Goal: Transaction & Acquisition: Book appointment/travel/reservation

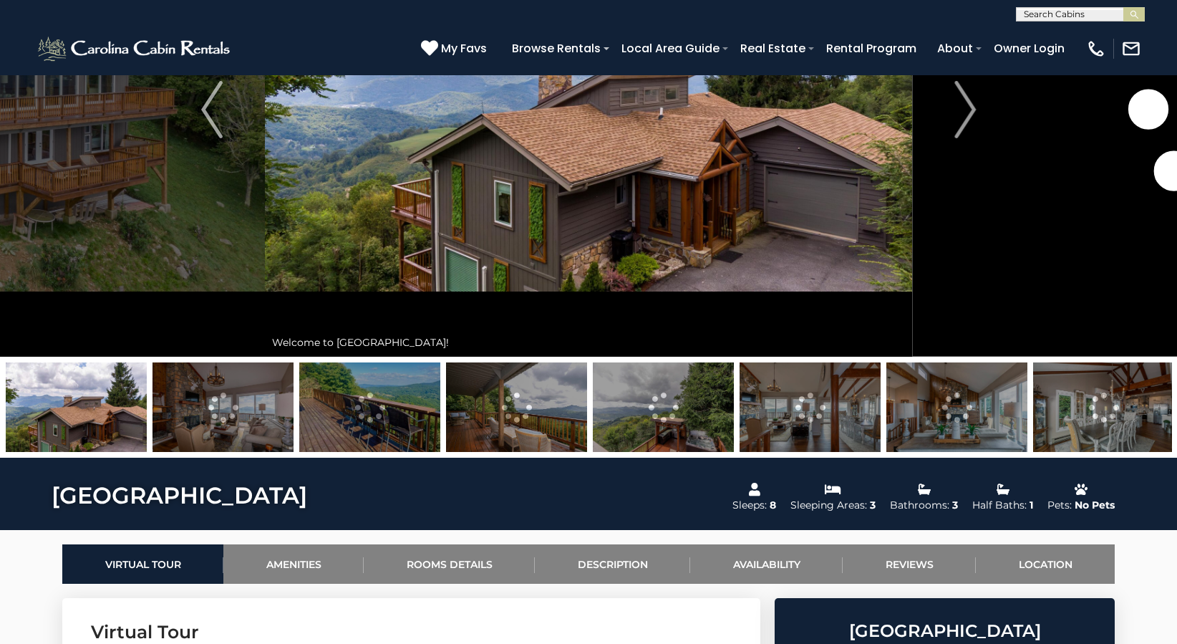
scroll to position [286, 0]
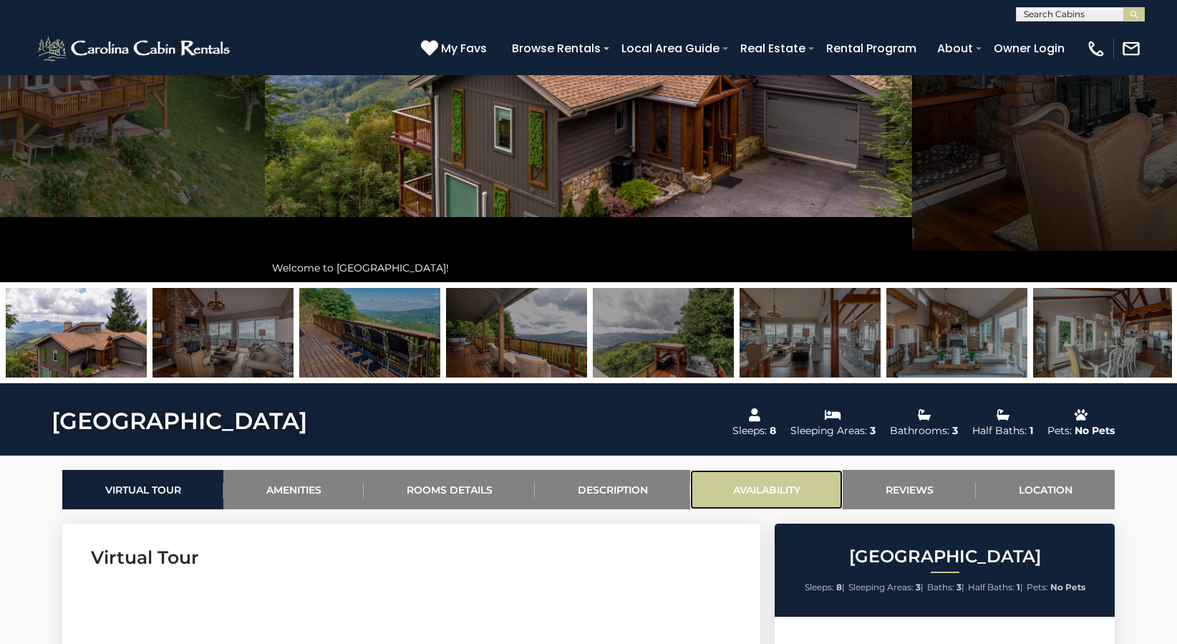
click at [763, 481] on link "Availability" at bounding box center [766, 489] width 153 height 39
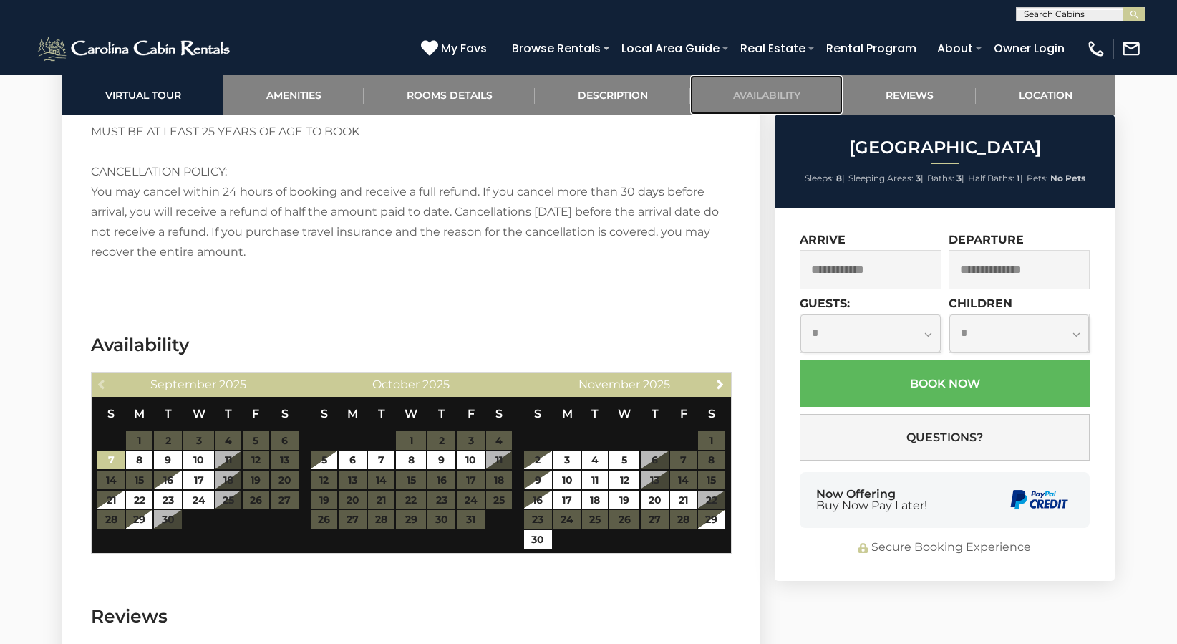
scroll to position [3085, 0]
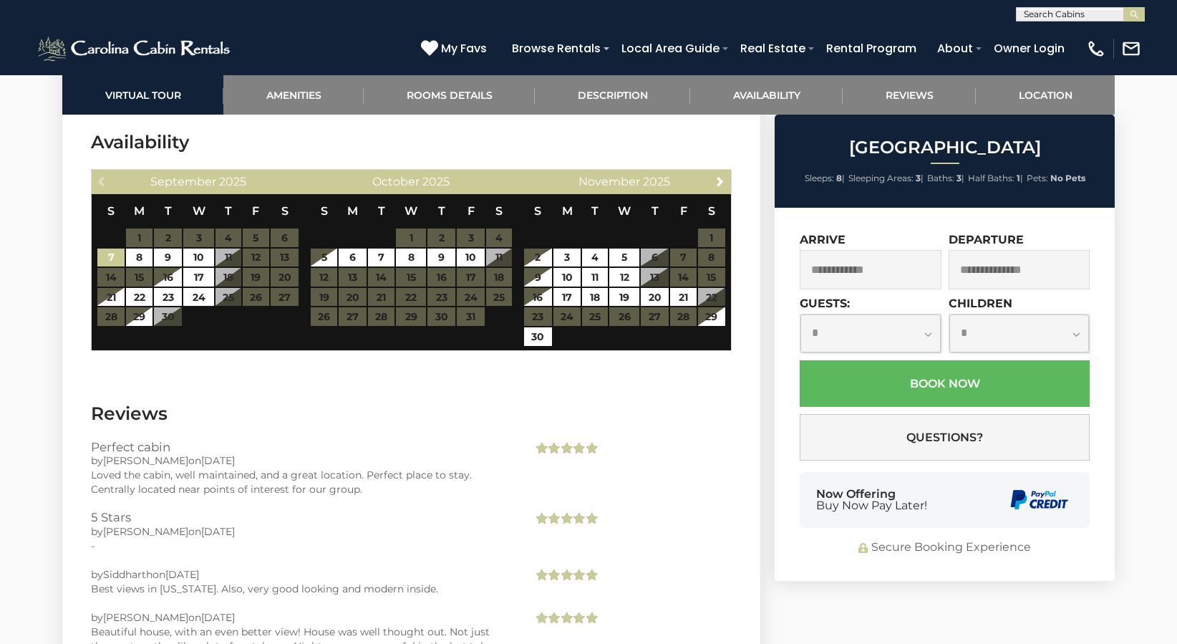
click at [839, 274] on input "text" at bounding box center [871, 269] width 142 height 39
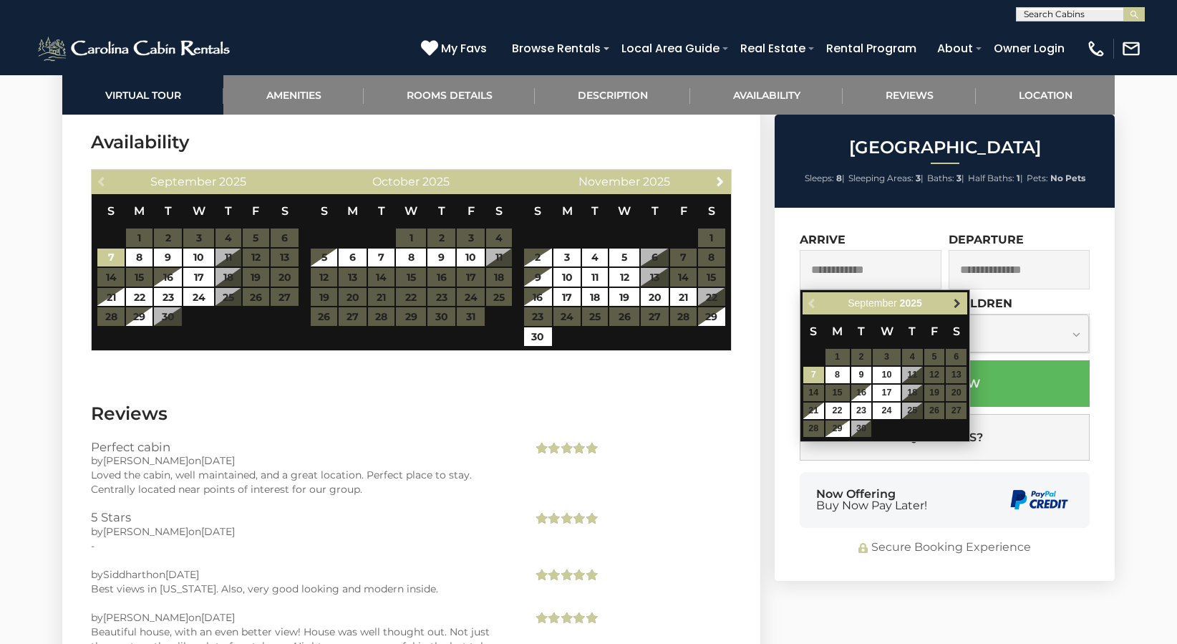
click at [959, 301] on span "Next" at bounding box center [957, 303] width 11 height 11
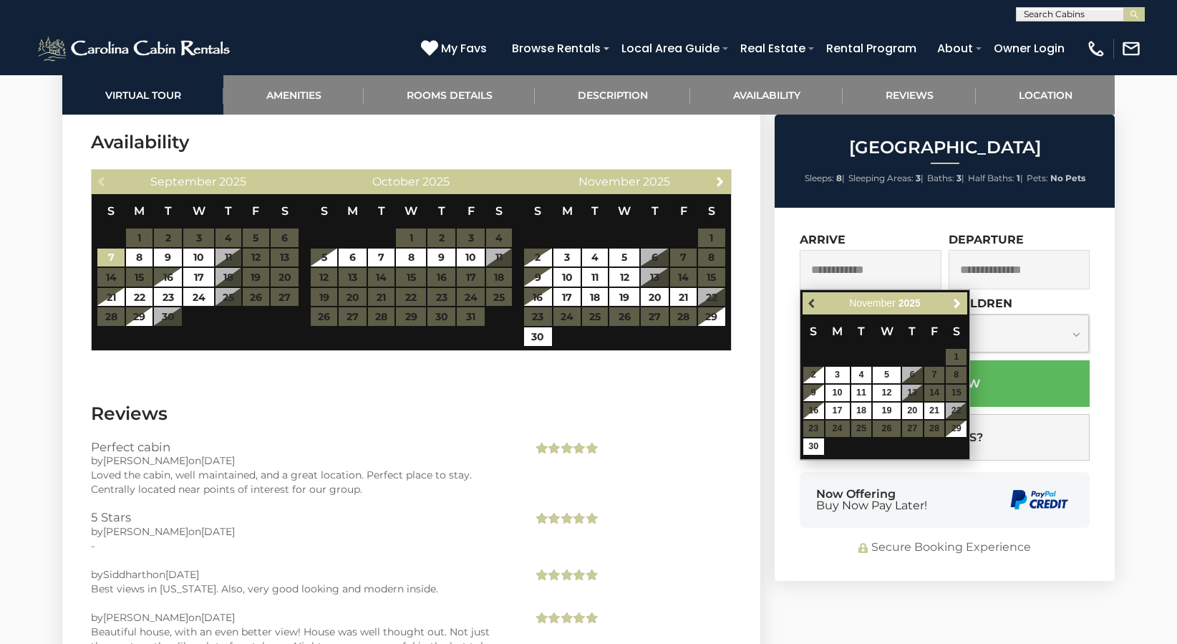
click at [814, 300] on span "Previous" at bounding box center [812, 303] width 11 height 11
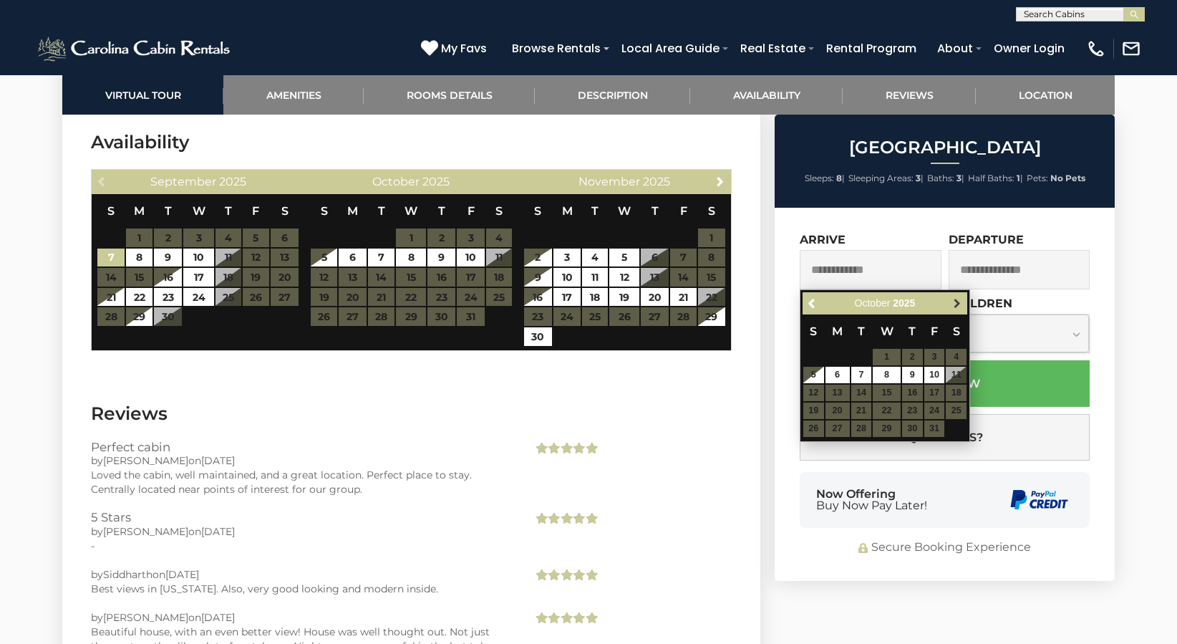
click at [957, 303] on span "Next" at bounding box center [957, 303] width 11 height 11
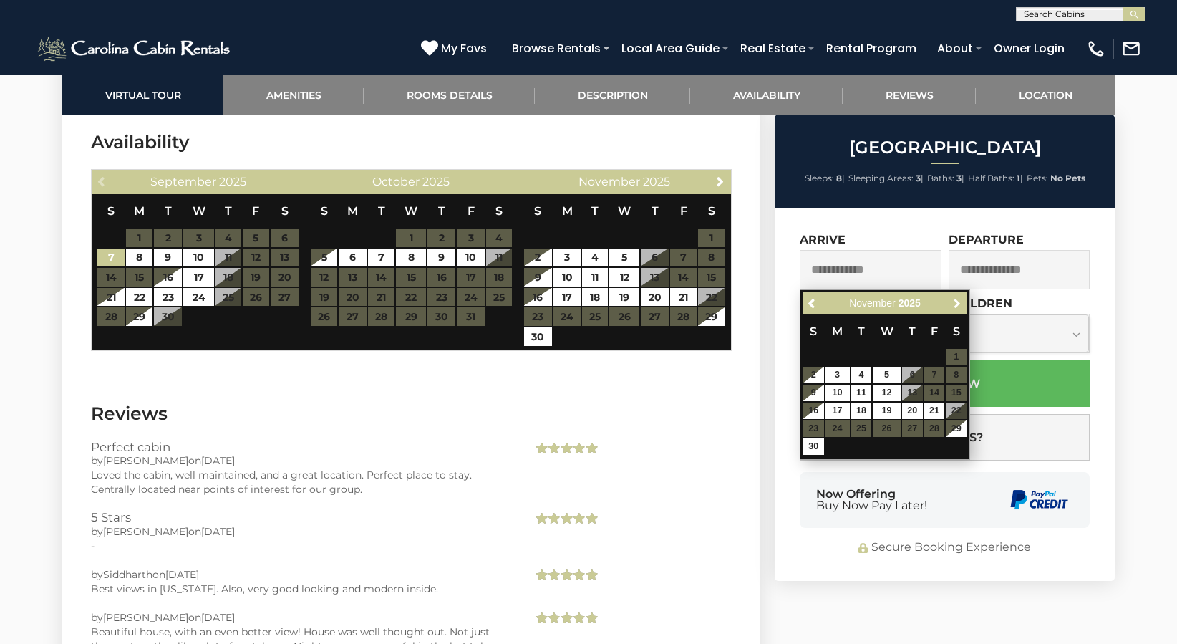
click at [957, 303] on span "Next" at bounding box center [957, 303] width 11 height 11
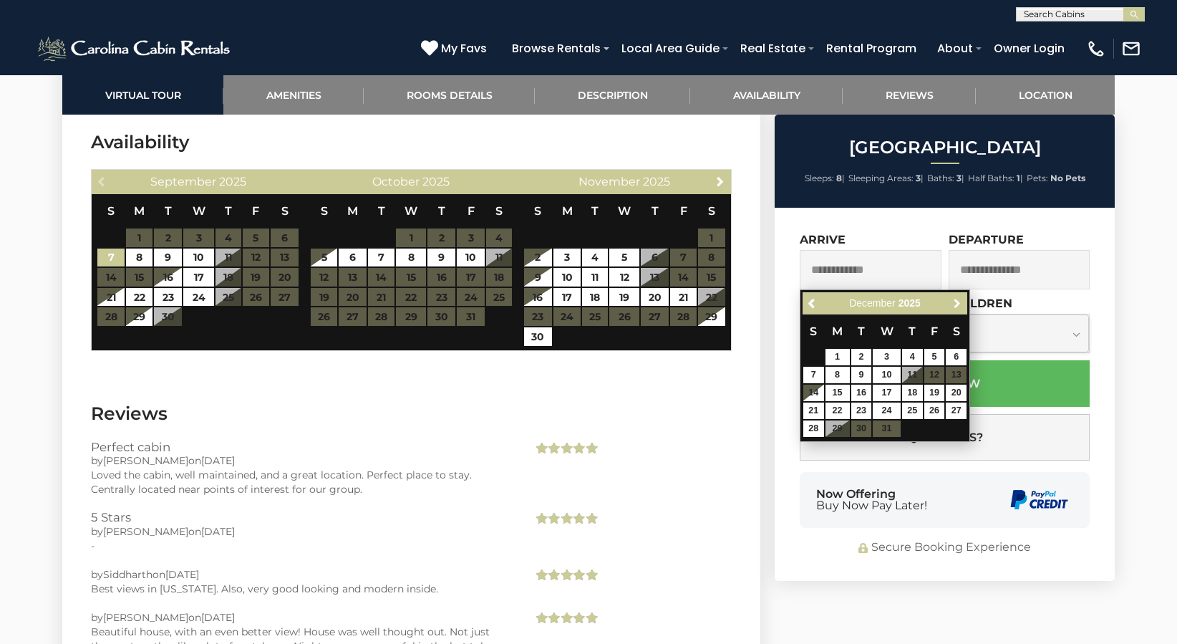
click at [957, 302] on span "Next" at bounding box center [957, 303] width 11 height 11
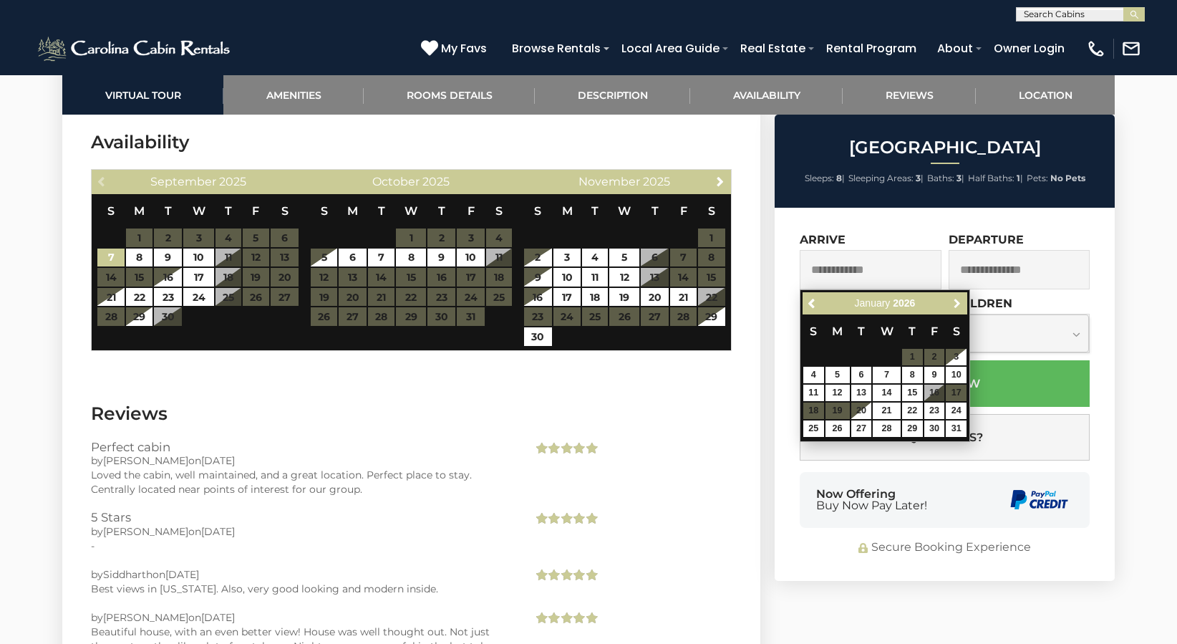
click at [957, 301] on span "Next" at bounding box center [957, 303] width 11 height 11
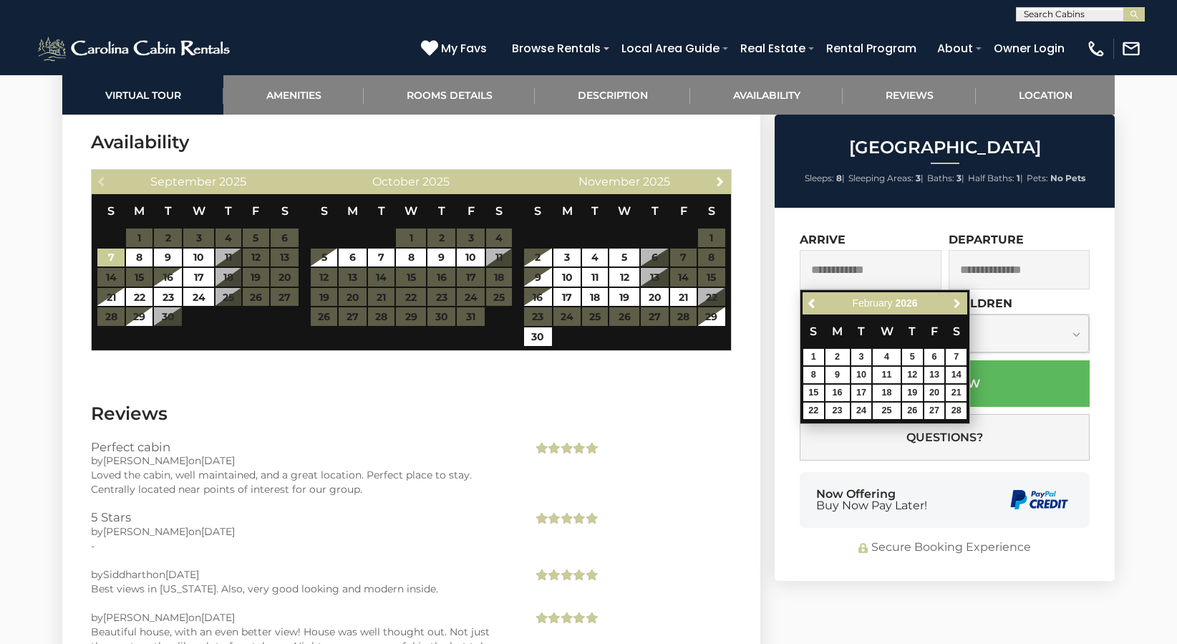
click at [957, 301] on span "Next" at bounding box center [957, 303] width 11 height 11
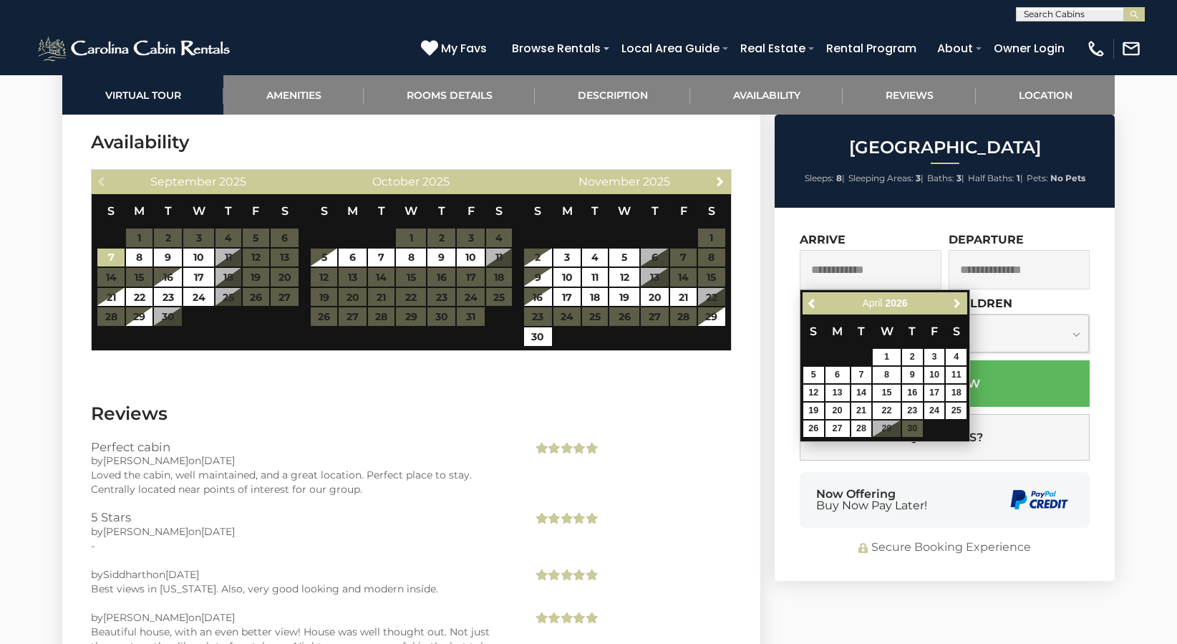
click at [957, 301] on span "Next" at bounding box center [957, 303] width 11 height 11
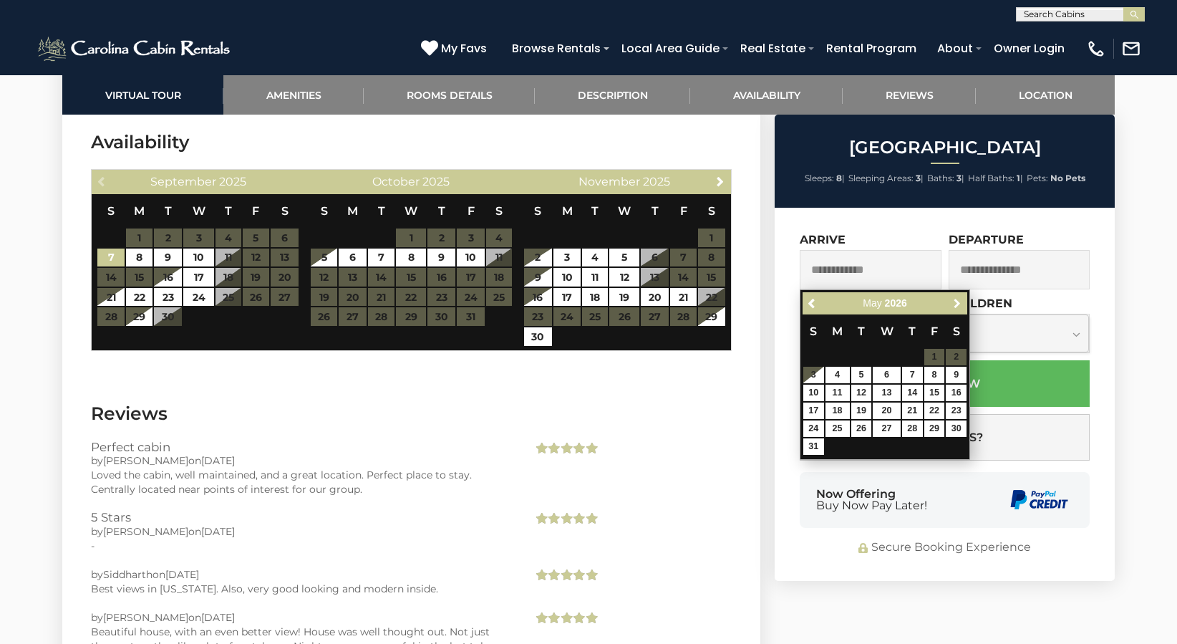
click at [957, 301] on span "Next" at bounding box center [957, 303] width 11 height 11
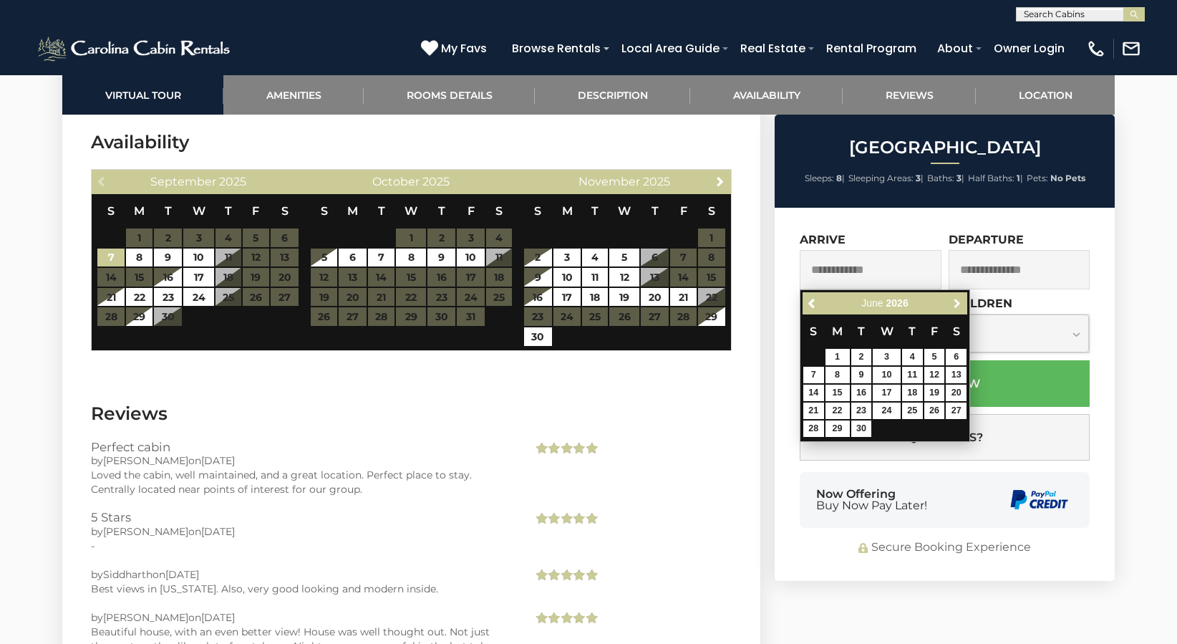
click at [957, 301] on span "Next" at bounding box center [957, 303] width 11 height 11
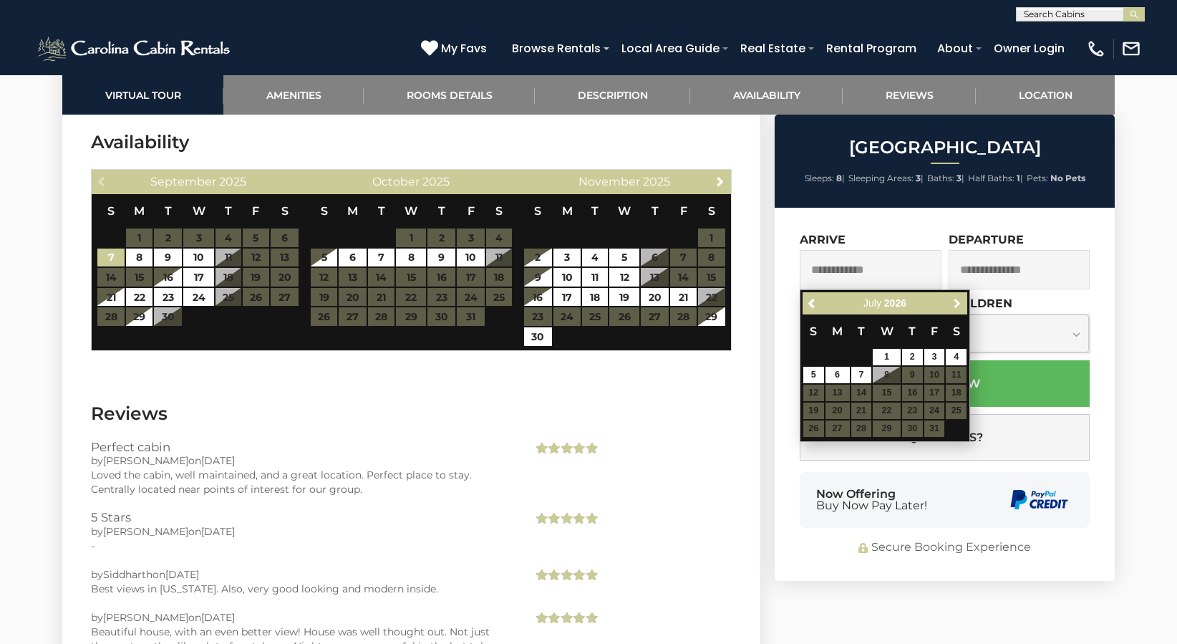
click at [957, 301] on span "Next" at bounding box center [957, 303] width 11 height 11
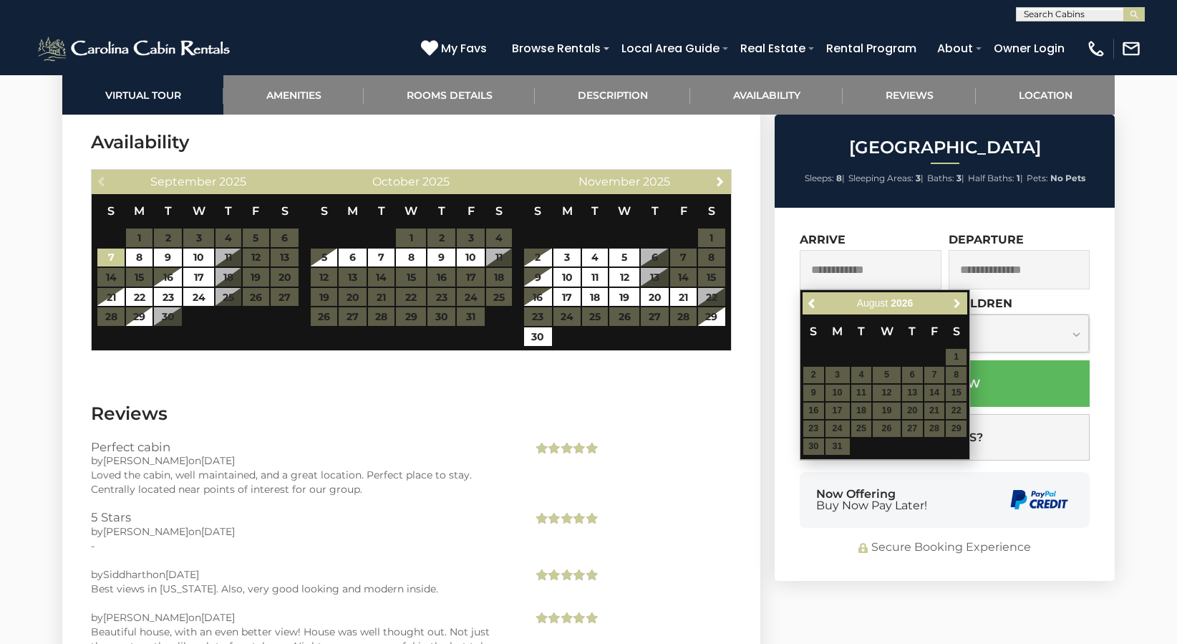
click at [957, 301] on span "Next" at bounding box center [957, 303] width 11 height 11
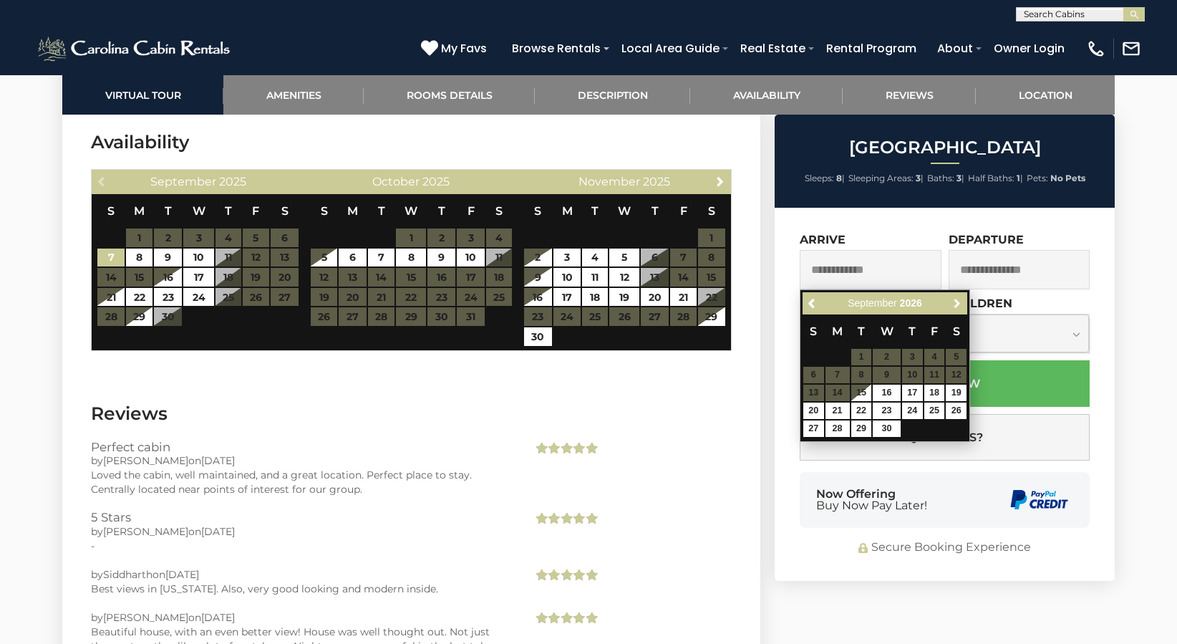
click at [957, 301] on span "Next" at bounding box center [957, 303] width 11 height 11
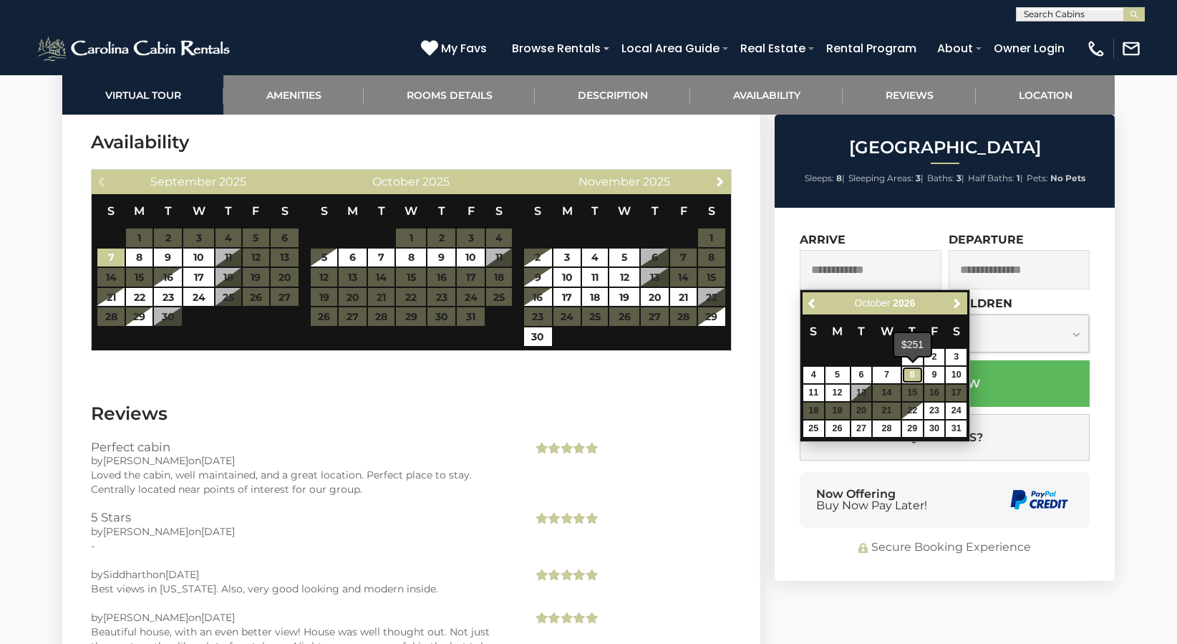
click at [914, 368] on link "8" at bounding box center [912, 375] width 21 height 16
type input "**********"
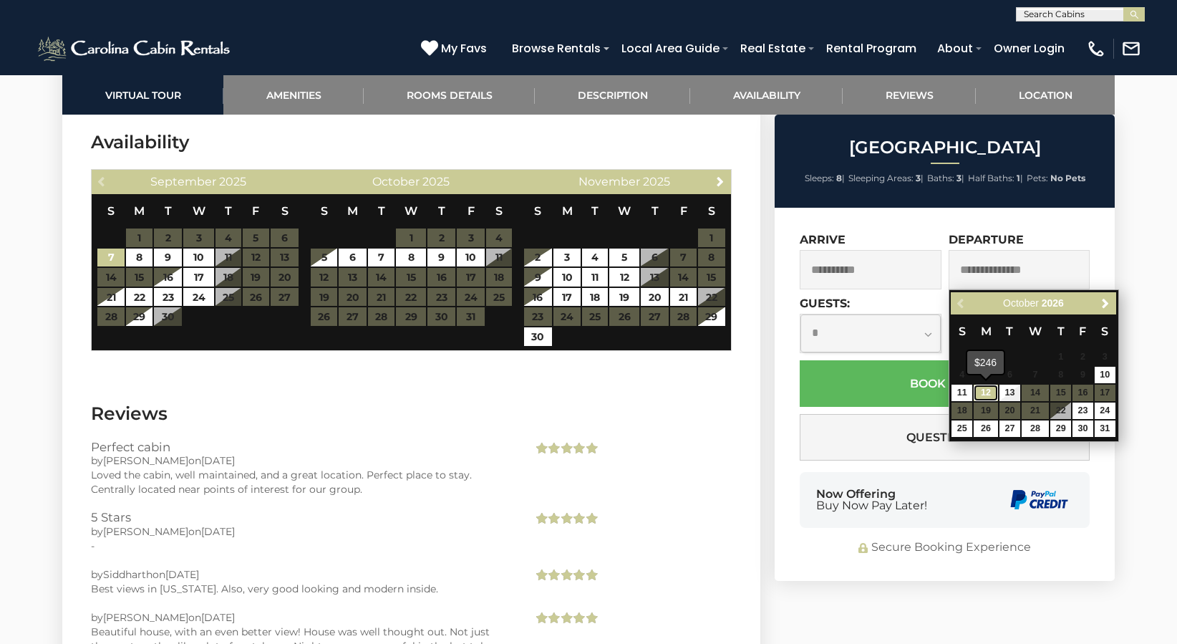
click at [983, 388] on link "12" at bounding box center [986, 393] width 24 height 16
type input "**********"
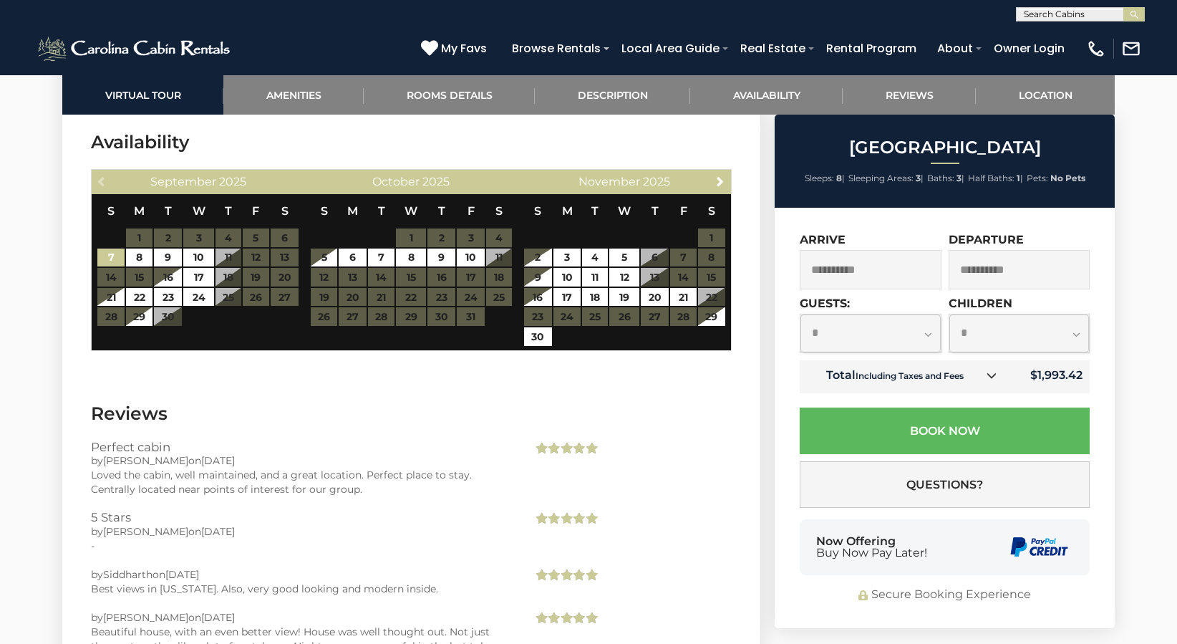
click at [867, 331] on select "**********" at bounding box center [871, 333] width 140 height 38
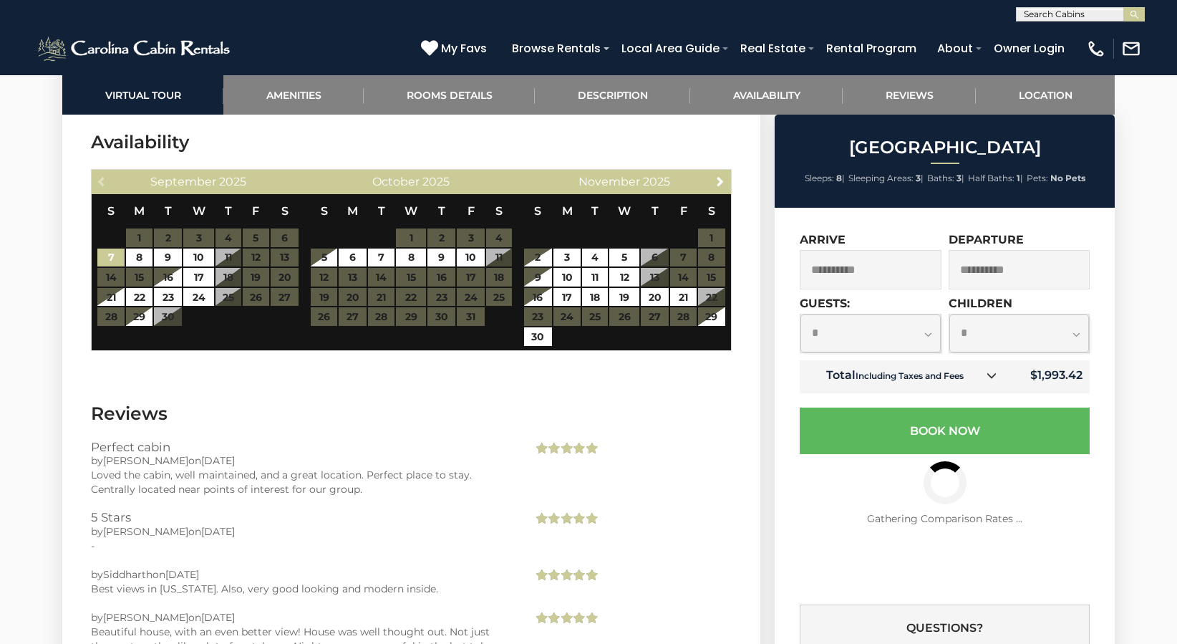
select select "*"
click at [801, 314] on select "**********" at bounding box center [871, 333] width 140 height 38
click at [985, 328] on select "**********" at bounding box center [1020, 333] width 140 height 38
select select "*"
click at [950, 314] on select "**********" at bounding box center [1020, 333] width 140 height 38
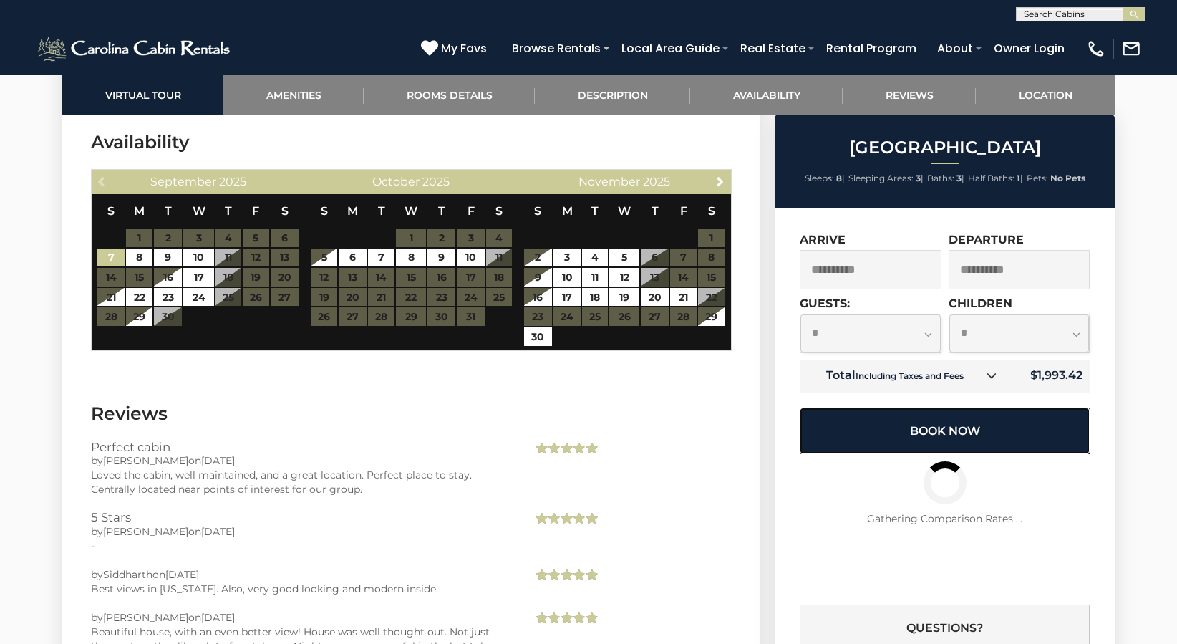
click at [868, 423] on button "Book Now" at bounding box center [945, 430] width 290 height 47
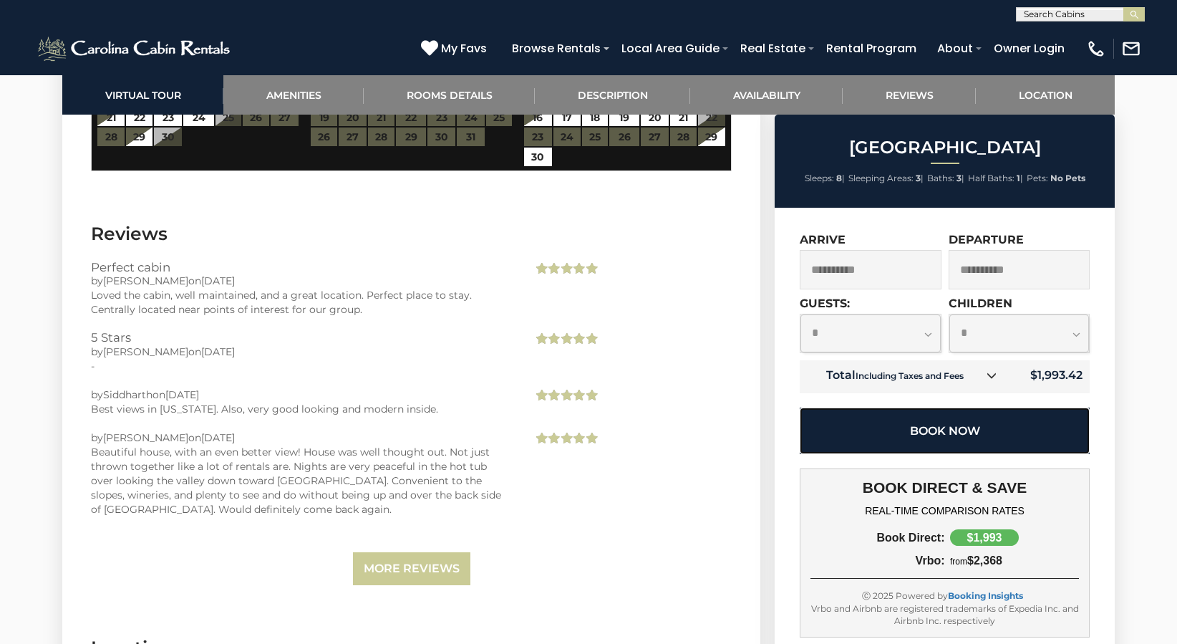
scroll to position [3324, 0]
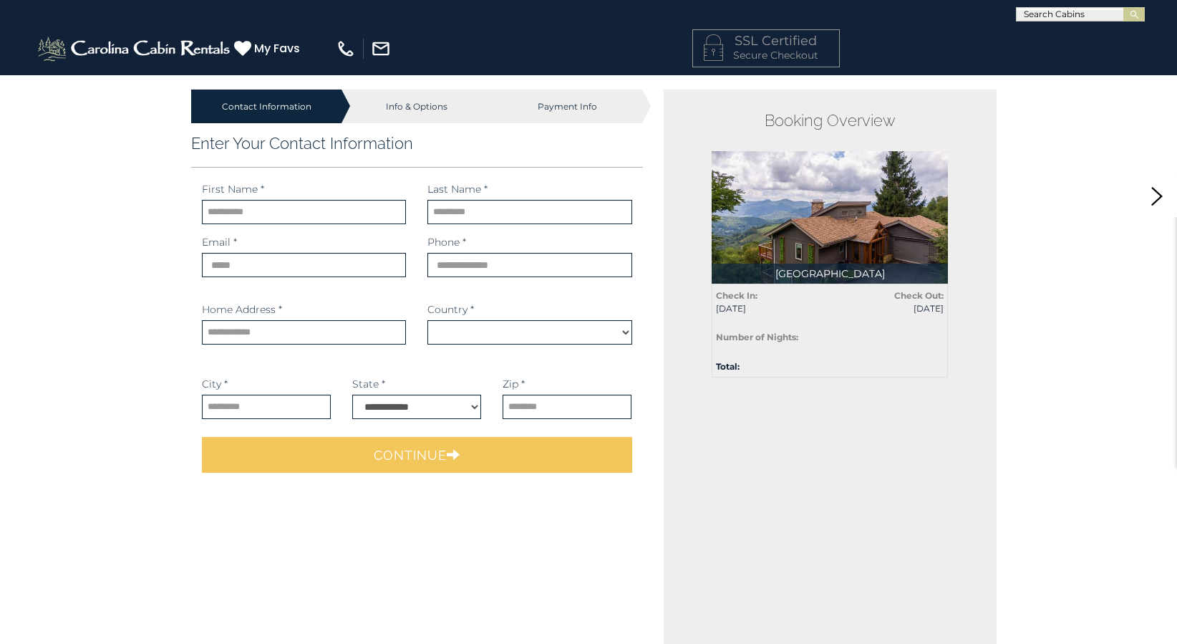
select select "*********"
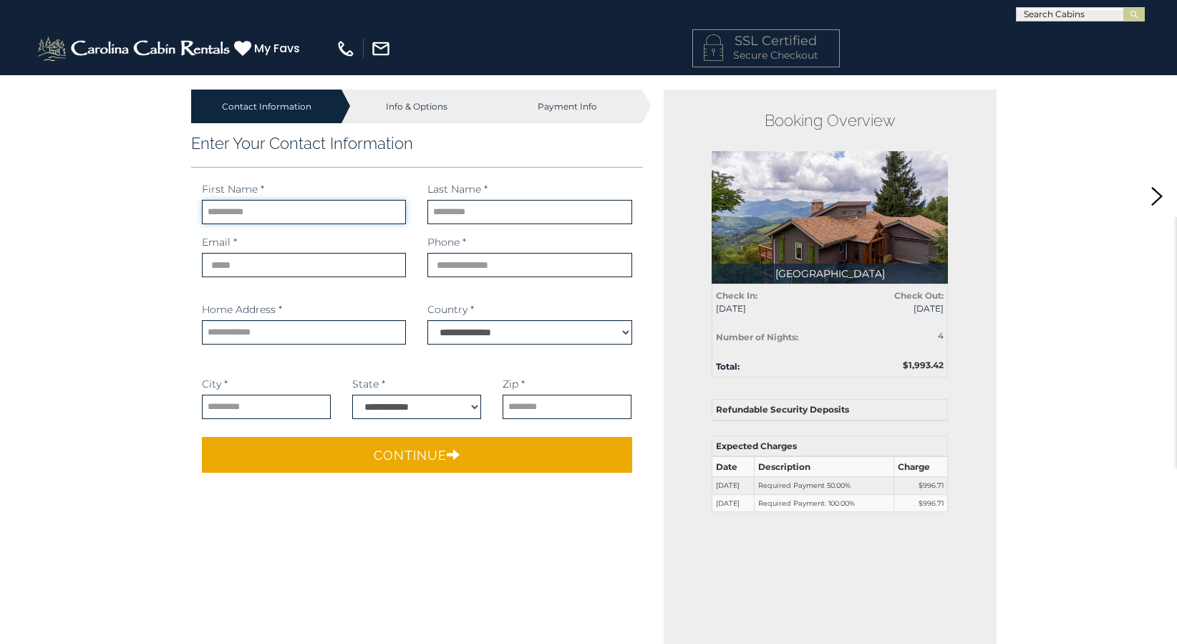
click at [307, 216] on input "text" at bounding box center [304, 212] width 204 height 24
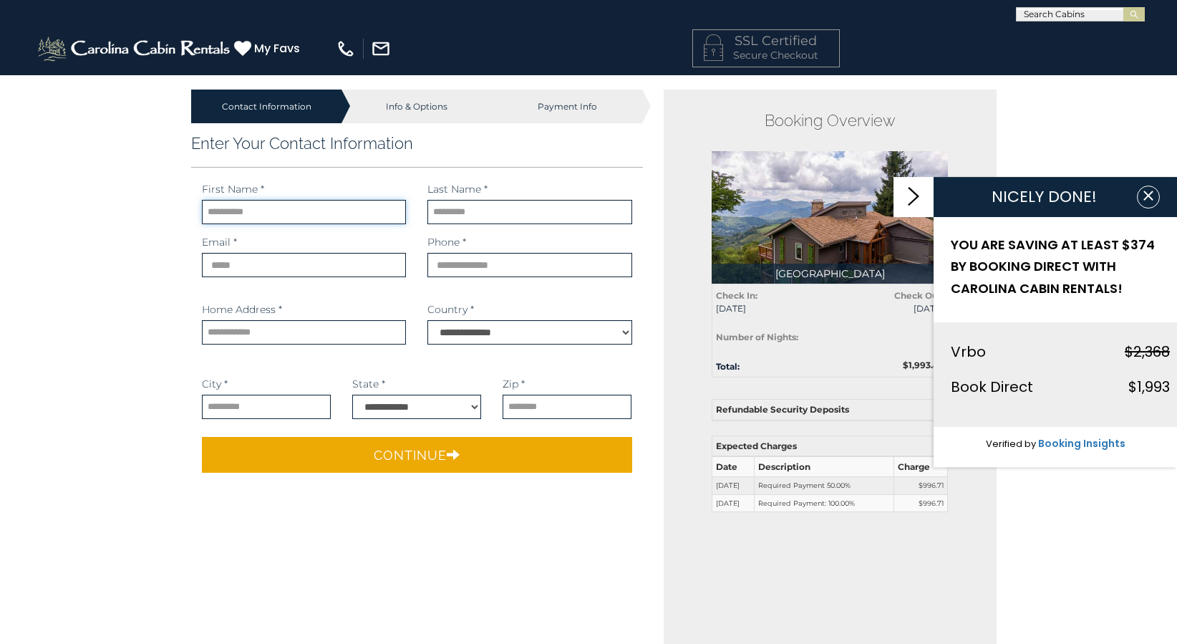
type input "******"
type input "*******"
type input "**********"
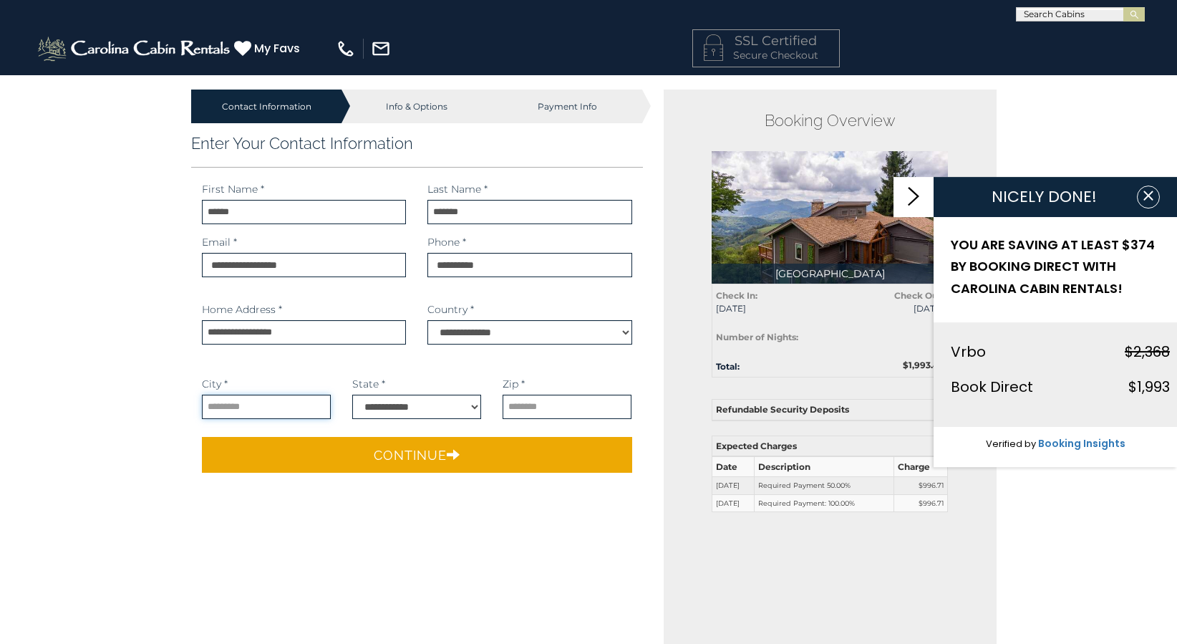
type input "**********"
select select "**"
type input "*****"
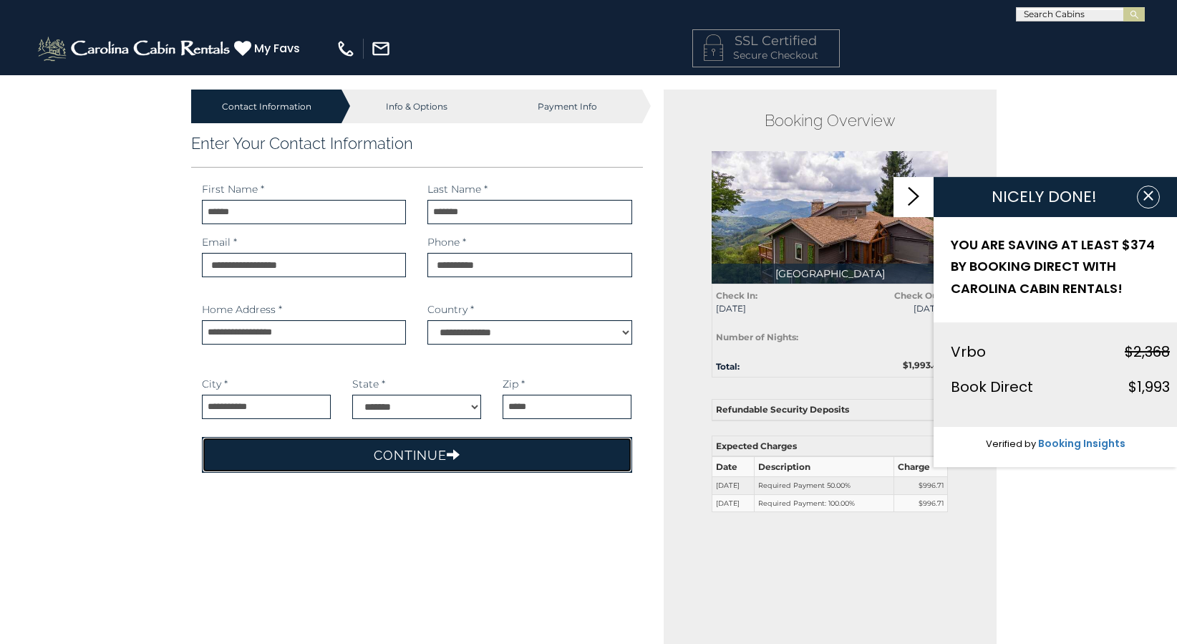
click at [382, 447] on button "Continue" at bounding box center [417, 455] width 430 height 36
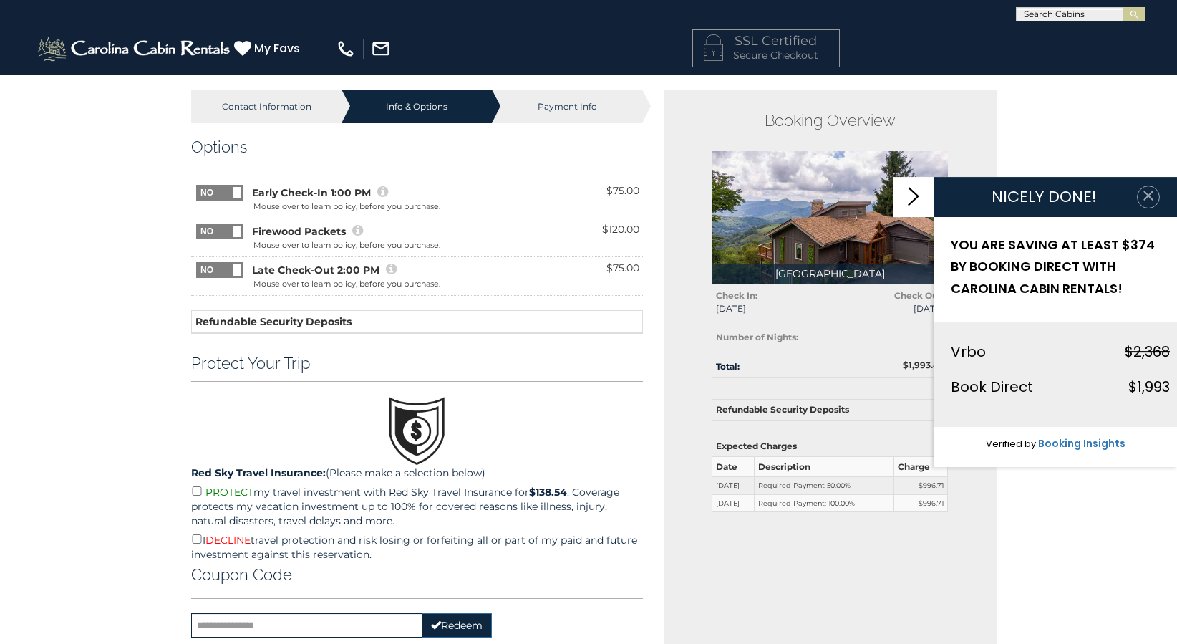
click at [1148, 190] on icon "button" at bounding box center [1149, 195] width 14 height 14
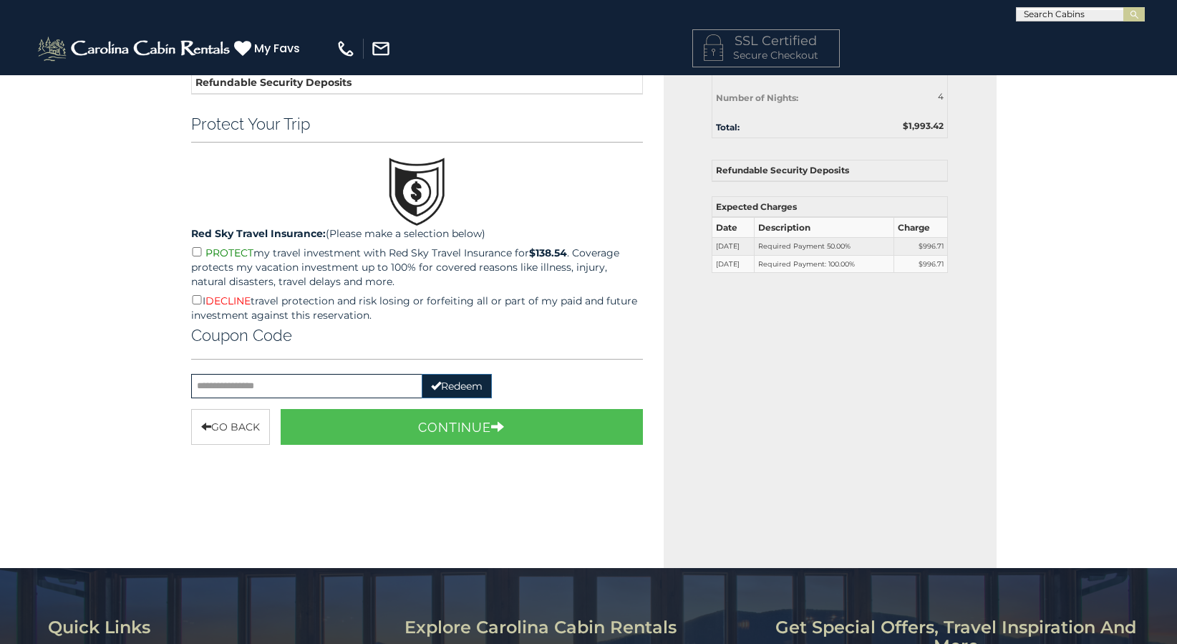
scroll to position [286, 0]
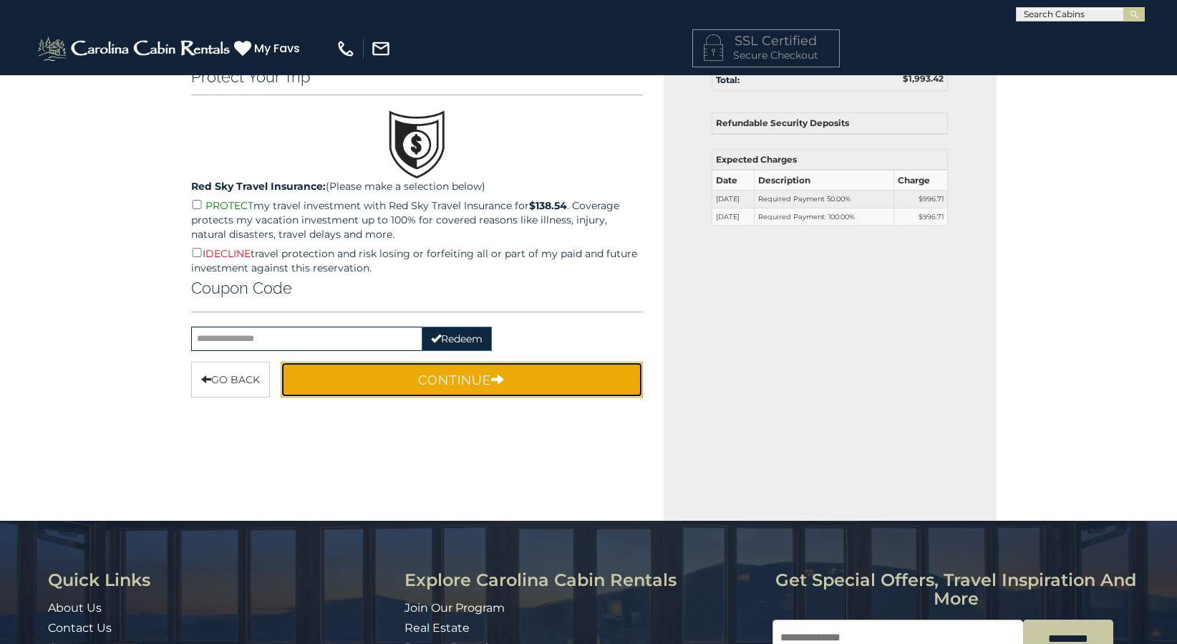
click at [412, 372] on button "Continue" at bounding box center [462, 380] width 362 height 36
click at [438, 380] on button "Continue" at bounding box center [462, 380] width 362 height 36
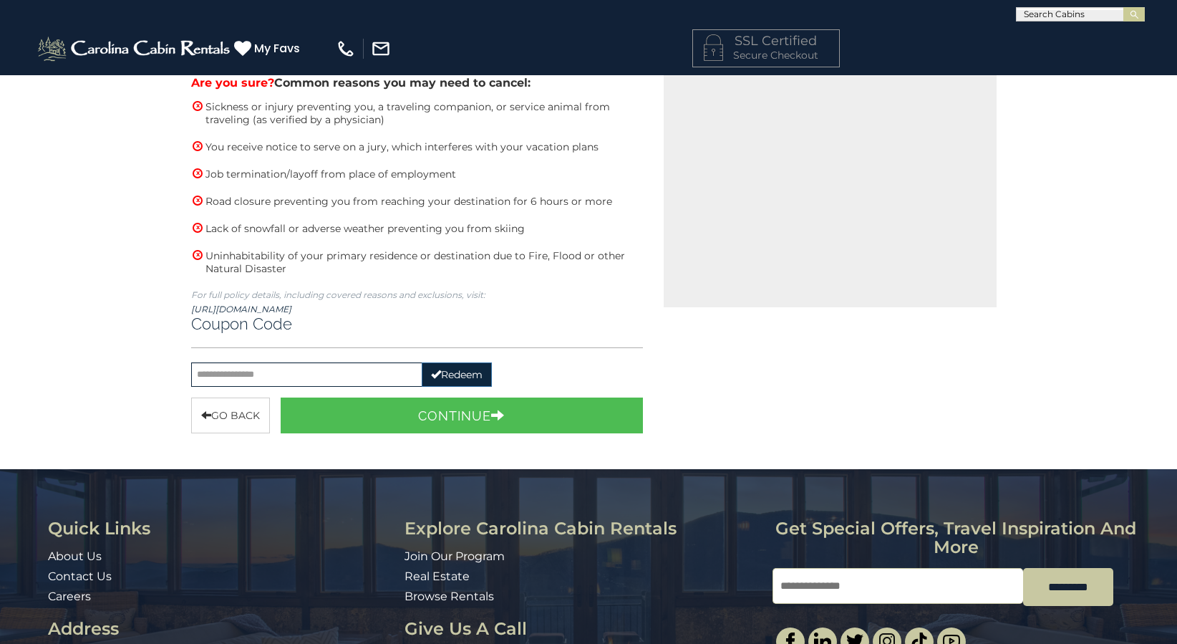
scroll to position [501, 0]
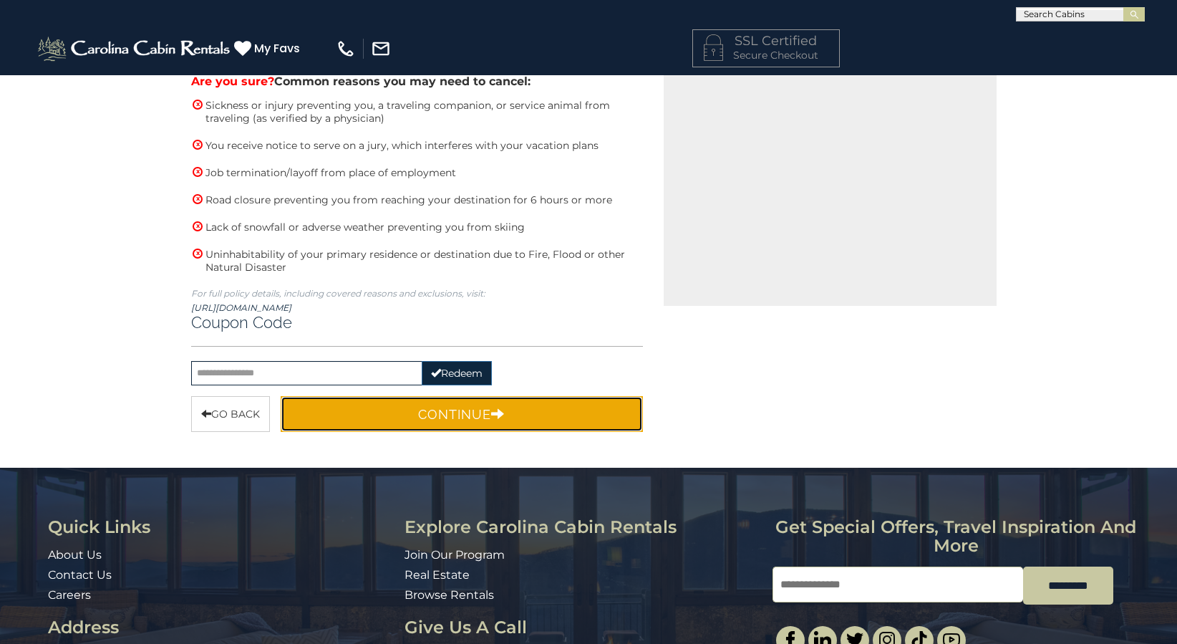
click at [372, 406] on button "Continue" at bounding box center [462, 414] width 362 height 36
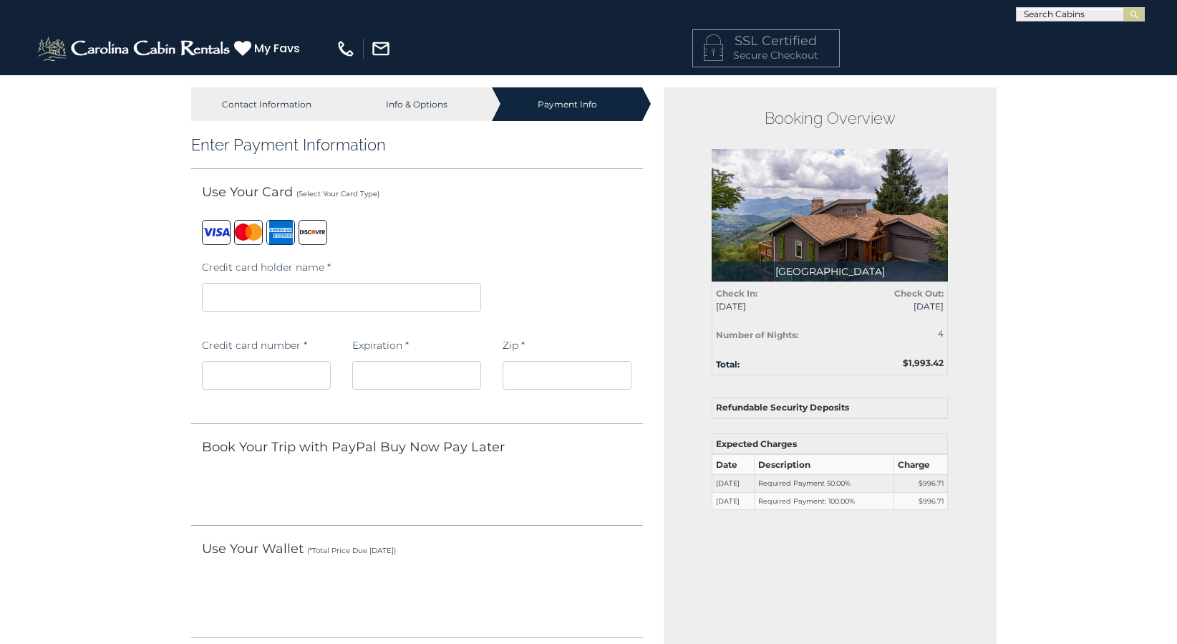
scroll to position [0, 0]
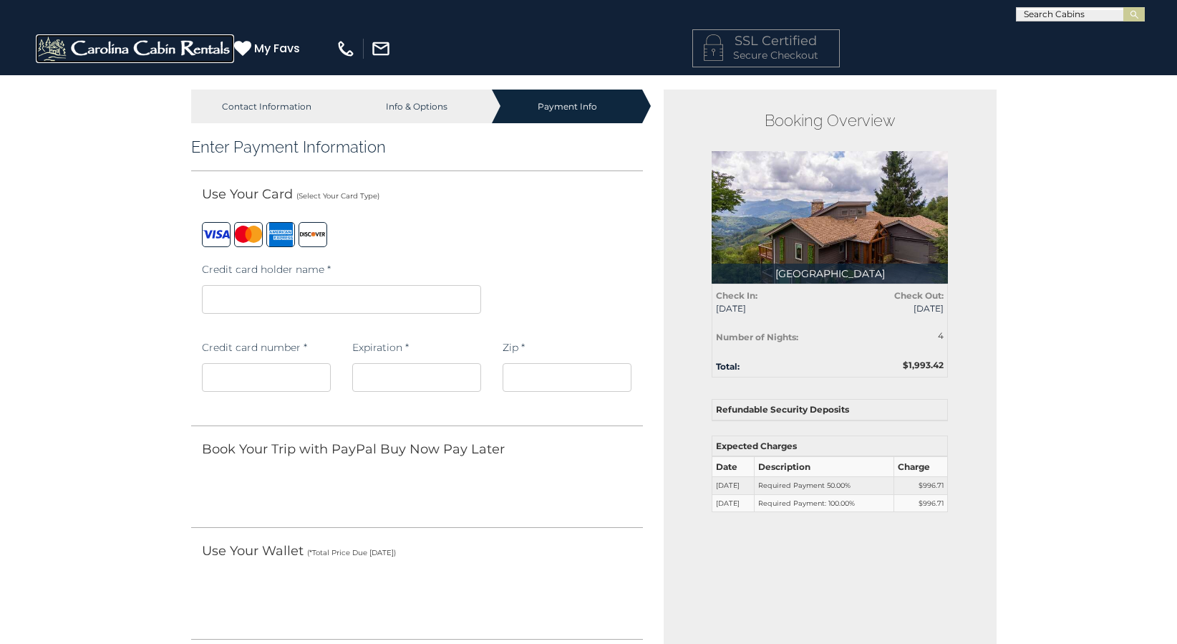
click at [152, 42] on img at bounding box center [135, 48] width 198 height 29
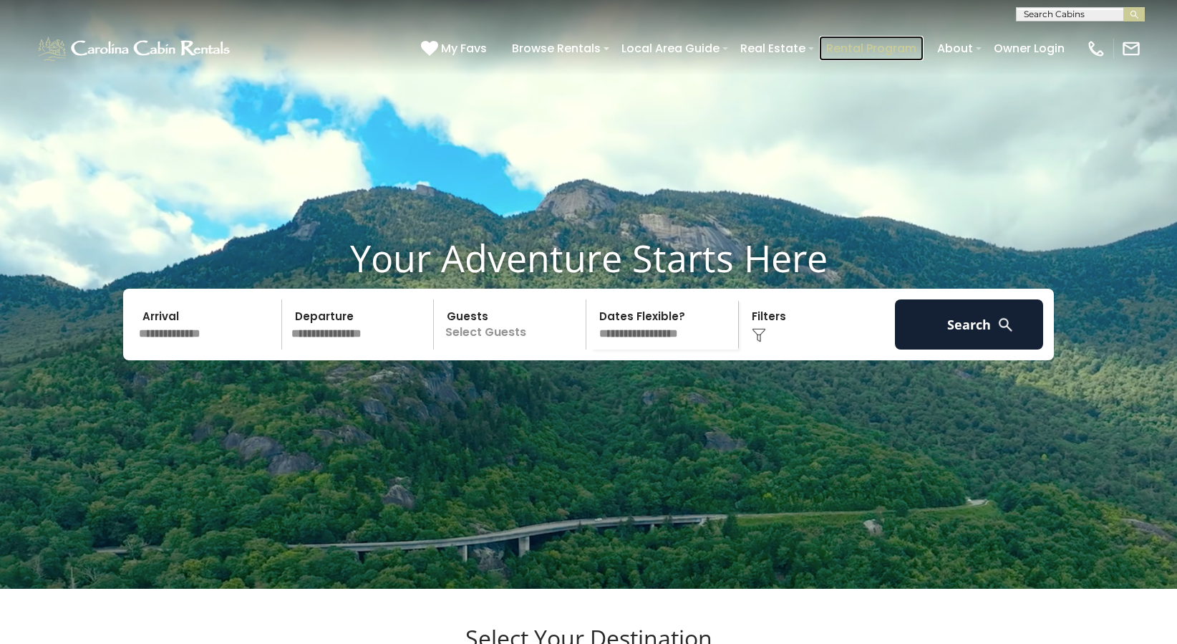
click at [859, 42] on link "Rental Program" at bounding box center [871, 48] width 105 height 25
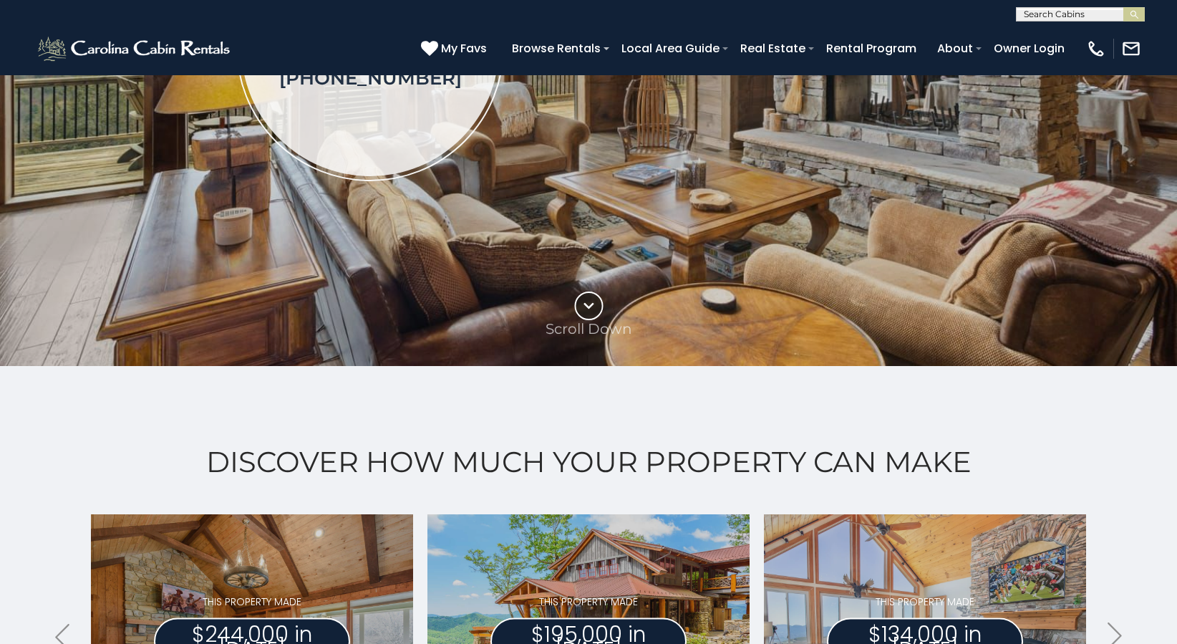
scroll to position [215, 0]
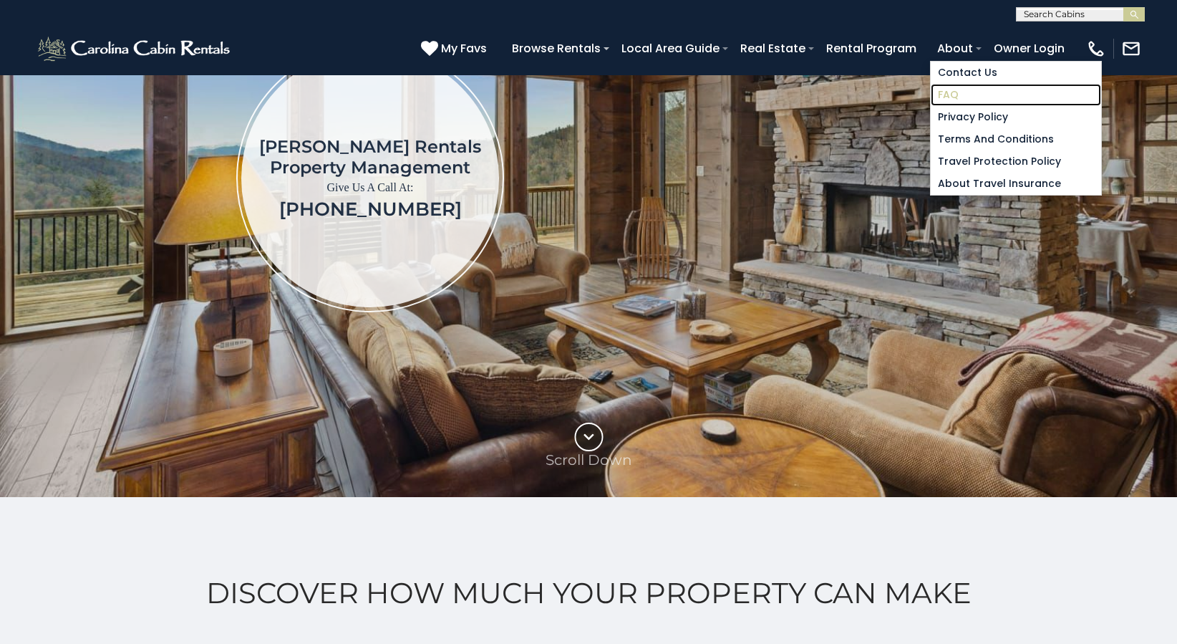
click at [950, 97] on link "FAQ" at bounding box center [1016, 95] width 170 height 22
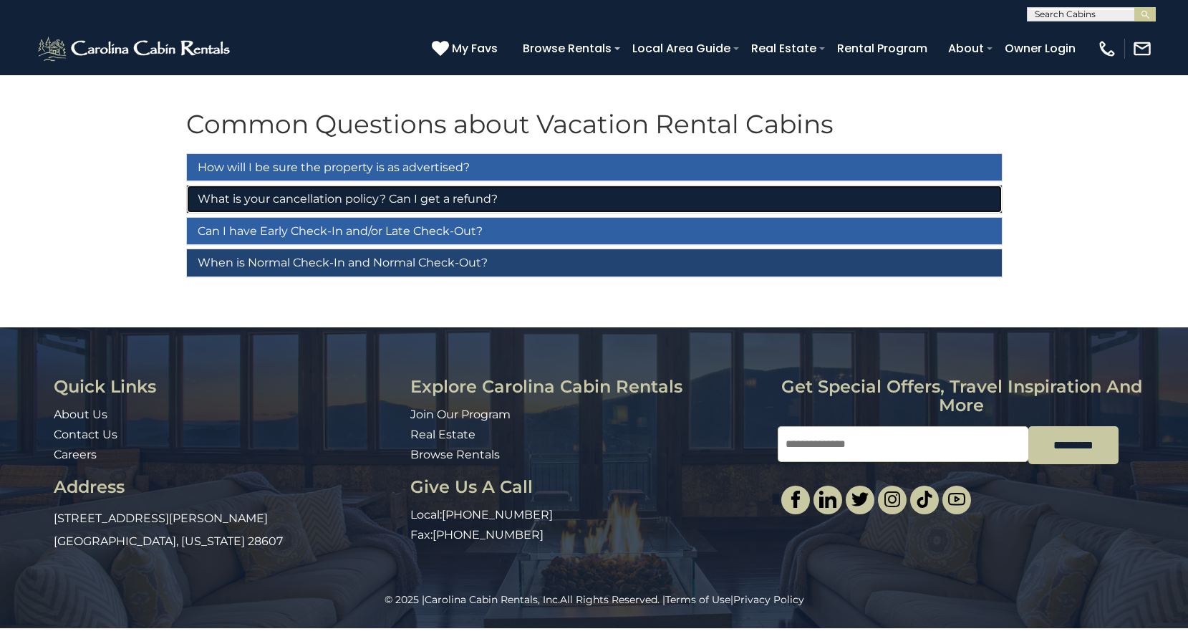
click at [309, 195] on link "What is your cancellation policy? Can I get a refund?" at bounding box center [594, 198] width 815 height 27
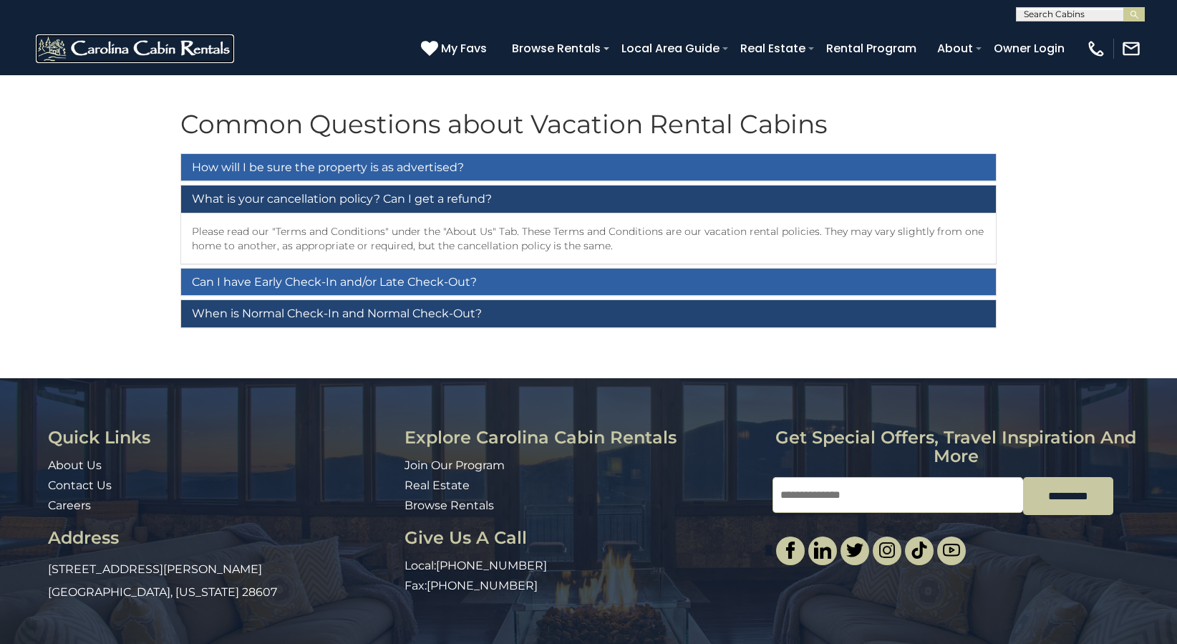
click at [177, 53] on img at bounding box center [135, 48] width 198 height 29
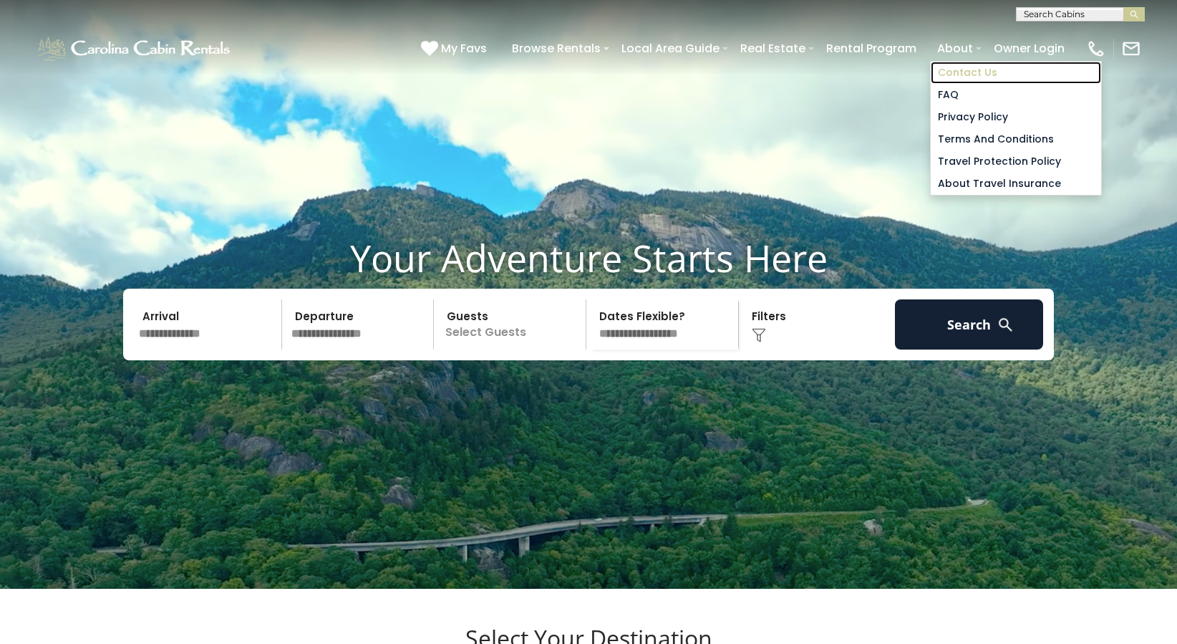
click at [957, 66] on link "Contact Us" at bounding box center [1016, 73] width 170 height 22
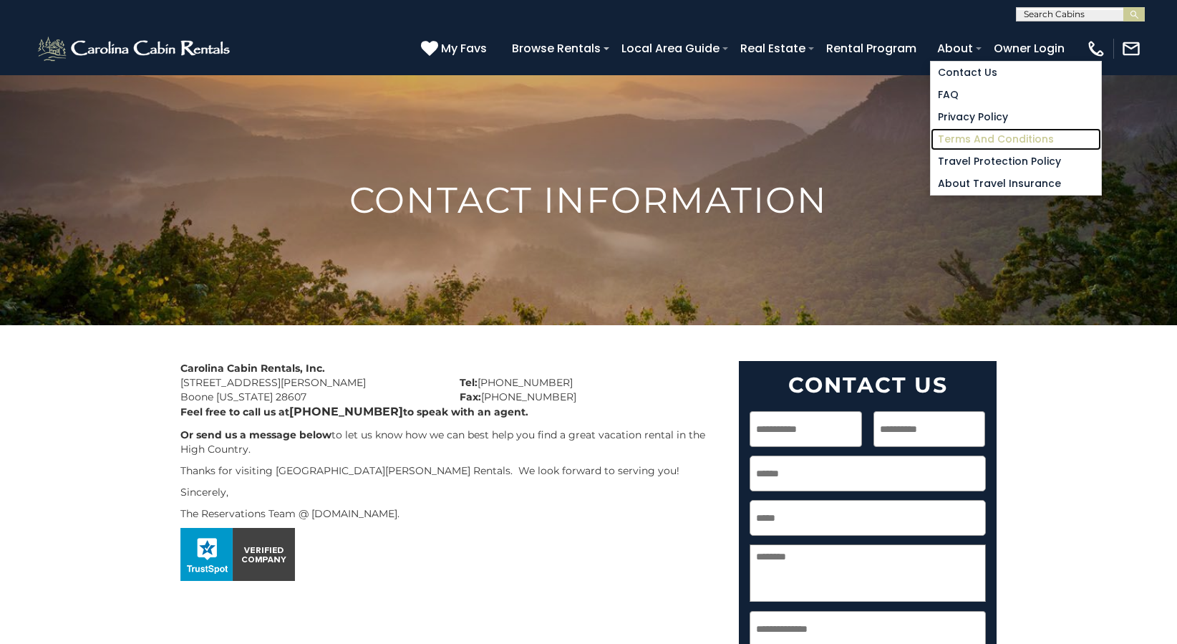
click at [963, 132] on link "Terms and Conditions" at bounding box center [1016, 139] width 170 height 22
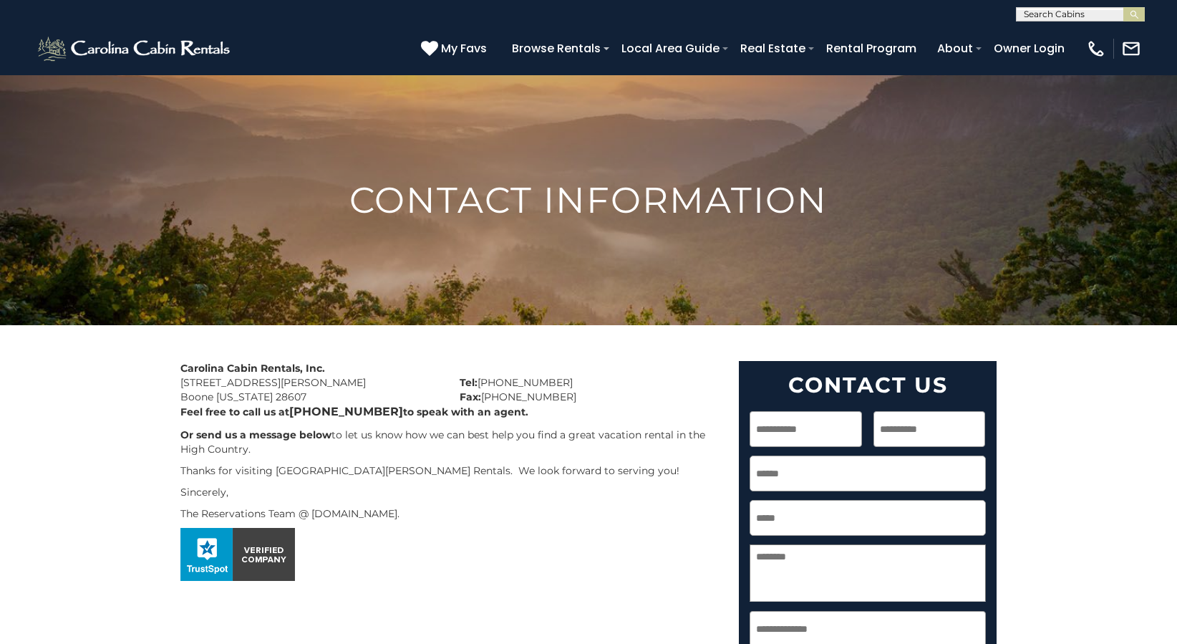
drag, startPoint x: 0, startPoint y: 0, endPoint x: 241, endPoint y: 200, distance: 312.8
click at [241, 200] on h1 "Contact Information" at bounding box center [588, 200] width 1177 height 44
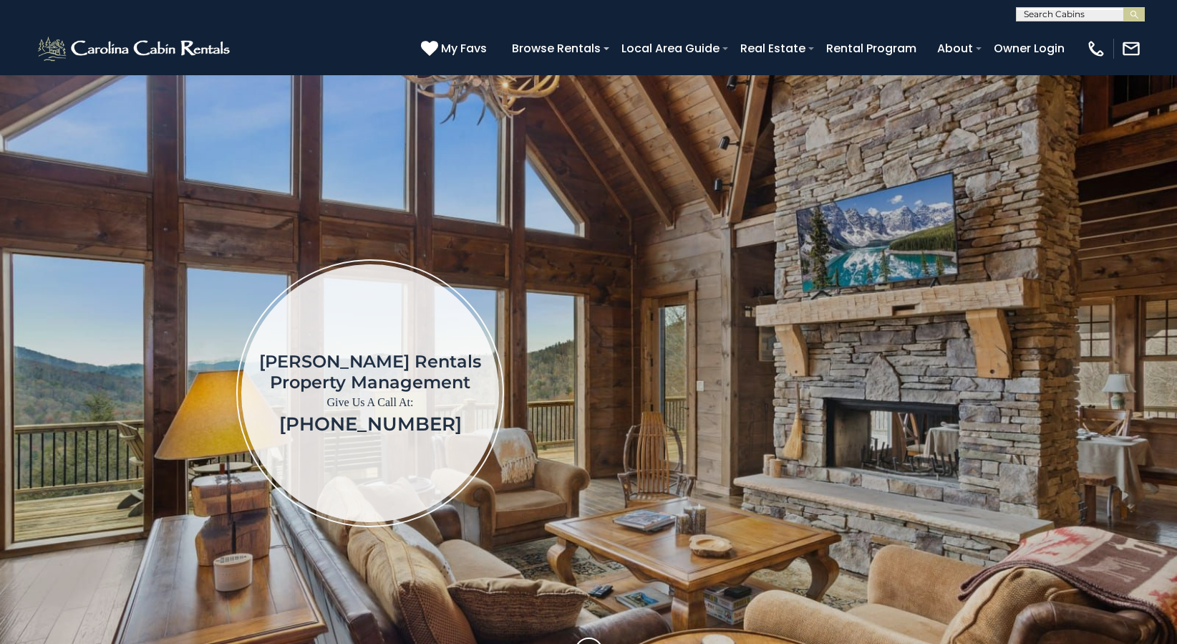
scroll to position [215, 0]
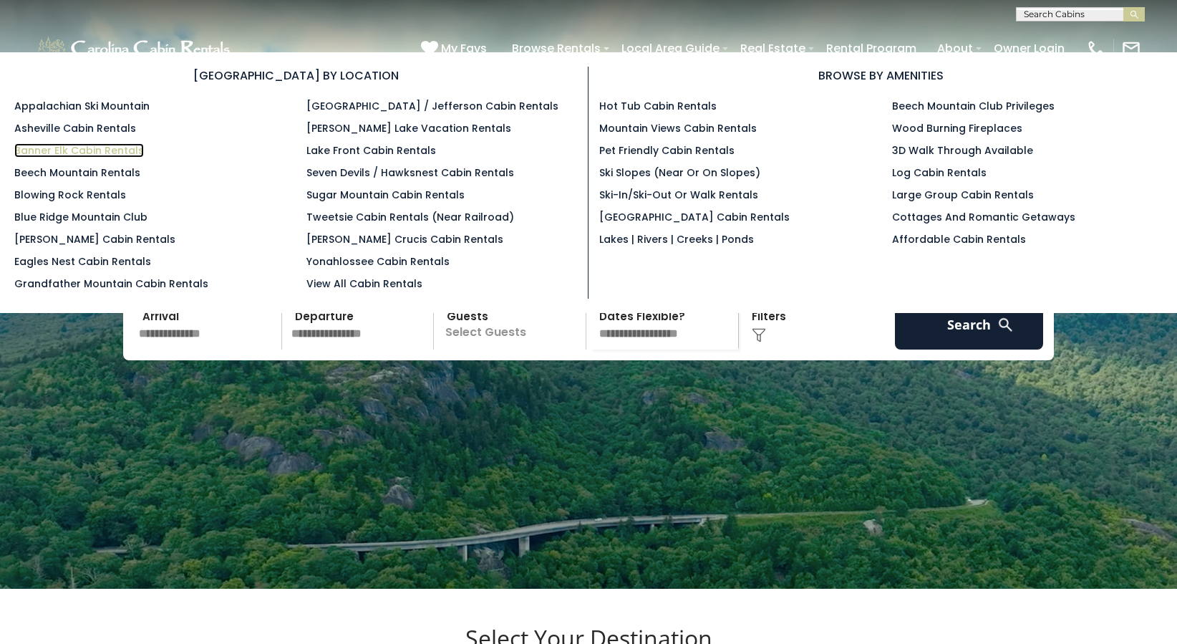
click at [137, 148] on link "Banner Elk Cabin Rentals" at bounding box center [79, 150] width 130 height 14
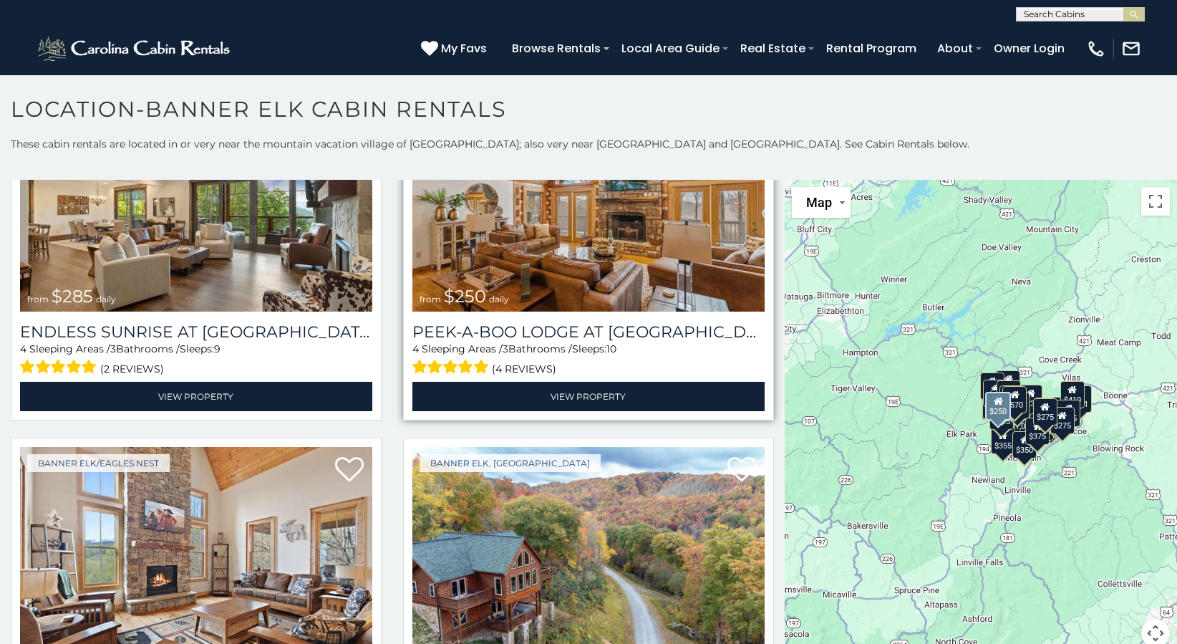
scroll to position [4726, 0]
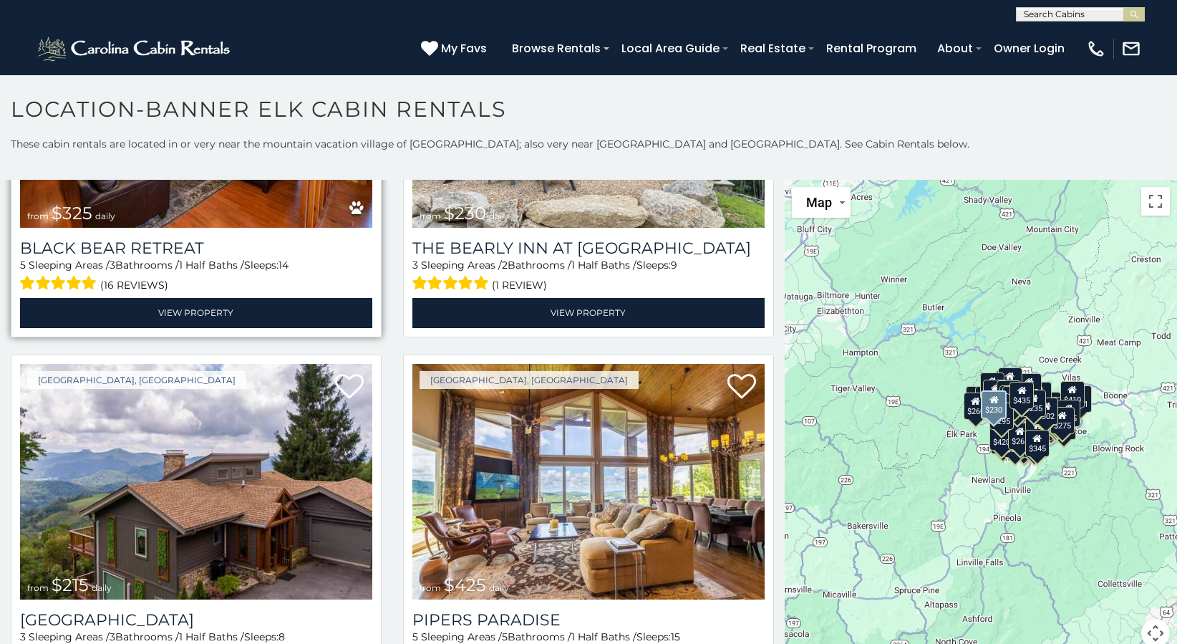
scroll to position [6922, 0]
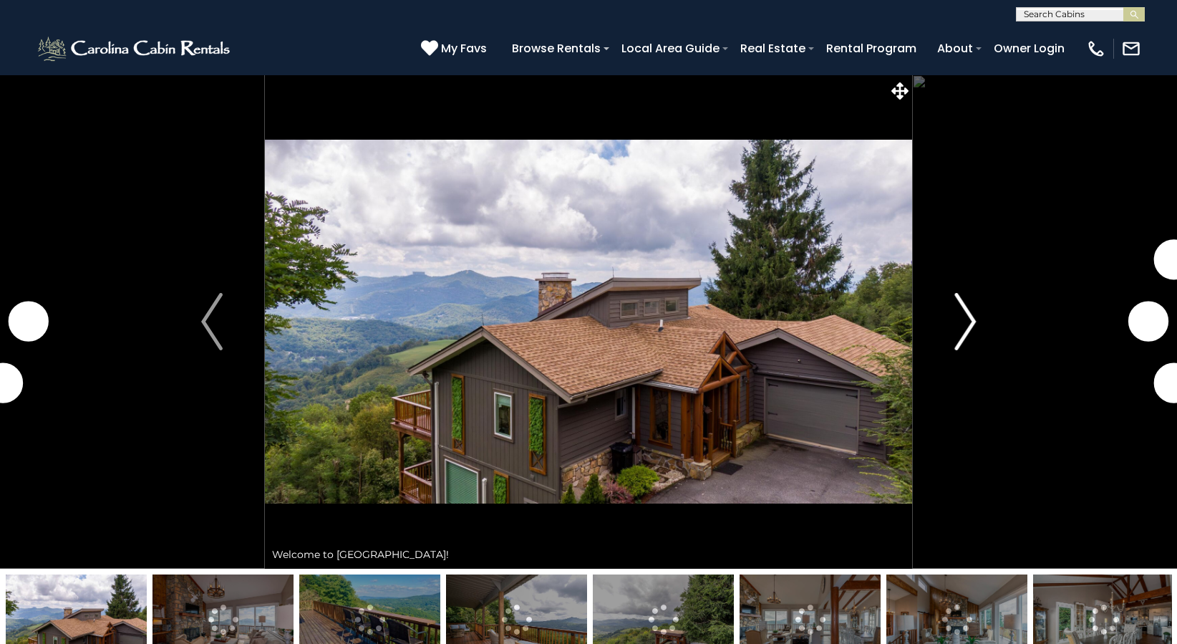
click at [971, 313] on img "Next" at bounding box center [965, 321] width 21 height 57
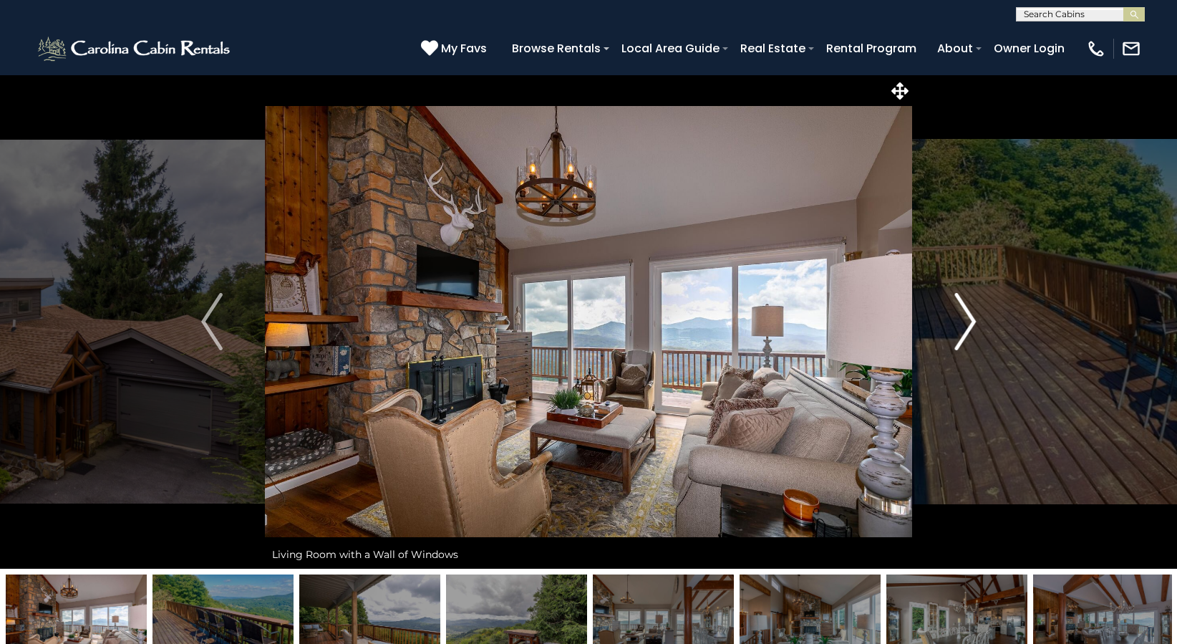
click at [971, 313] on img "Next" at bounding box center [965, 321] width 21 height 57
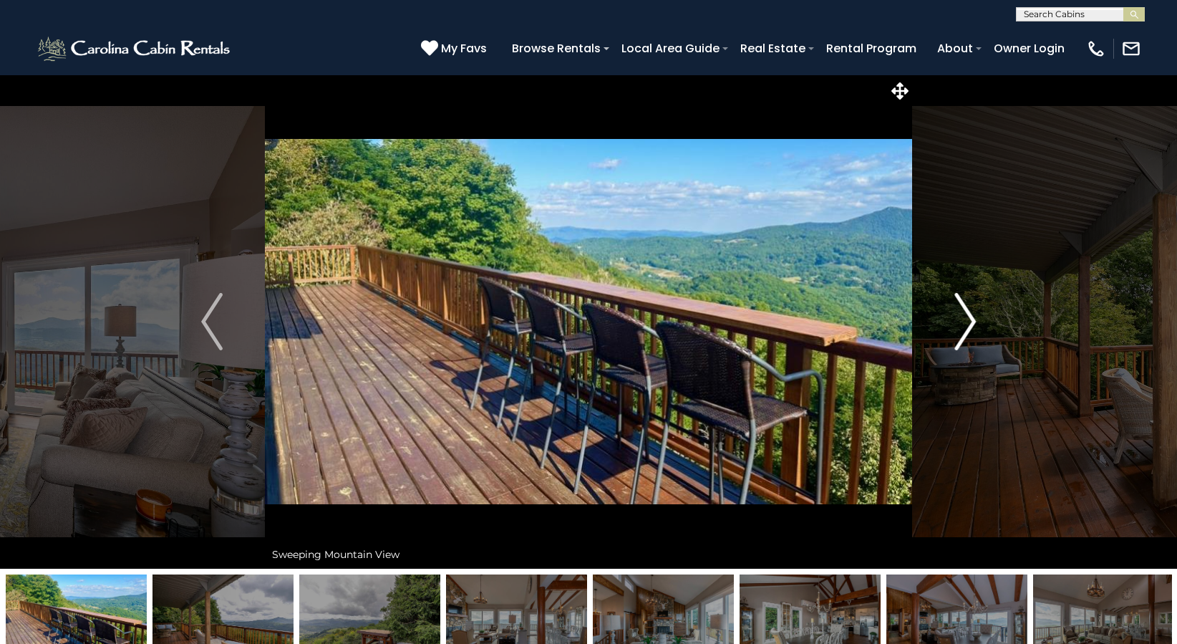
click at [971, 313] on img "Next" at bounding box center [965, 321] width 21 height 57
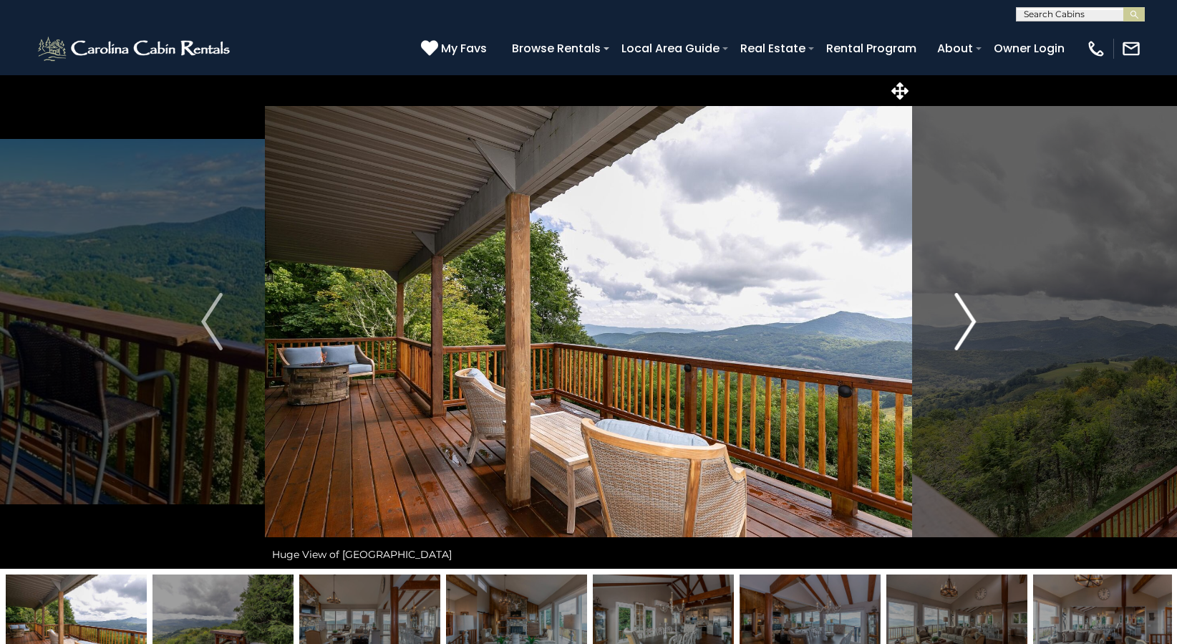
click at [971, 313] on img "Next" at bounding box center [965, 321] width 21 height 57
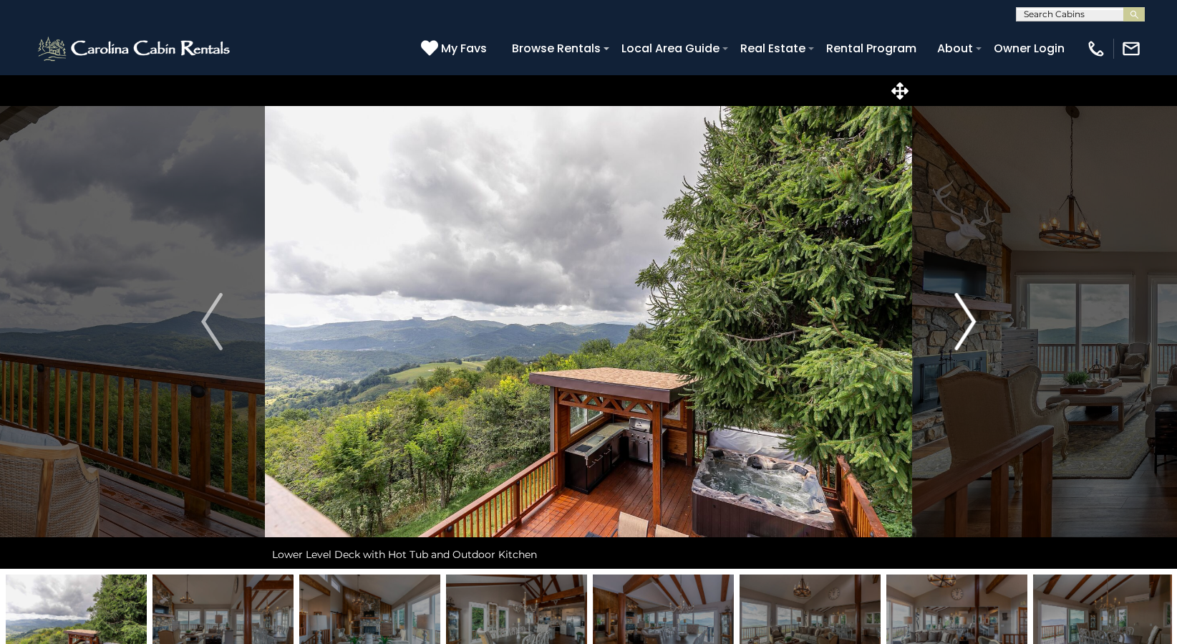
click at [971, 313] on img "Next" at bounding box center [965, 321] width 21 height 57
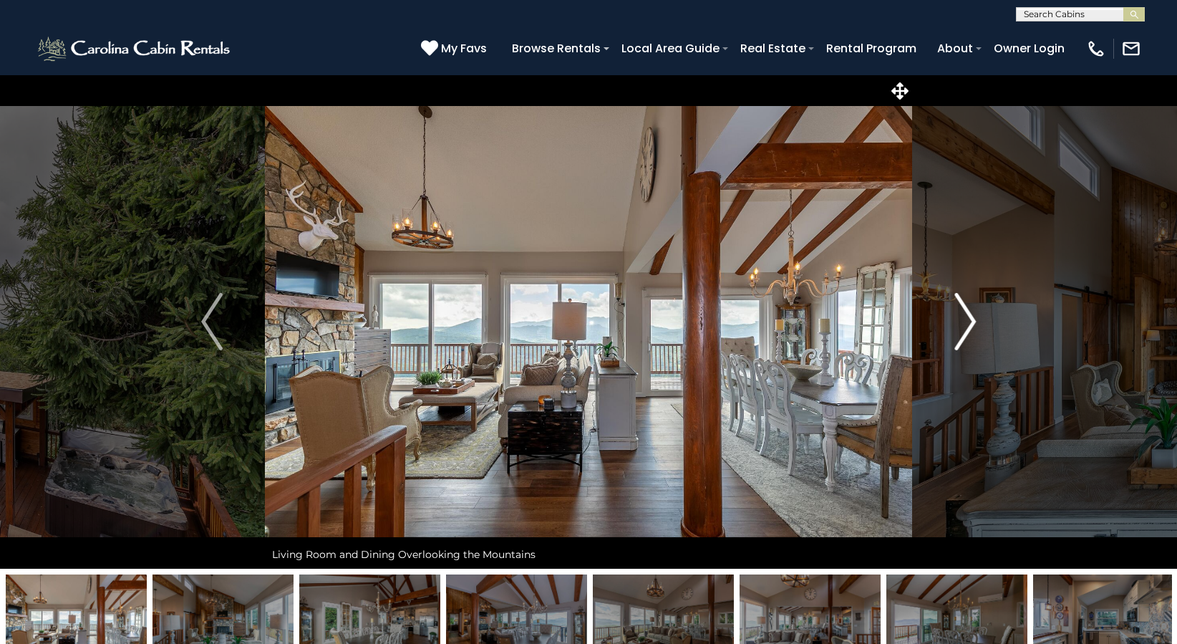
click at [971, 313] on img "Next" at bounding box center [965, 321] width 21 height 57
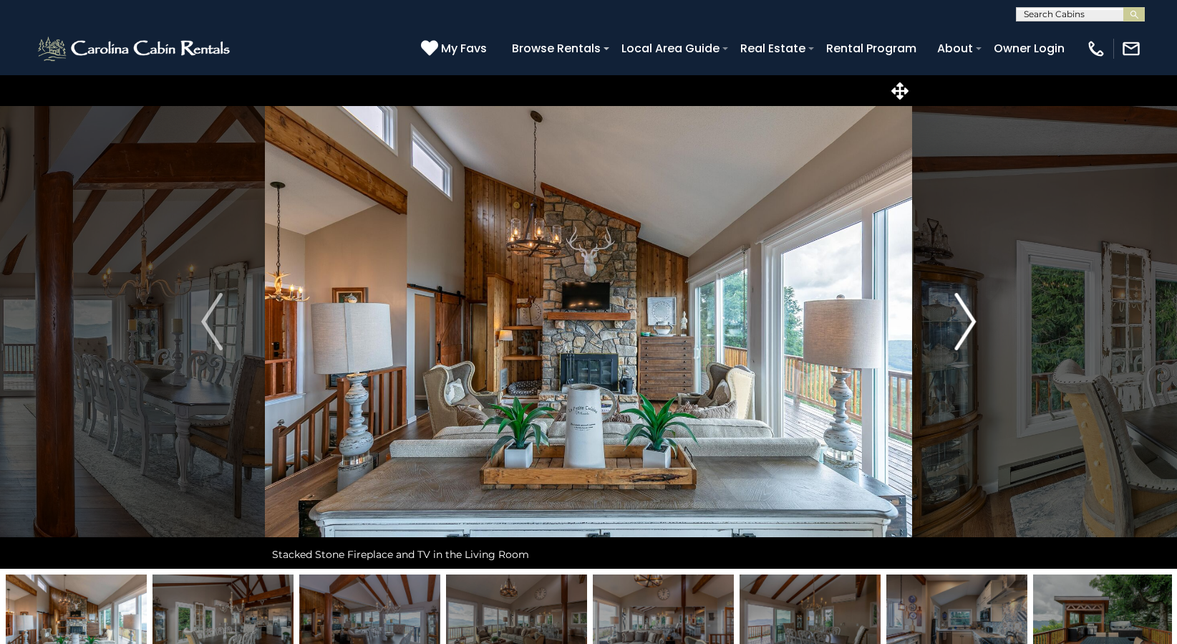
click at [971, 313] on img "Next" at bounding box center [965, 321] width 21 height 57
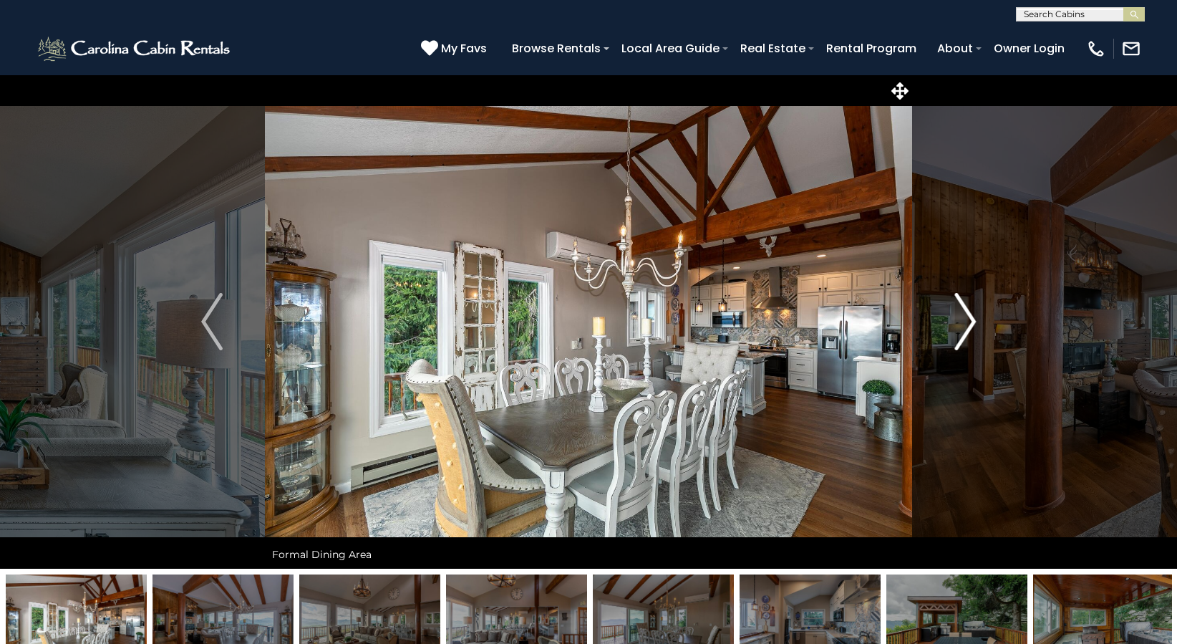
click at [971, 313] on img "Next" at bounding box center [965, 321] width 21 height 57
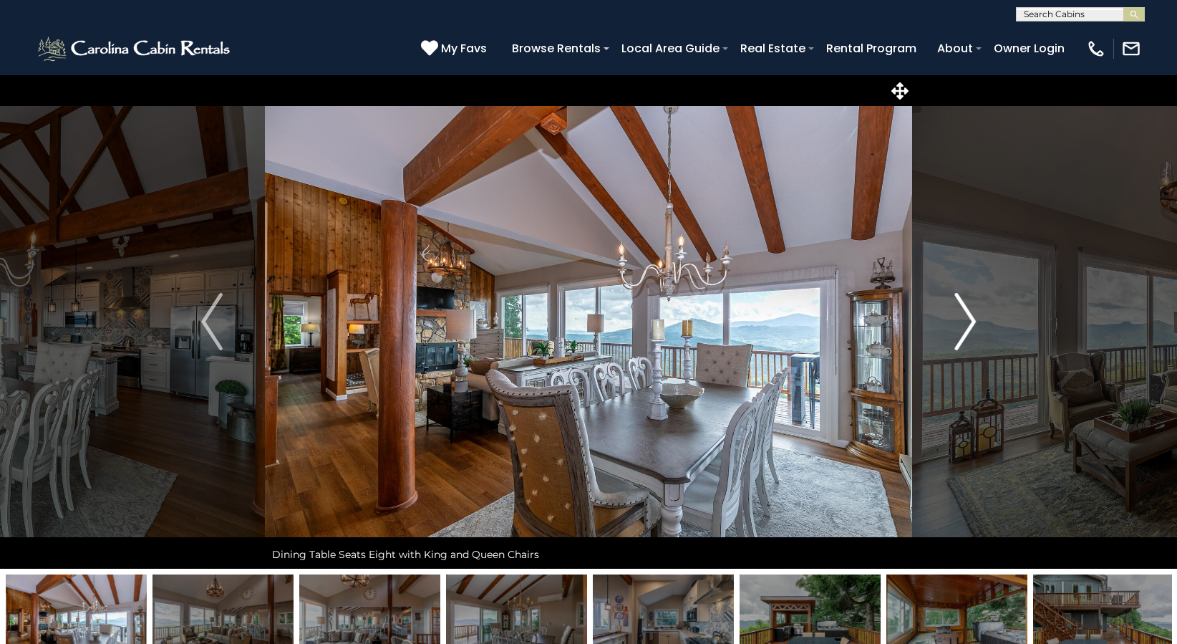
click at [971, 314] on img "Next" at bounding box center [965, 321] width 21 height 57
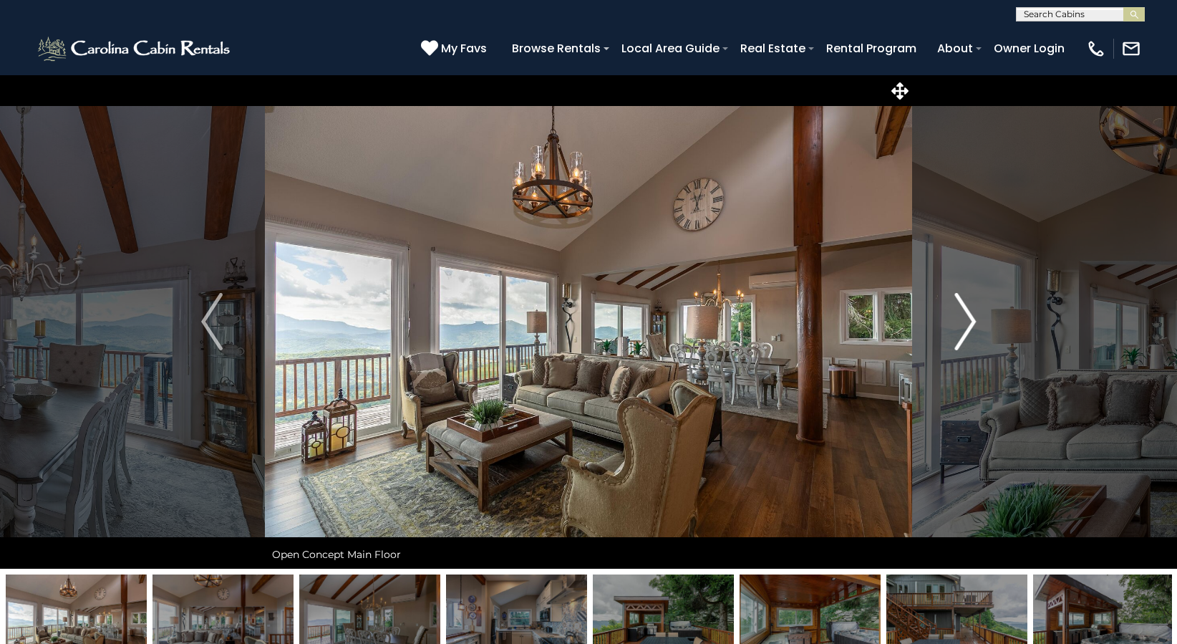
click at [971, 314] on img "Next" at bounding box center [965, 321] width 21 height 57
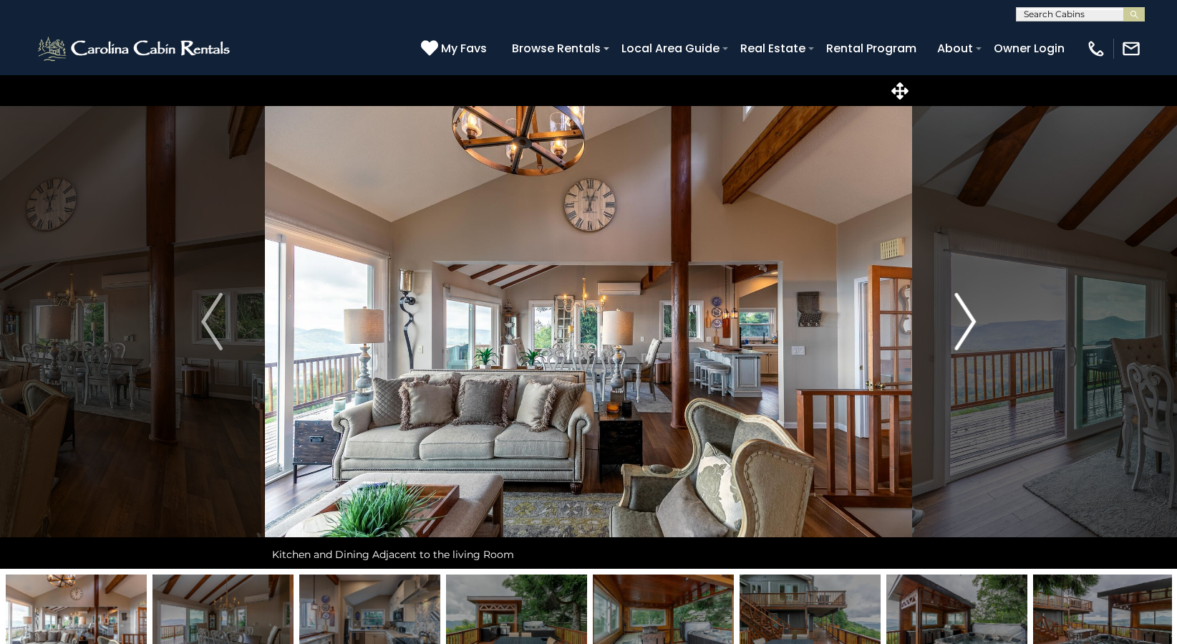
click at [971, 314] on img "Next" at bounding box center [965, 321] width 21 height 57
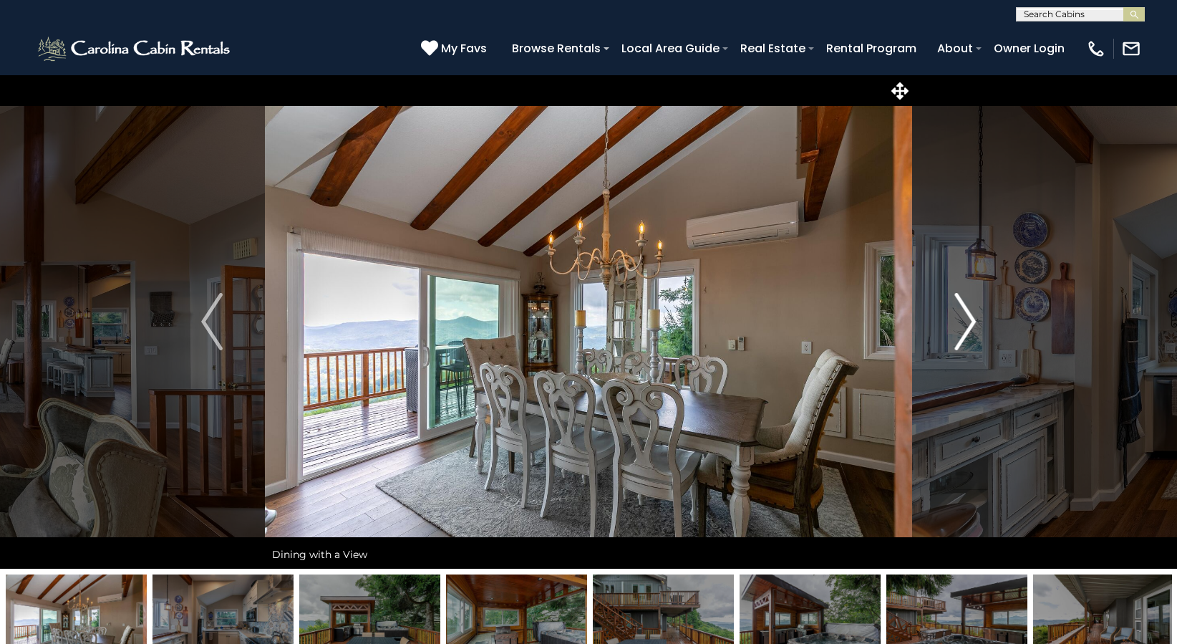
click at [971, 314] on img "Next" at bounding box center [965, 321] width 21 height 57
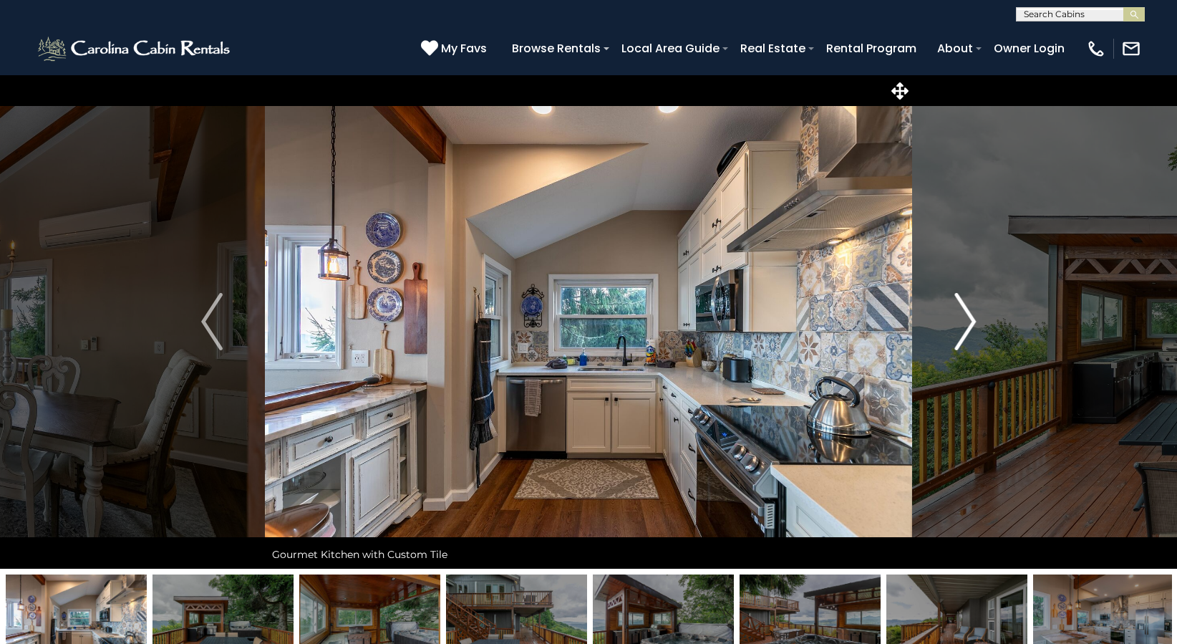
click at [971, 314] on img "Next" at bounding box center [965, 321] width 21 height 57
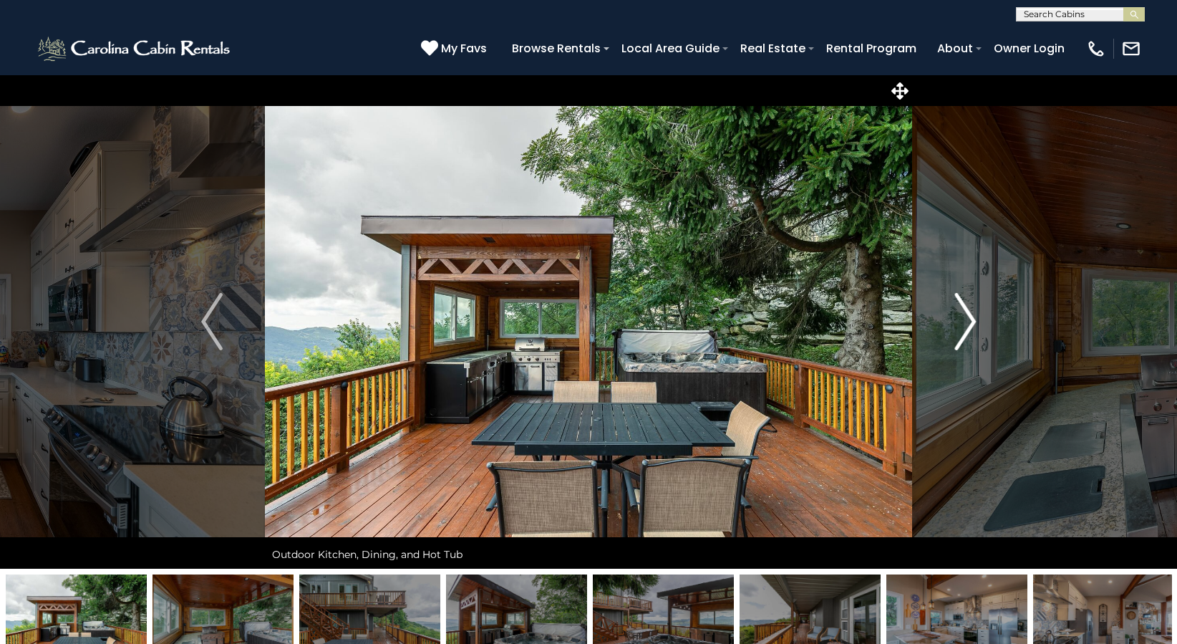
click at [971, 314] on img "Next" at bounding box center [965, 321] width 21 height 57
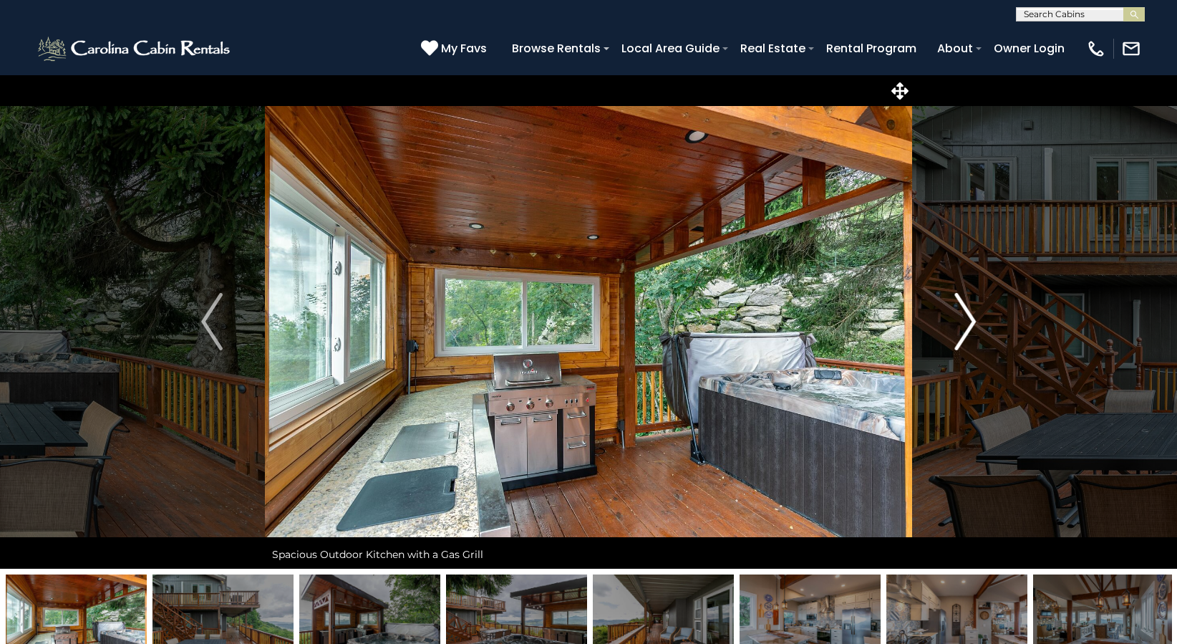
click at [971, 314] on img "Next" at bounding box center [965, 321] width 21 height 57
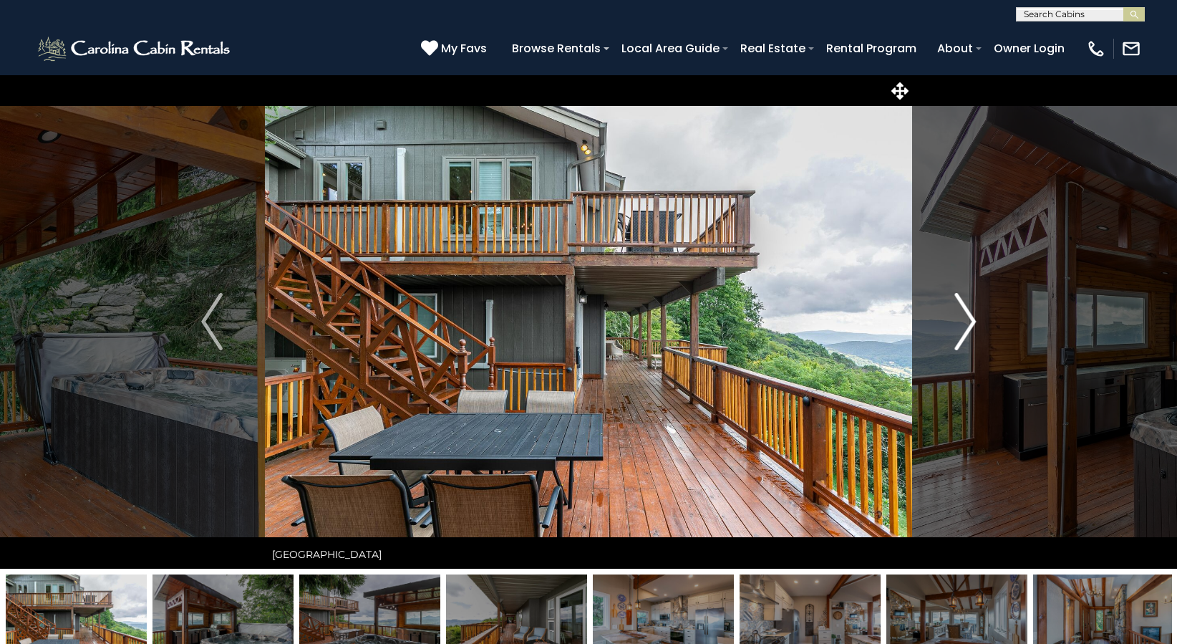
click at [971, 314] on img "Next" at bounding box center [965, 321] width 21 height 57
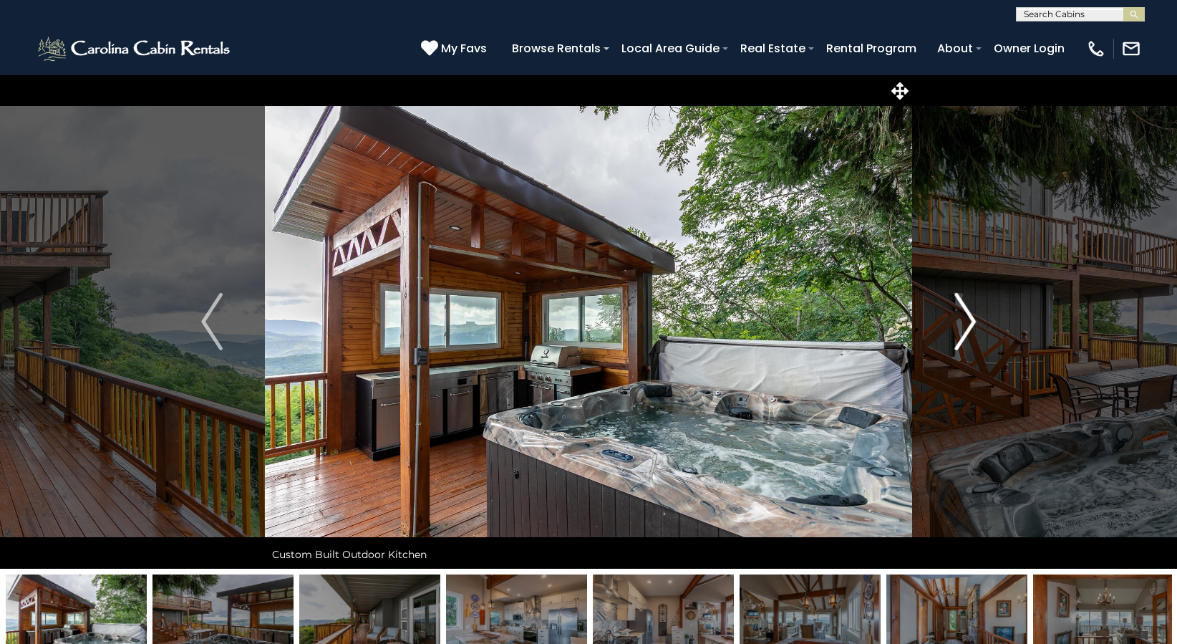
click at [971, 314] on img "Next" at bounding box center [965, 321] width 21 height 57
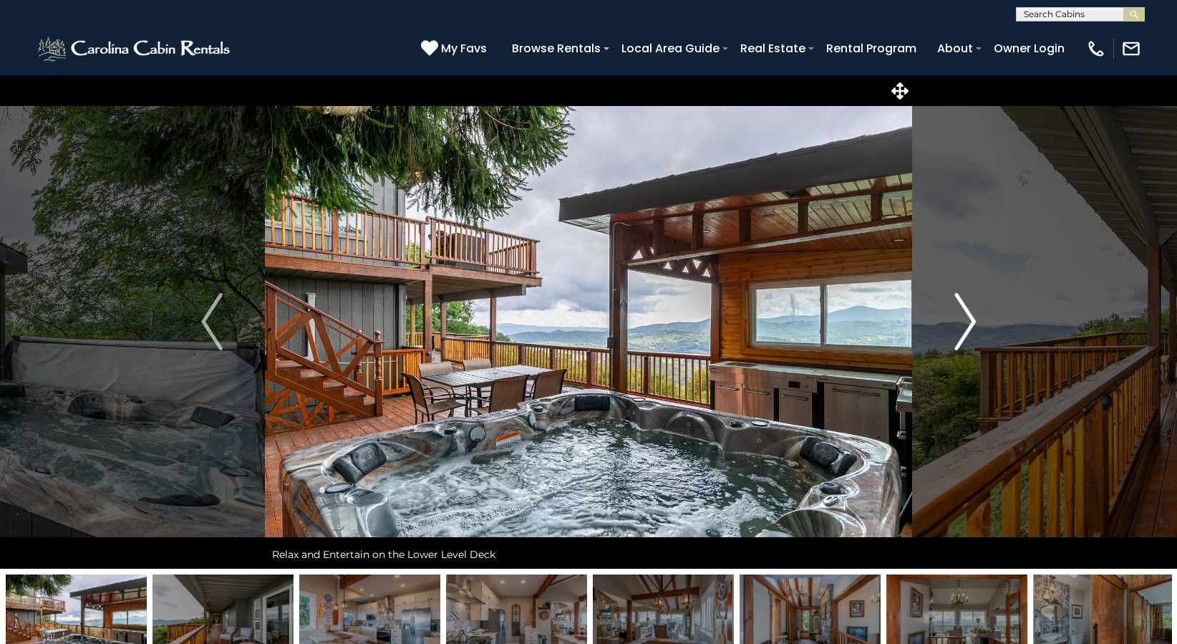
click at [971, 314] on img "Next" at bounding box center [965, 321] width 21 height 57
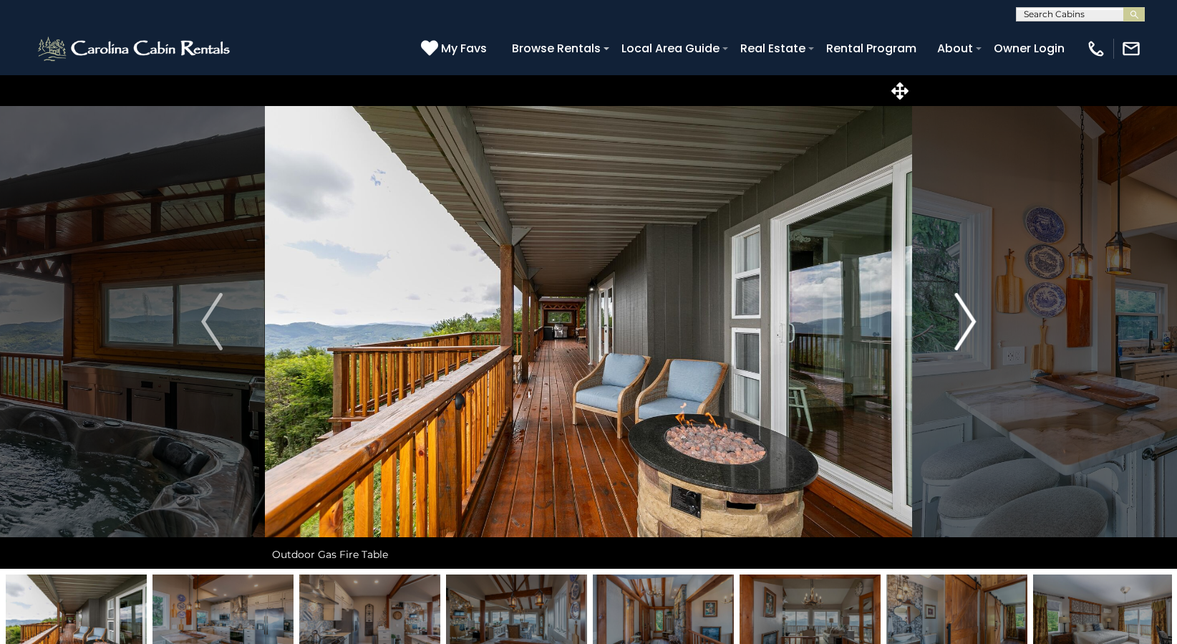
click at [971, 314] on img "Next" at bounding box center [965, 321] width 21 height 57
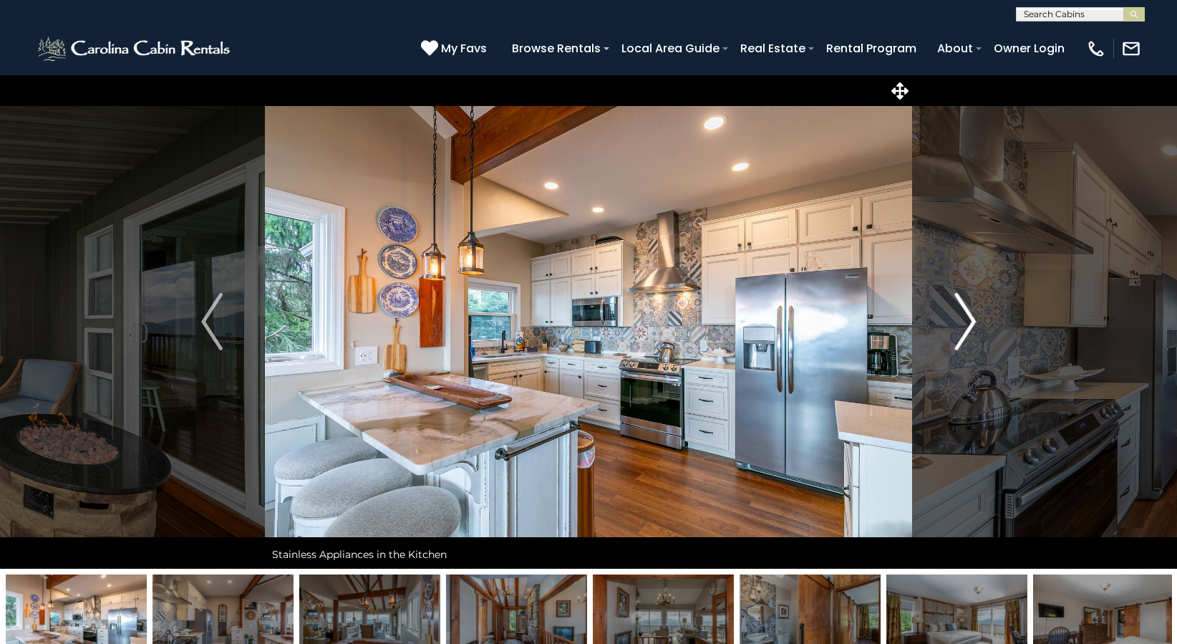
click at [971, 314] on img "Next" at bounding box center [965, 321] width 21 height 57
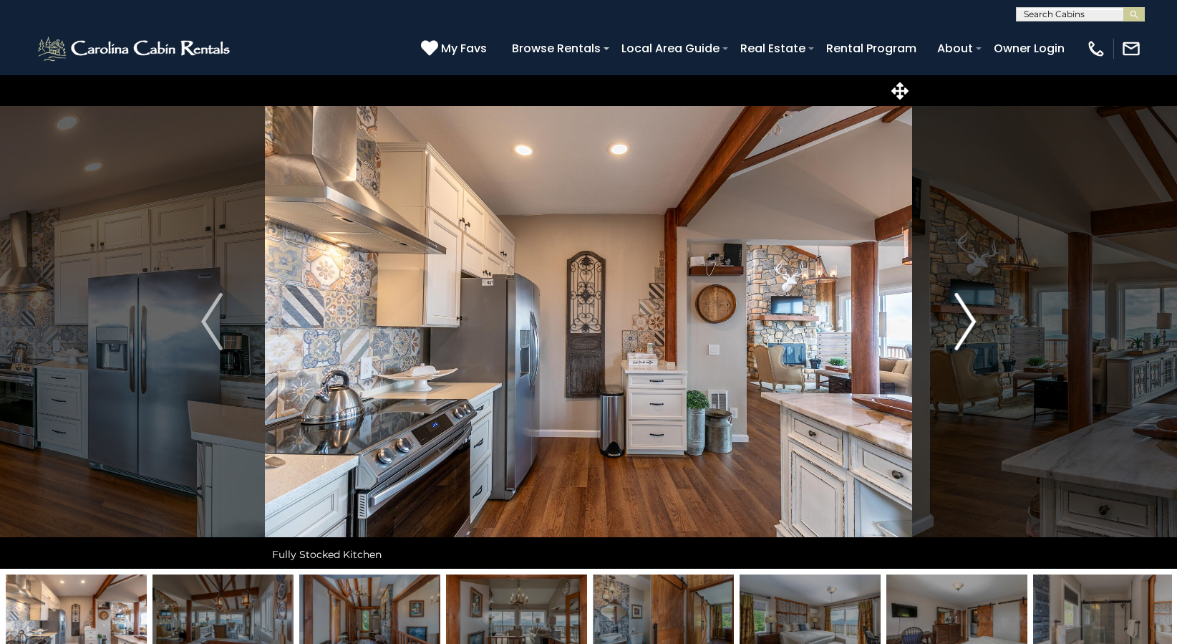
click at [971, 314] on img "Next" at bounding box center [965, 321] width 21 height 57
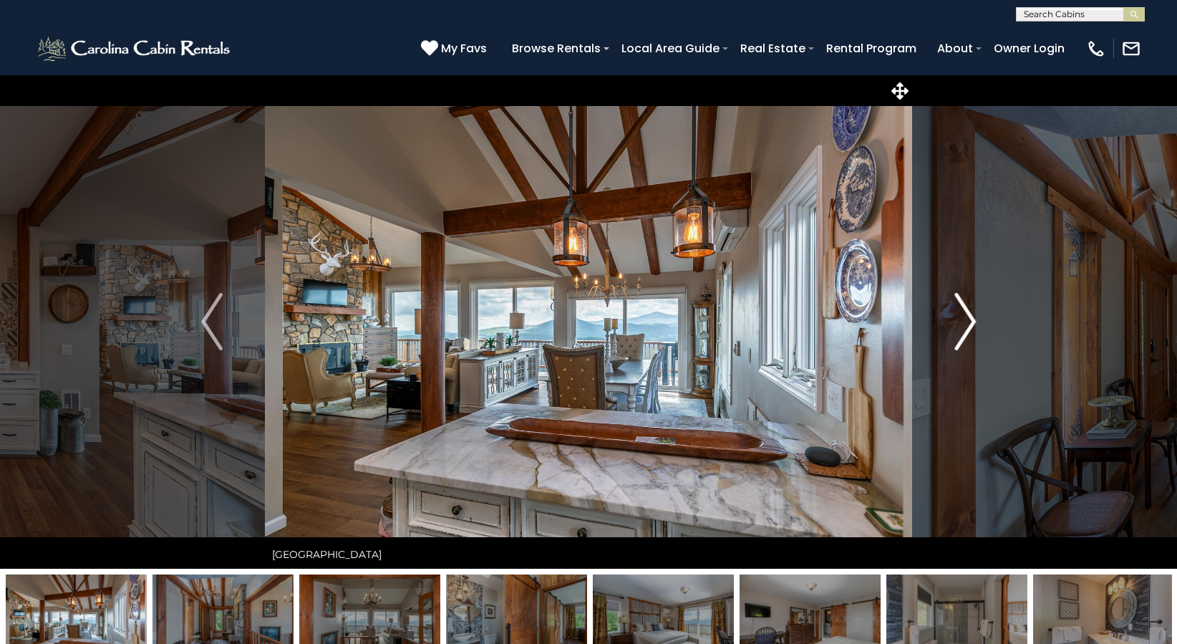
click at [971, 314] on img "Next" at bounding box center [965, 321] width 21 height 57
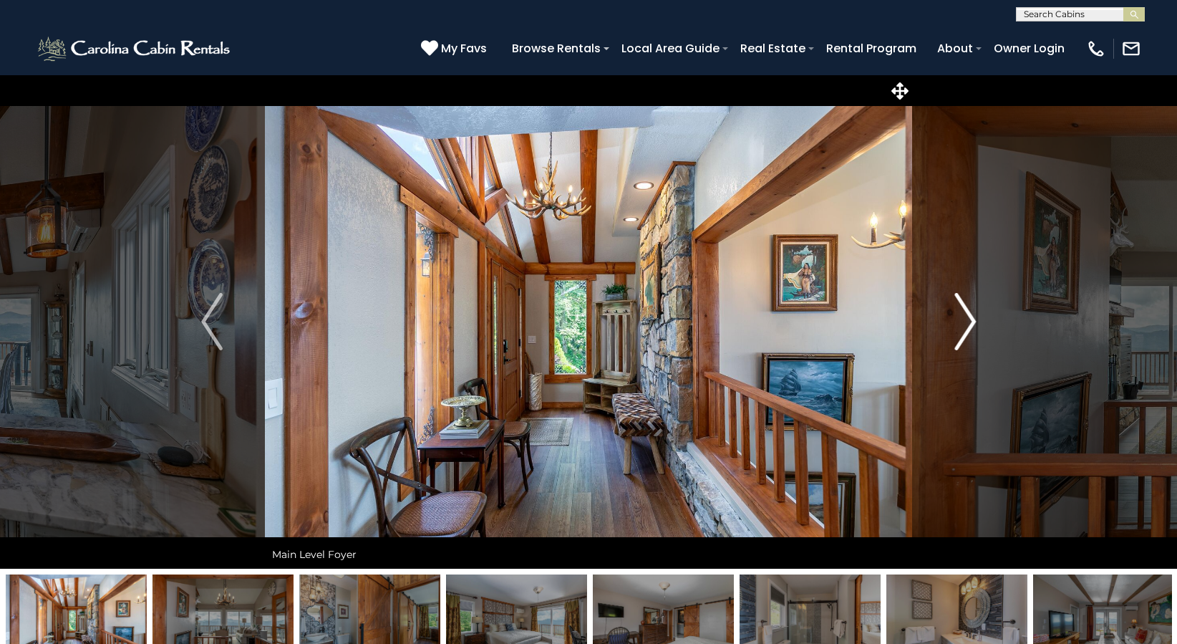
click at [971, 314] on img "Next" at bounding box center [965, 321] width 21 height 57
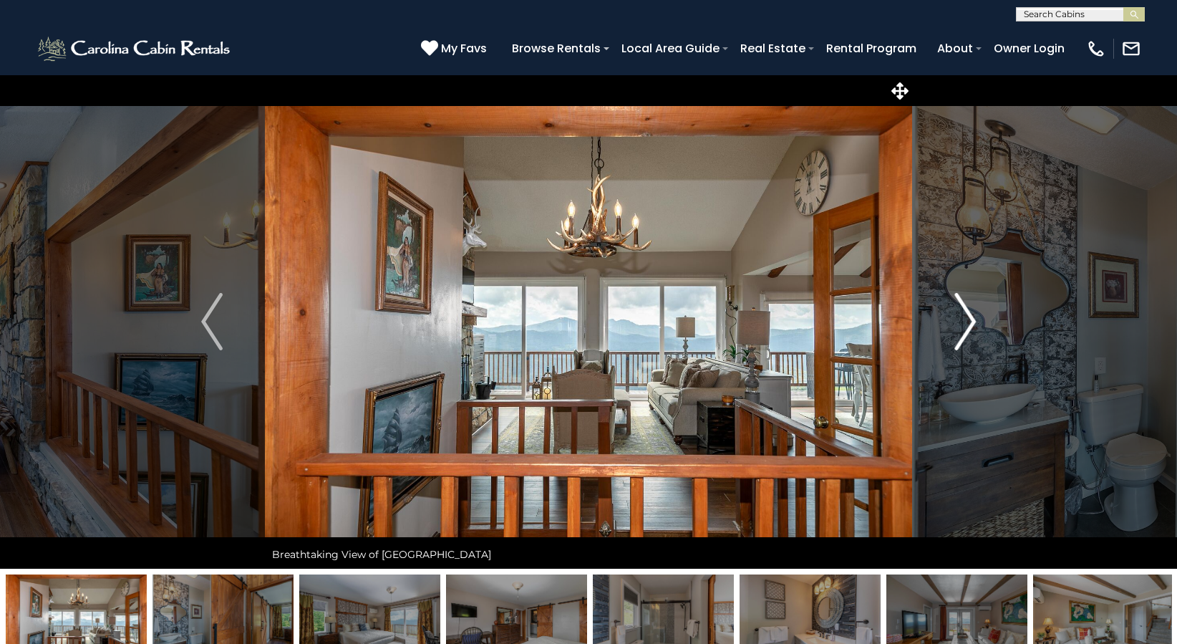
click at [971, 314] on img "Next" at bounding box center [965, 321] width 21 height 57
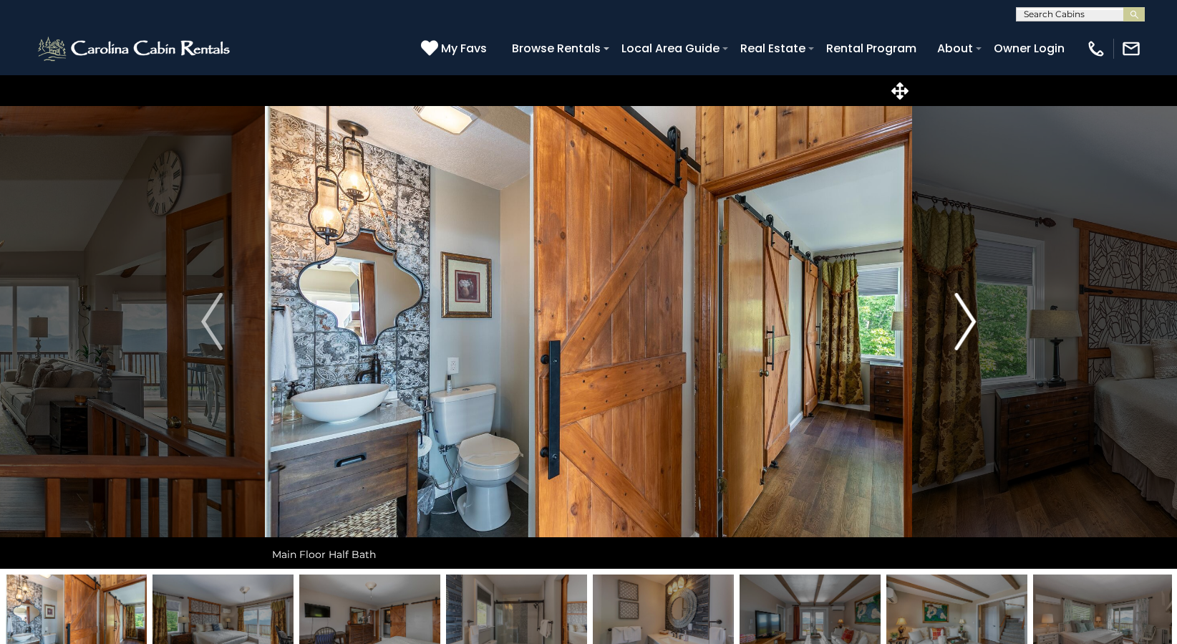
click at [971, 314] on img "Next" at bounding box center [965, 321] width 21 height 57
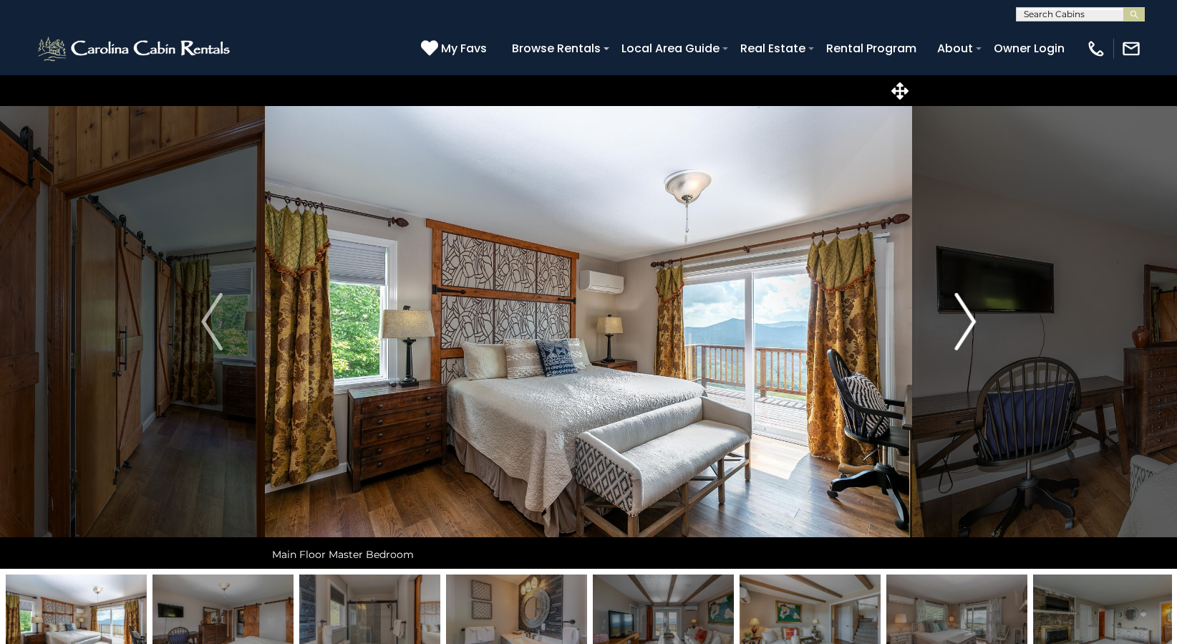
click at [971, 314] on img "Next" at bounding box center [965, 321] width 21 height 57
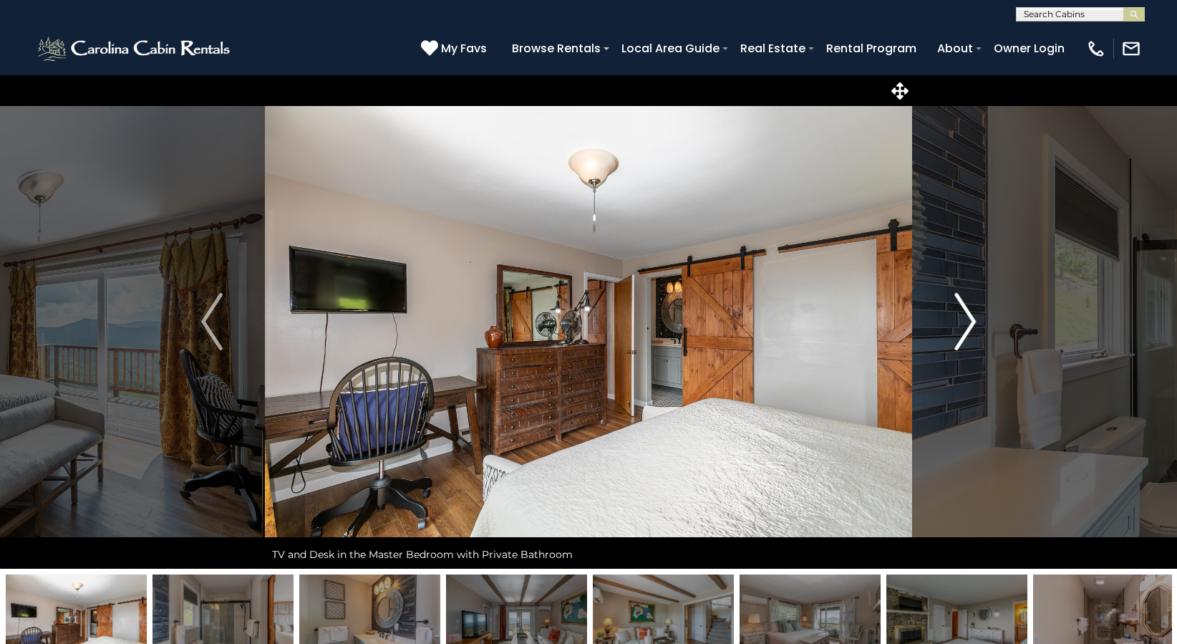
click at [971, 313] on img "Next" at bounding box center [965, 321] width 21 height 57
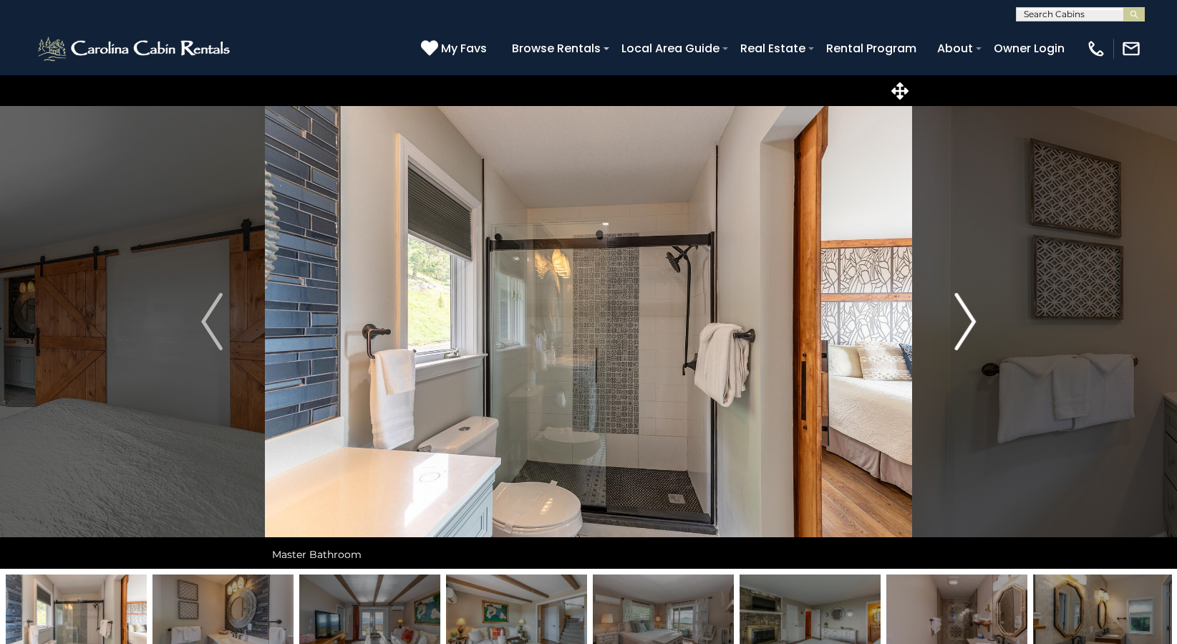
click at [971, 313] on img "Next" at bounding box center [965, 321] width 21 height 57
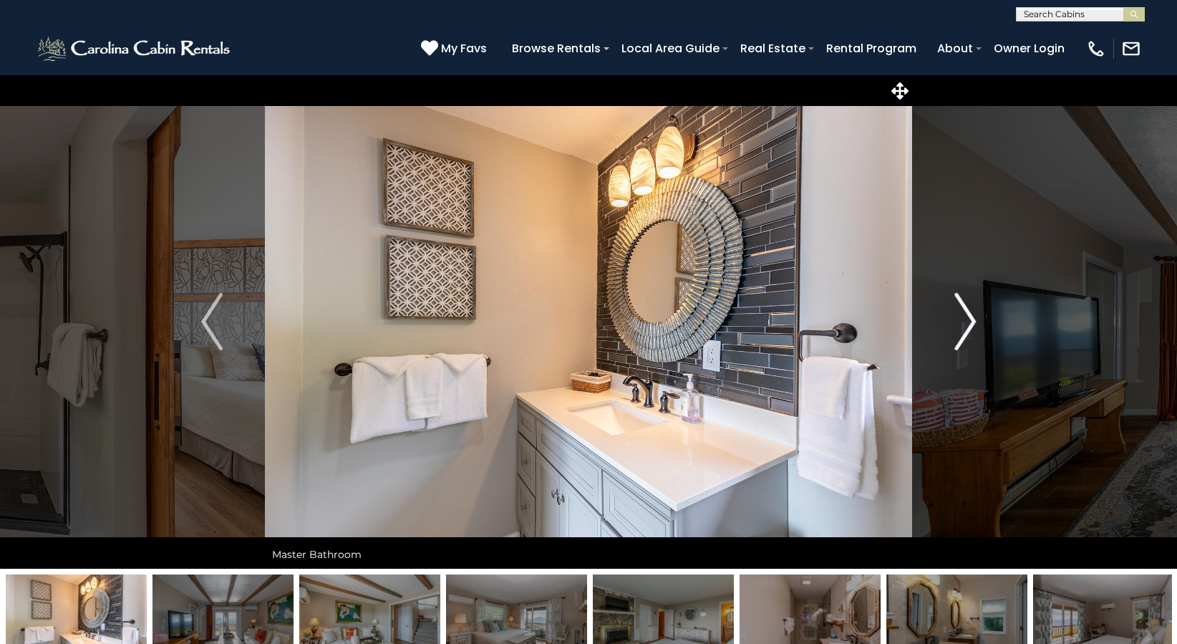
click at [971, 313] on img "Next" at bounding box center [965, 321] width 21 height 57
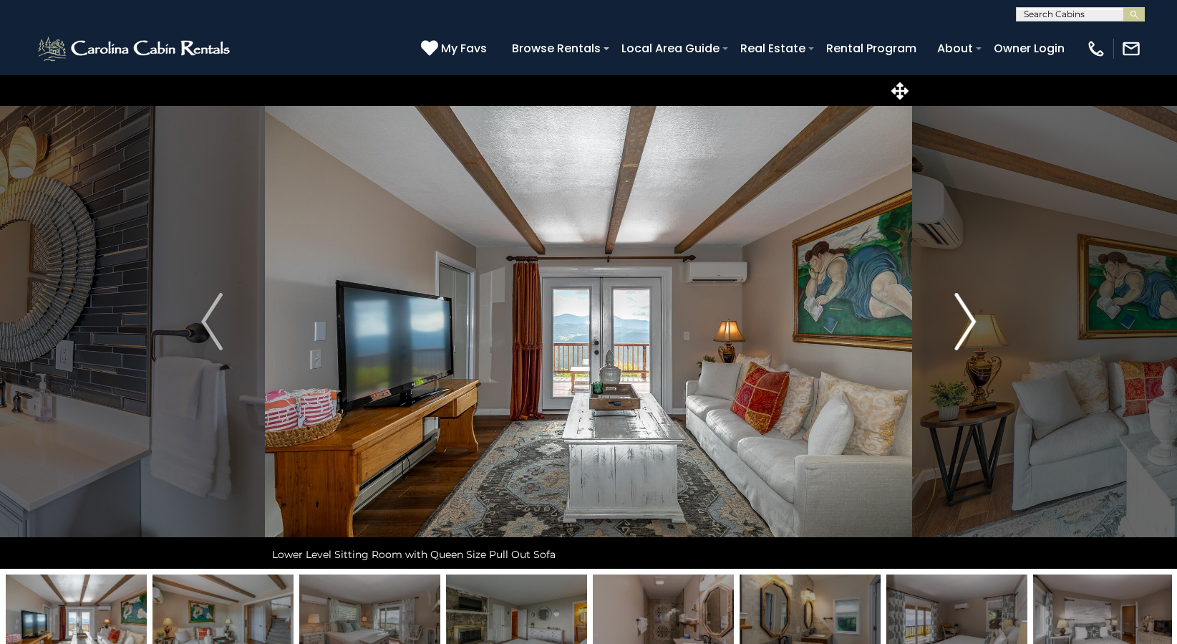
click at [971, 313] on img "Next" at bounding box center [965, 321] width 21 height 57
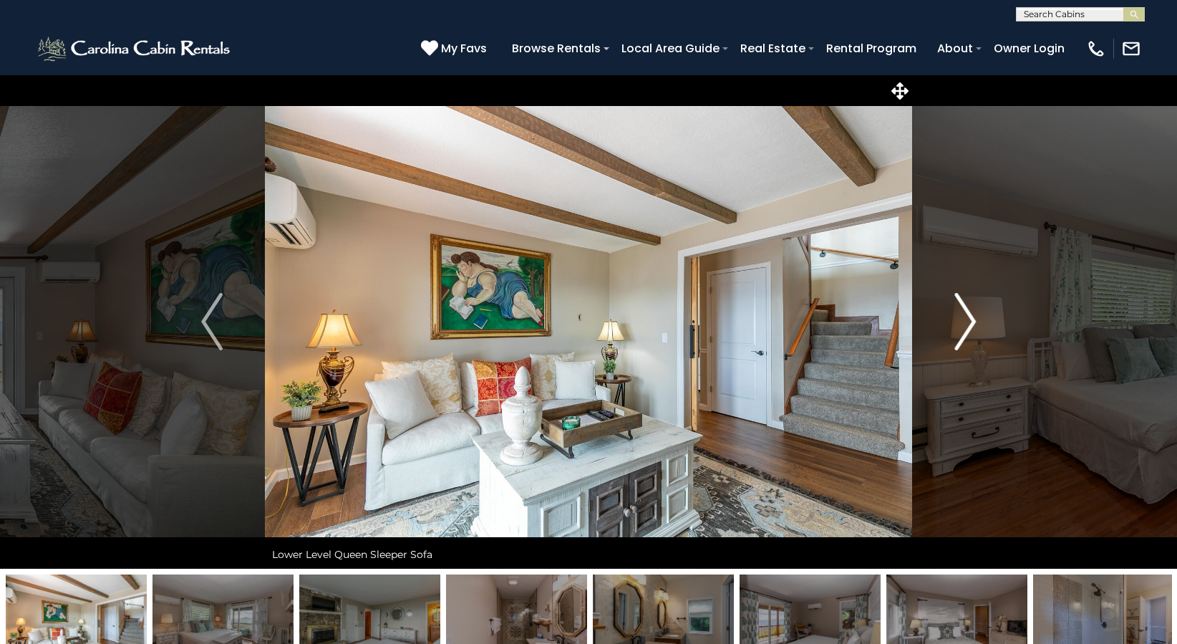
click at [971, 313] on img "Next" at bounding box center [965, 321] width 21 height 57
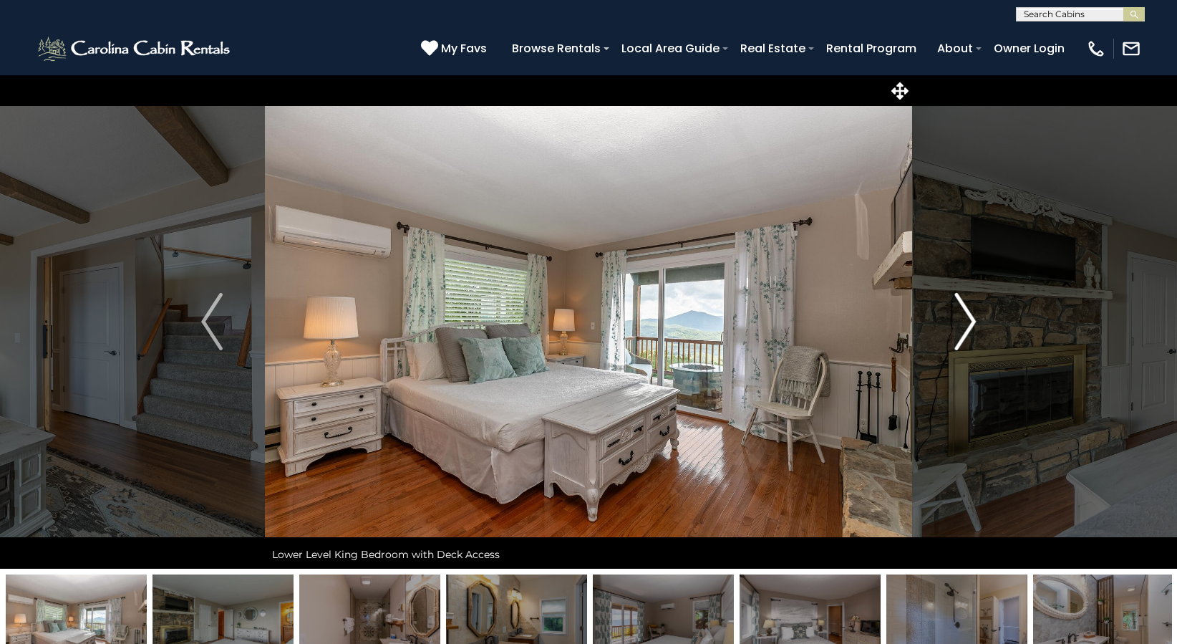
click at [971, 313] on img "Next" at bounding box center [965, 321] width 21 height 57
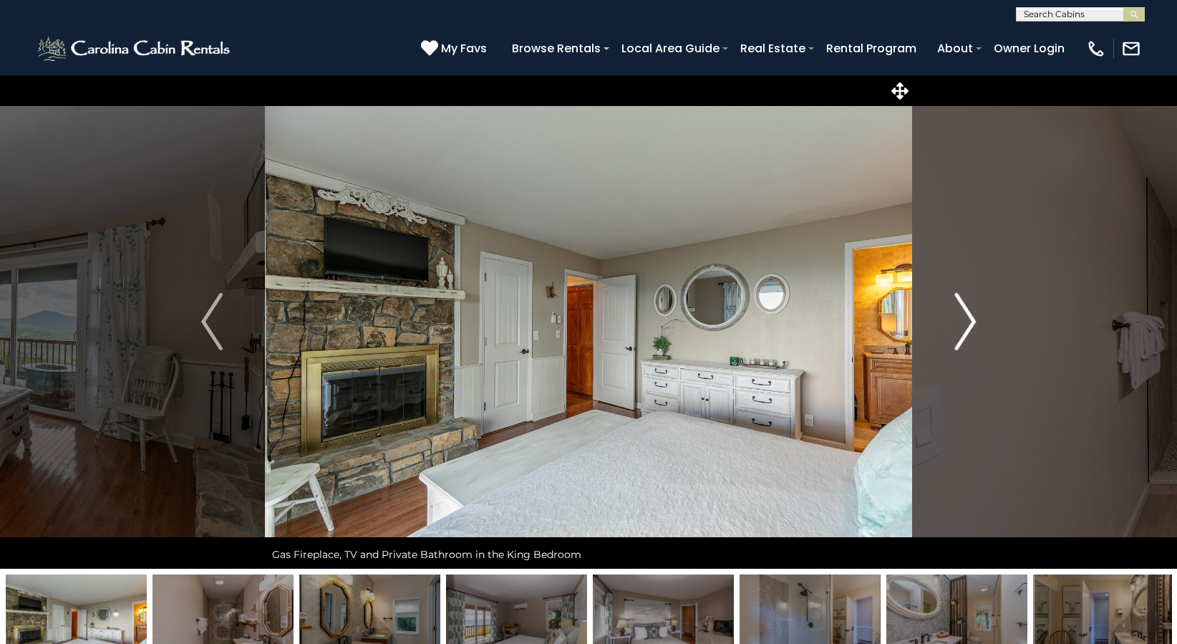
click at [971, 313] on img "Next" at bounding box center [965, 321] width 21 height 57
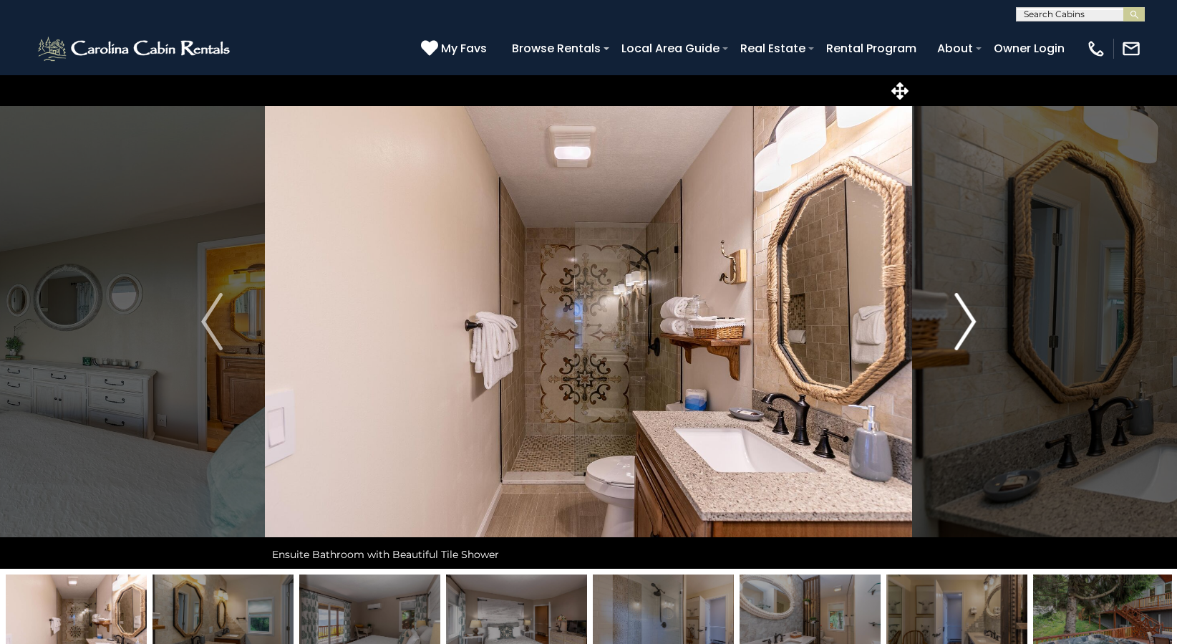
click at [971, 313] on img "Next" at bounding box center [965, 321] width 21 height 57
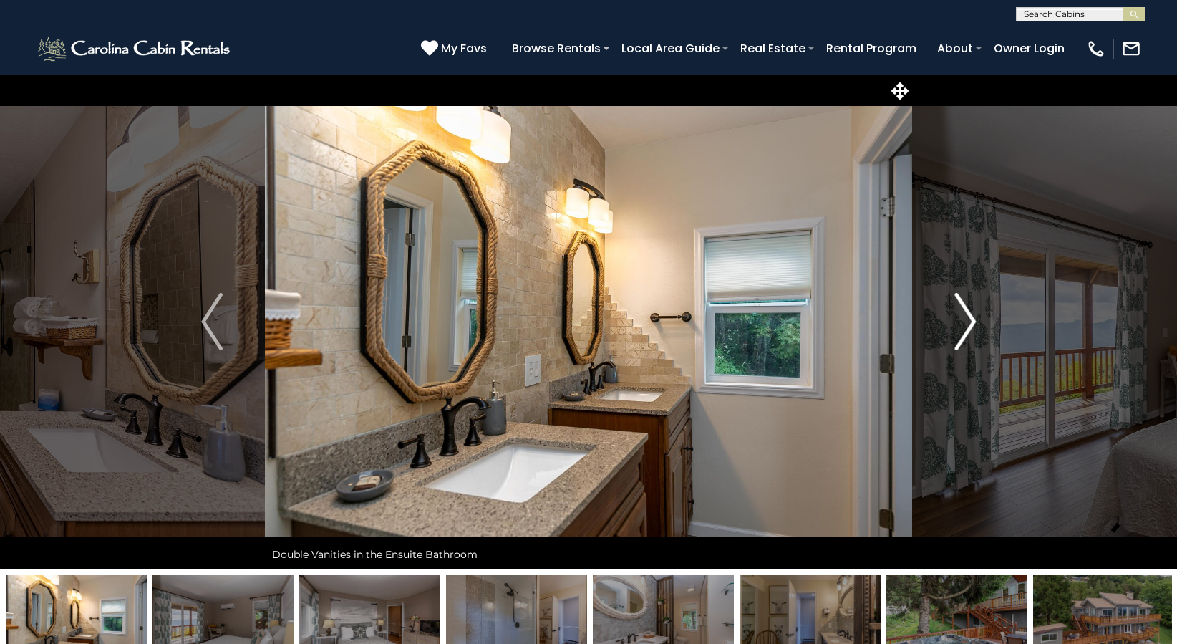
click at [971, 313] on img "Next" at bounding box center [965, 321] width 21 height 57
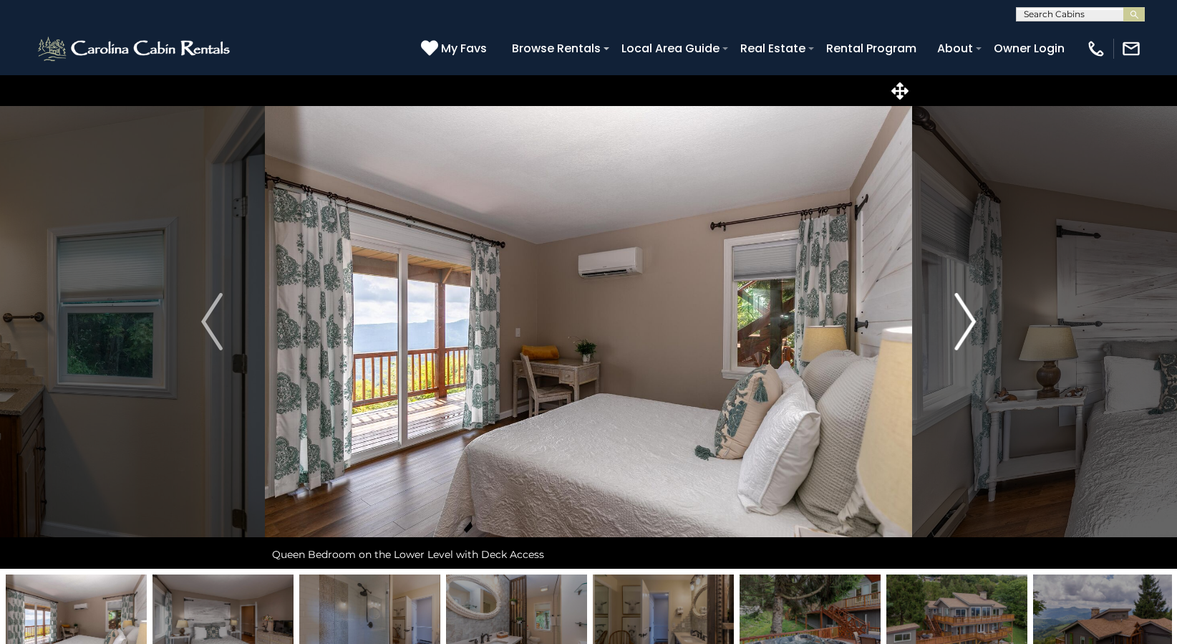
click at [971, 313] on img "Next" at bounding box center [965, 321] width 21 height 57
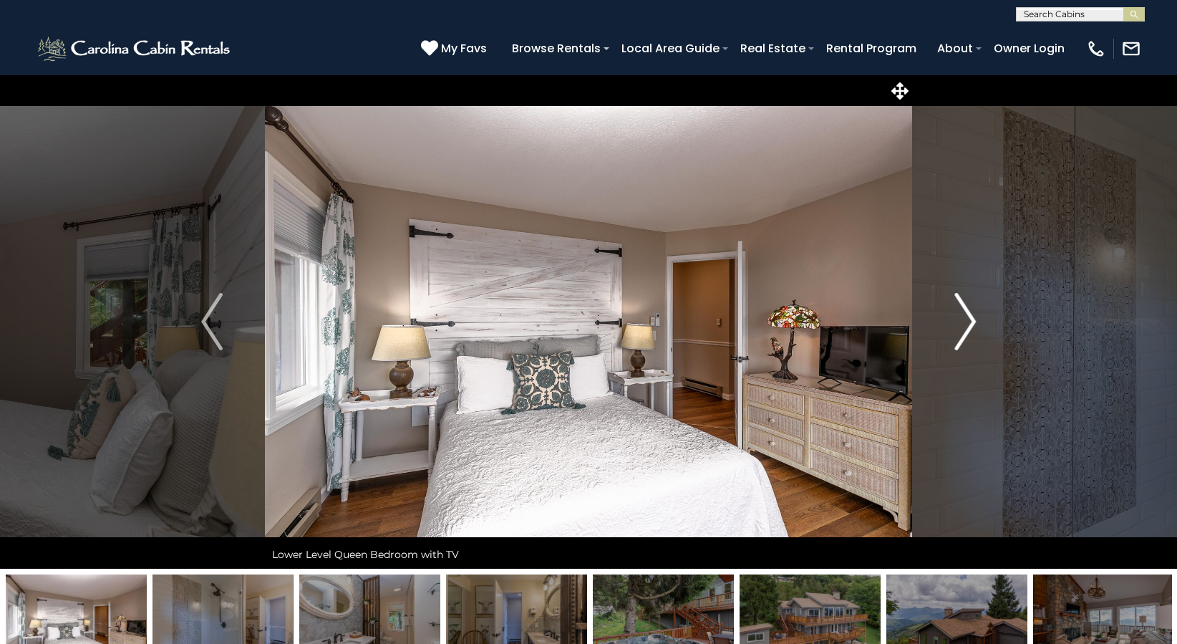
click at [971, 313] on img "Next" at bounding box center [965, 321] width 21 height 57
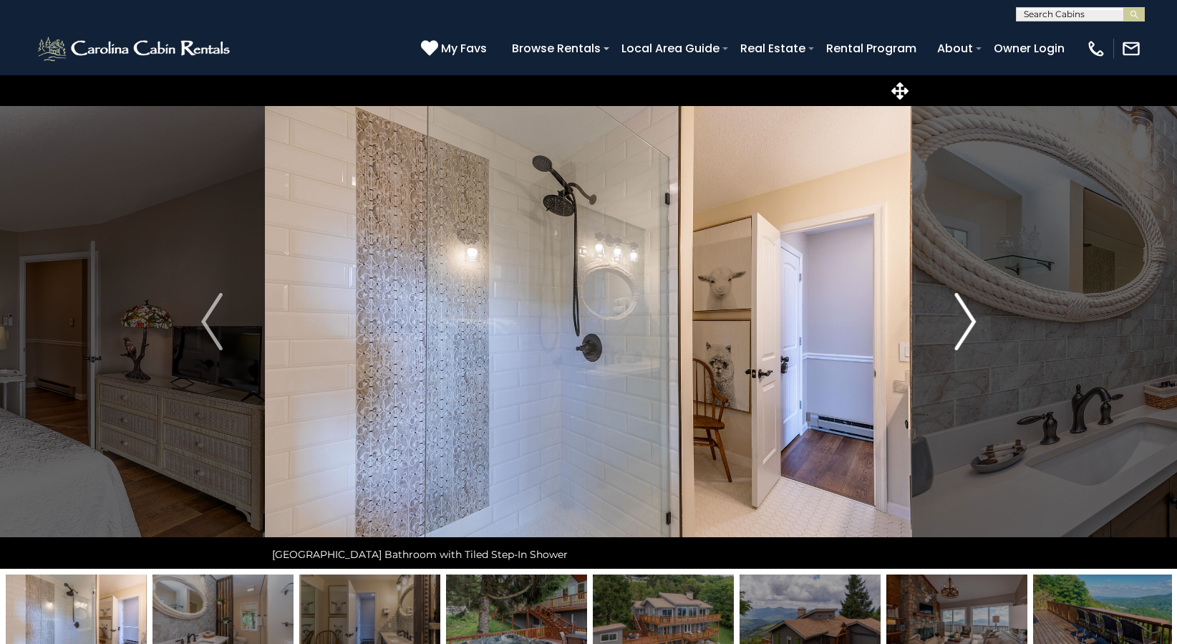
click at [971, 313] on img "Next" at bounding box center [965, 321] width 21 height 57
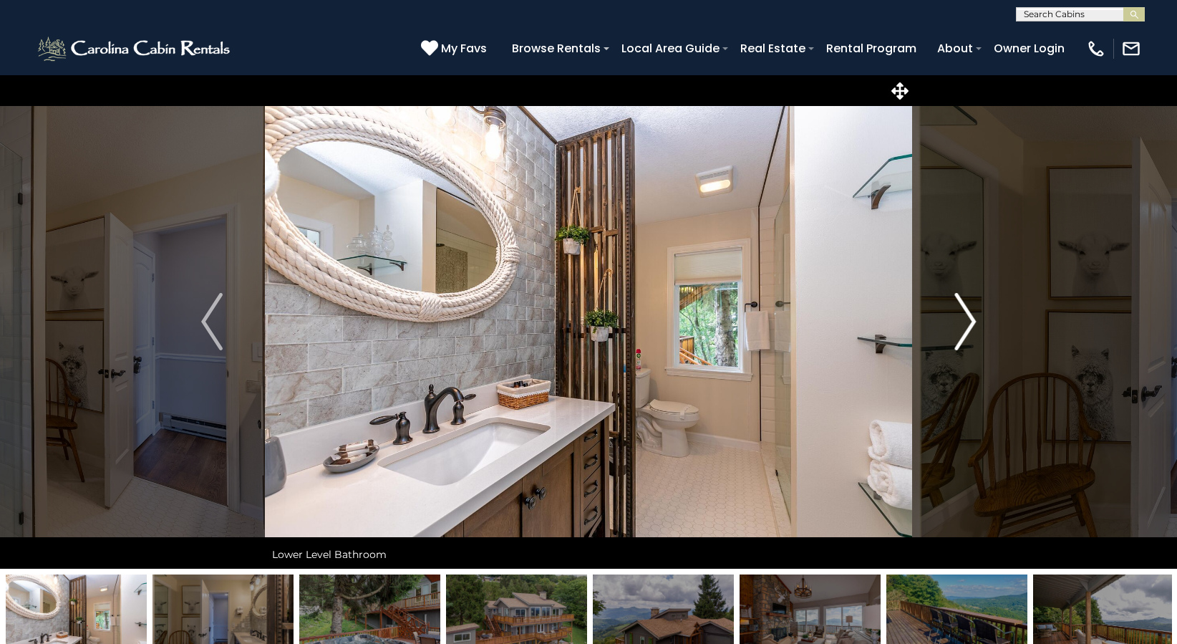
click at [971, 313] on img "Next" at bounding box center [965, 321] width 21 height 57
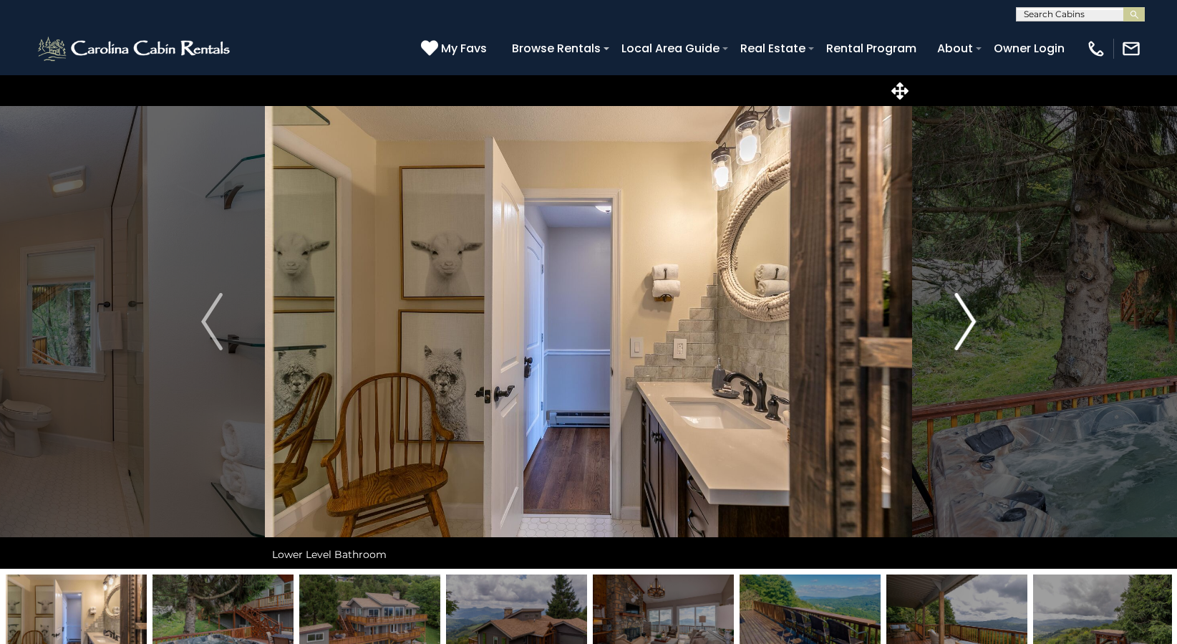
click at [971, 313] on img "Next" at bounding box center [965, 321] width 21 height 57
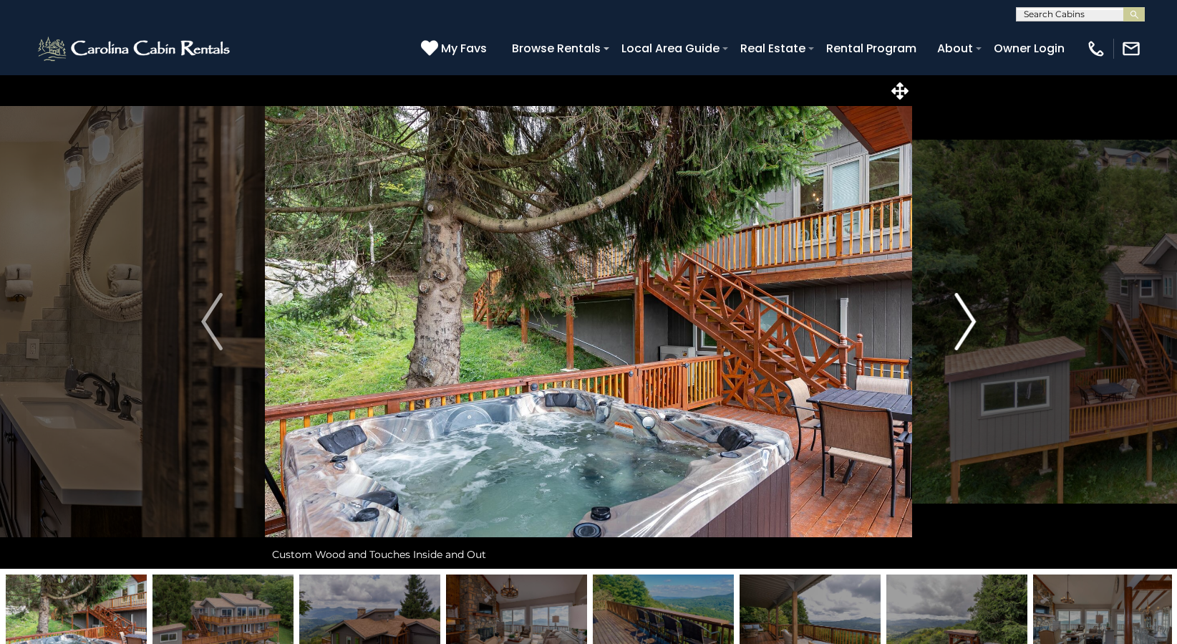
click at [971, 313] on img "Next" at bounding box center [965, 321] width 21 height 57
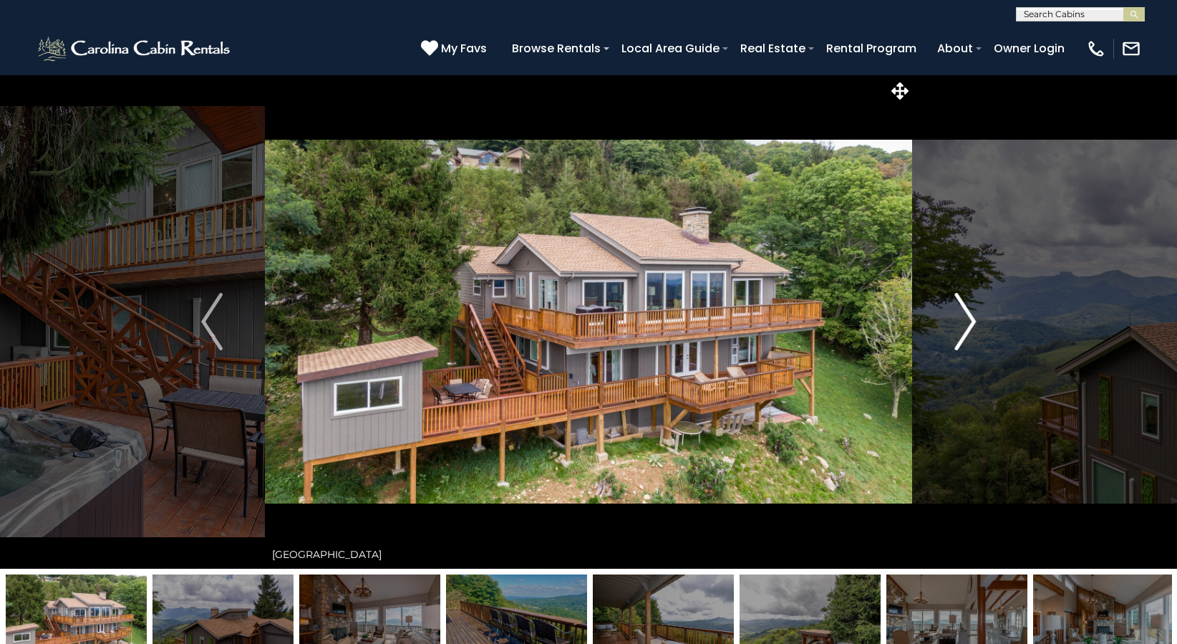
click at [971, 313] on img "Next" at bounding box center [965, 321] width 21 height 57
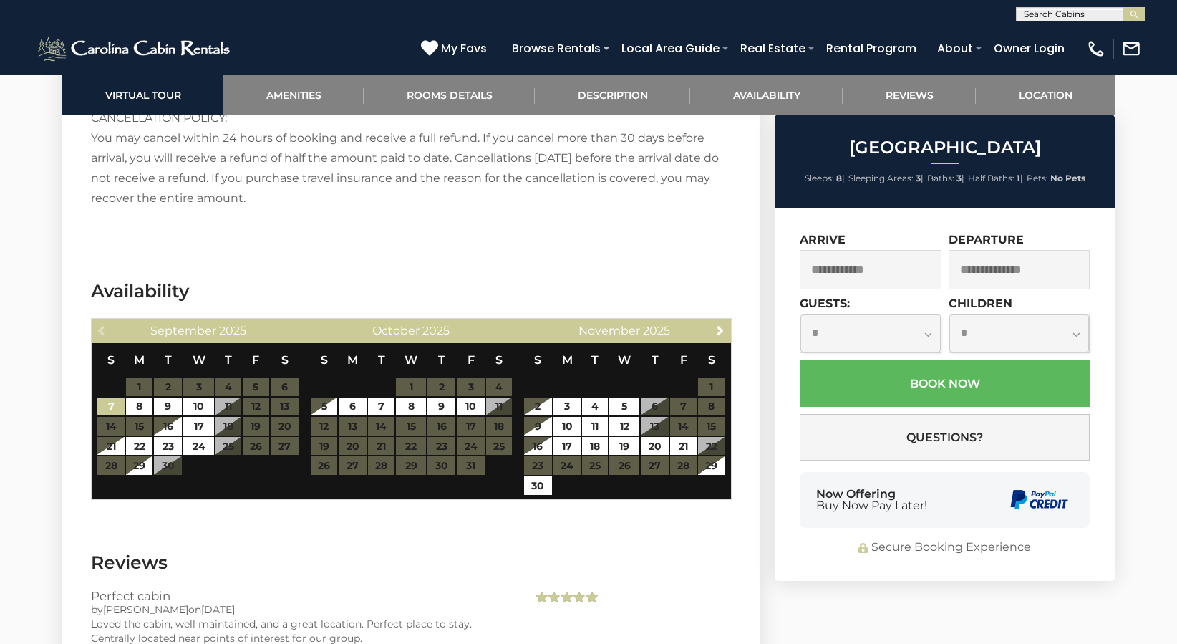
scroll to position [3008, 0]
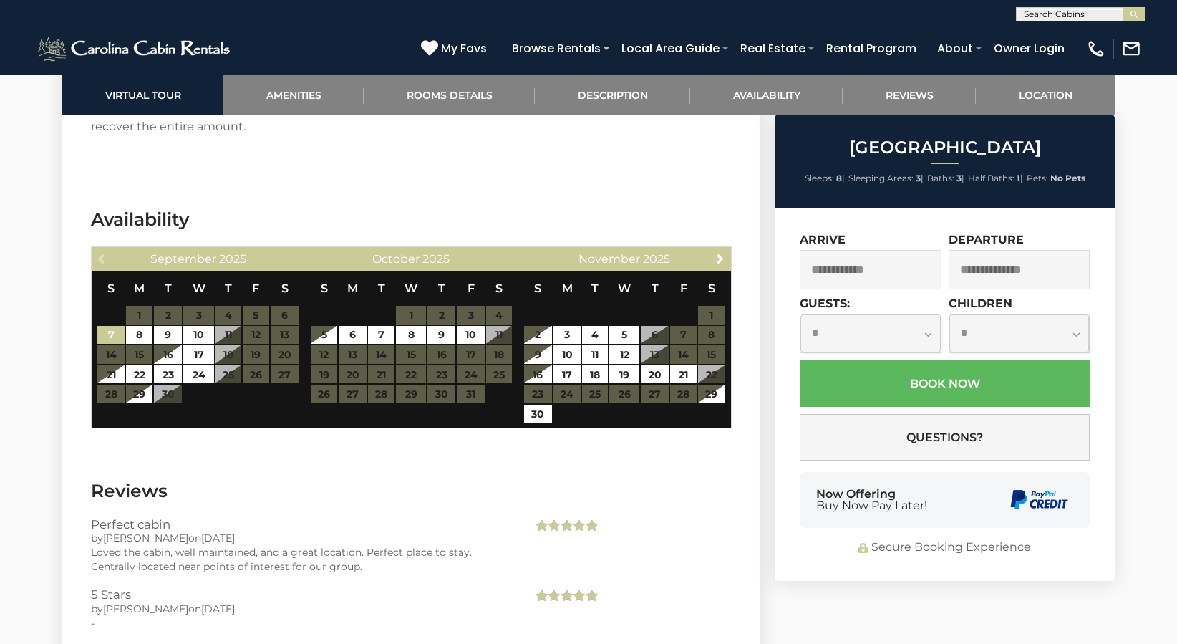
click at [859, 269] on input "text" at bounding box center [871, 269] width 142 height 39
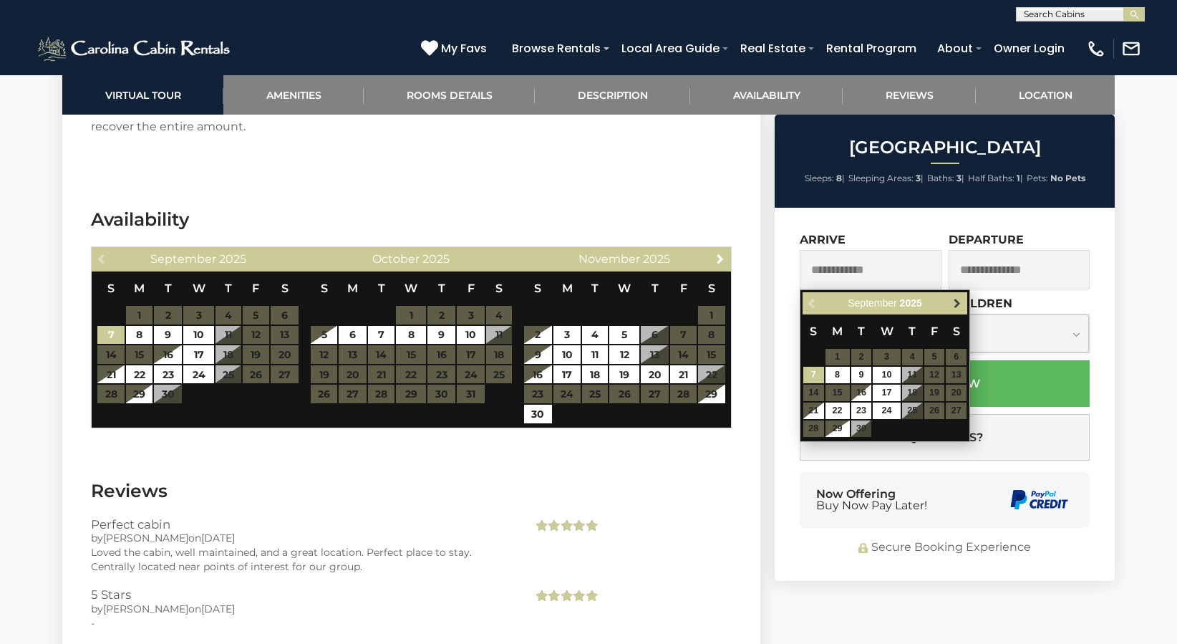
click at [959, 304] on span "Next" at bounding box center [957, 303] width 11 height 11
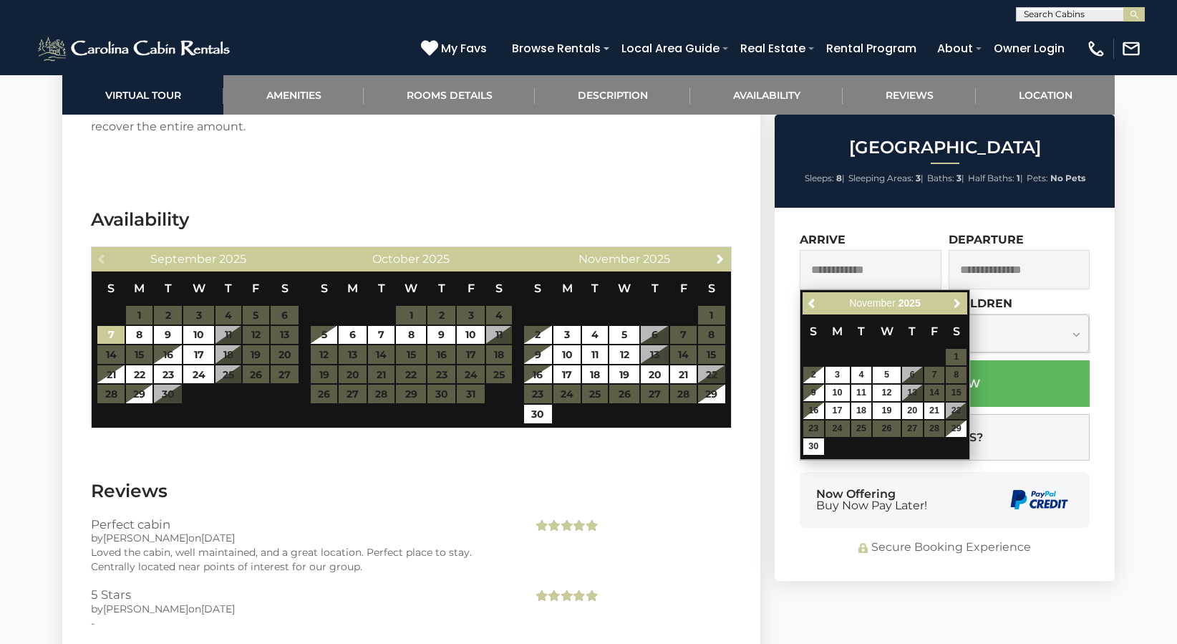
click at [959, 304] on span "Next" at bounding box center [957, 303] width 11 height 11
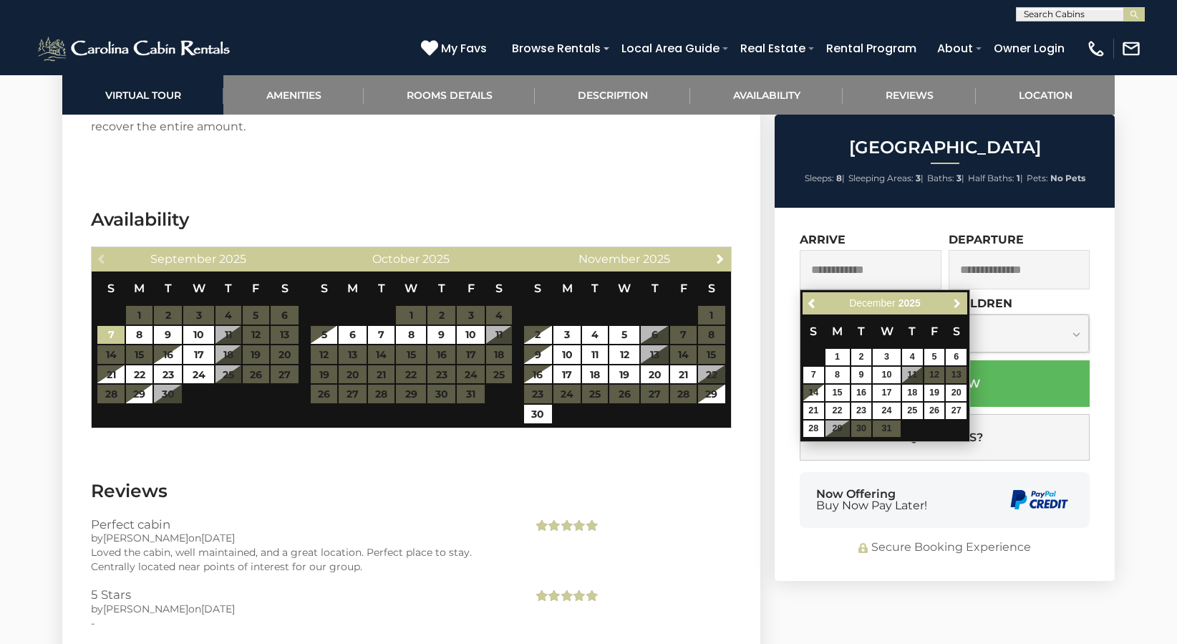
click at [959, 304] on span "Next" at bounding box center [957, 303] width 11 height 11
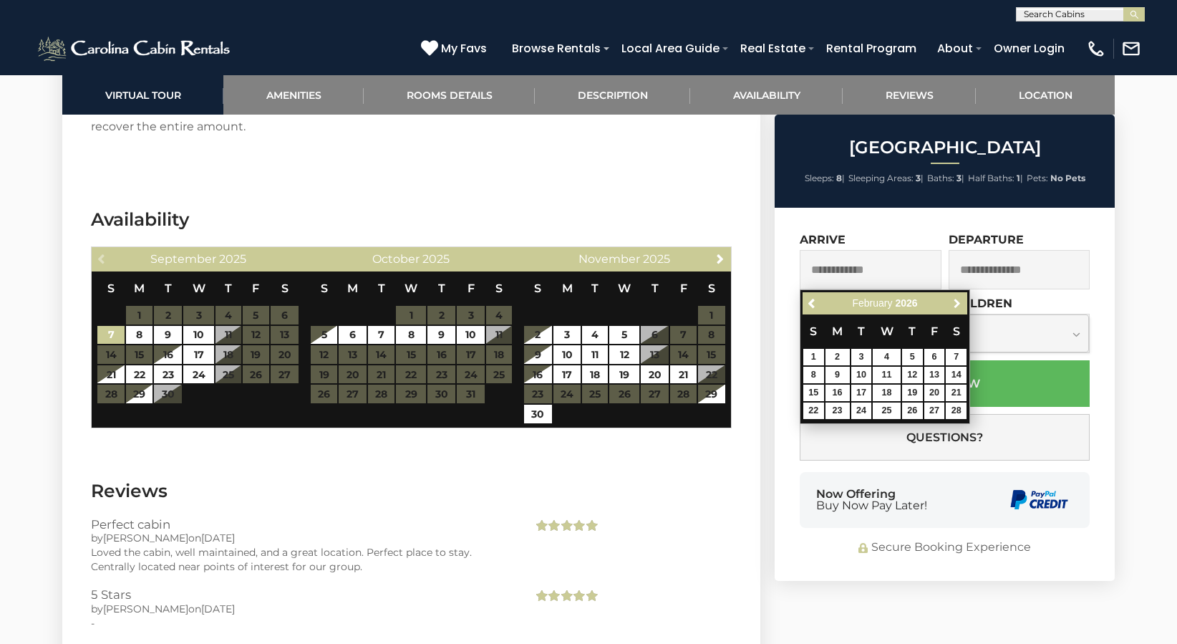
click at [959, 304] on span "Next" at bounding box center [957, 303] width 11 height 11
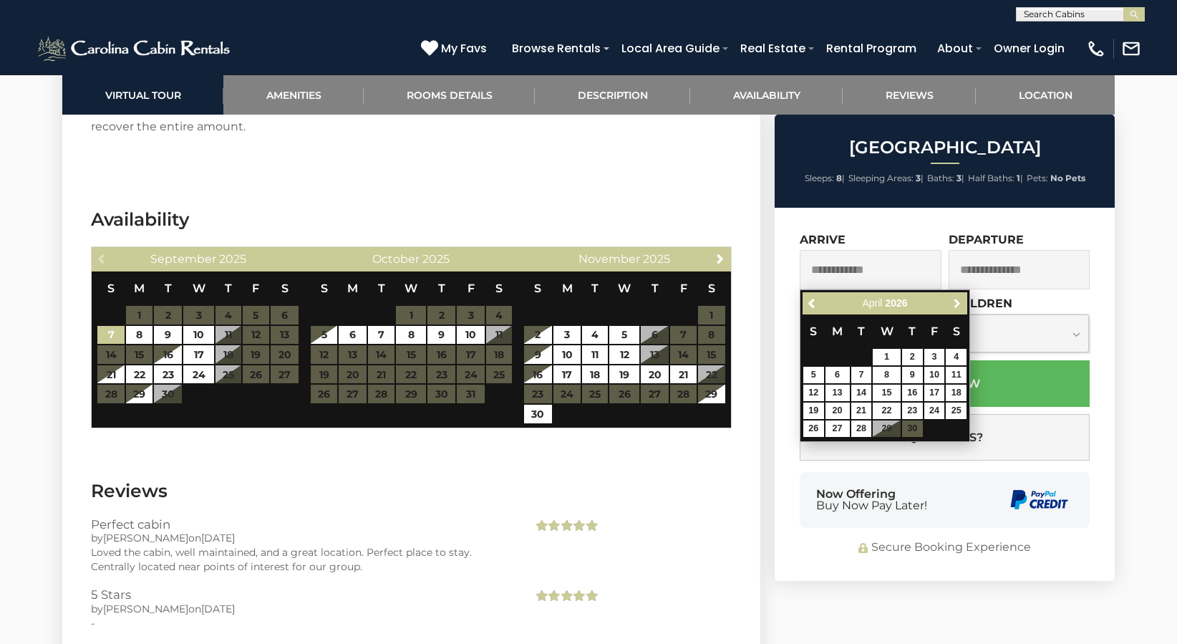
click at [959, 304] on span "Next" at bounding box center [957, 303] width 11 height 11
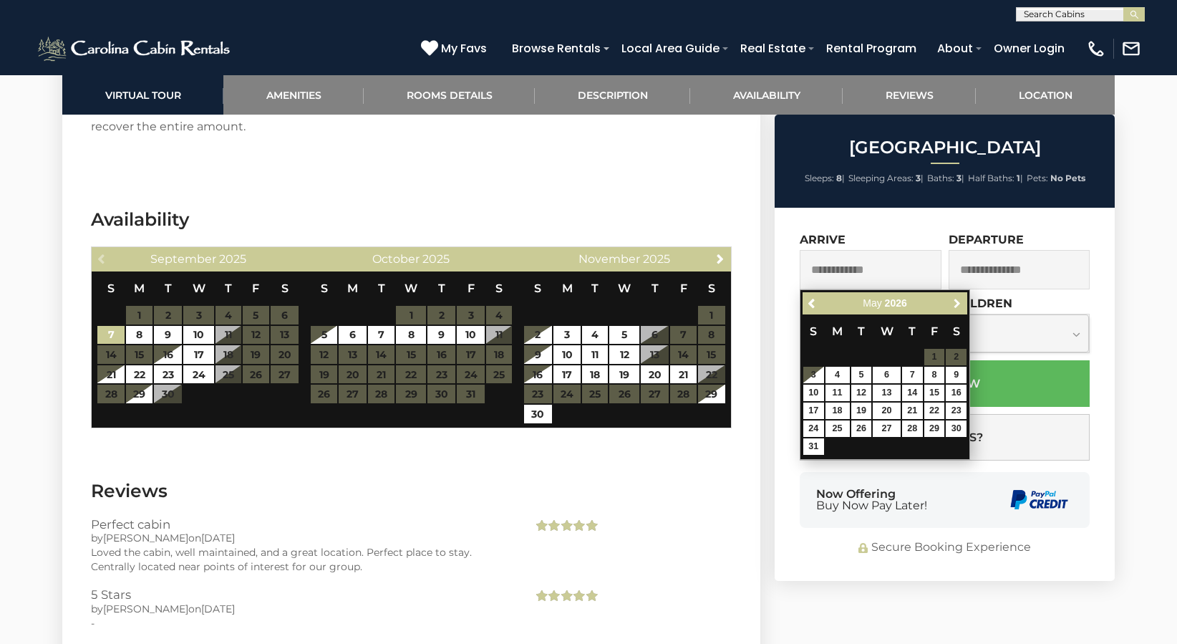
click at [959, 304] on span "Next" at bounding box center [957, 303] width 11 height 11
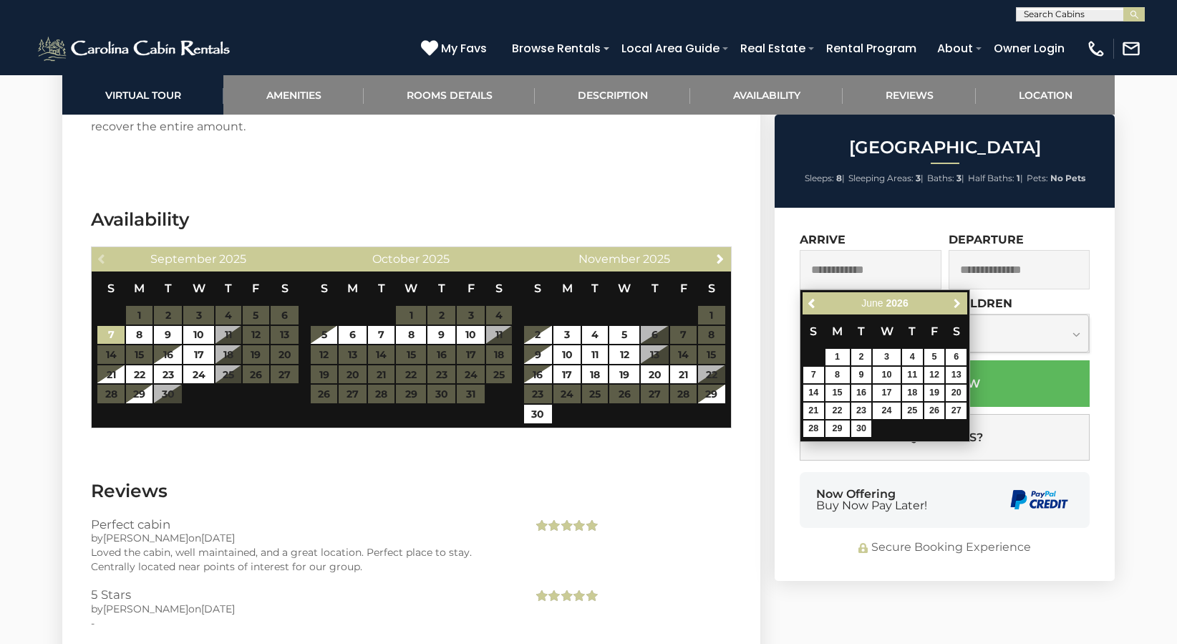
click at [959, 304] on span "Next" at bounding box center [957, 303] width 11 height 11
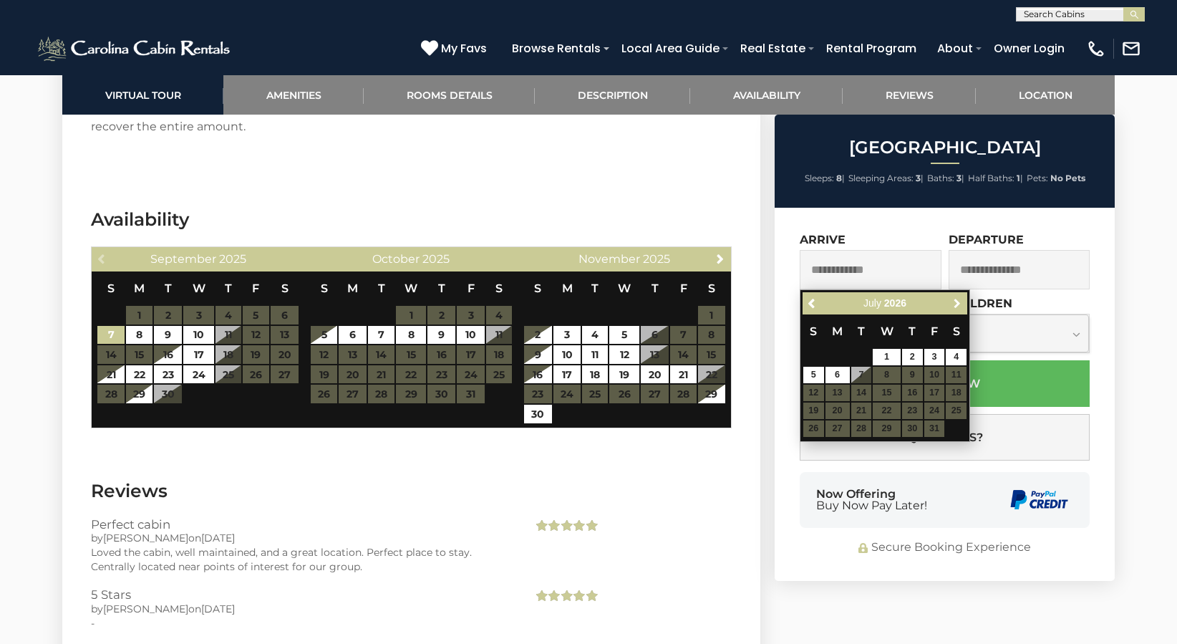
click at [959, 304] on span "Next" at bounding box center [957, 303] width 11 height 11
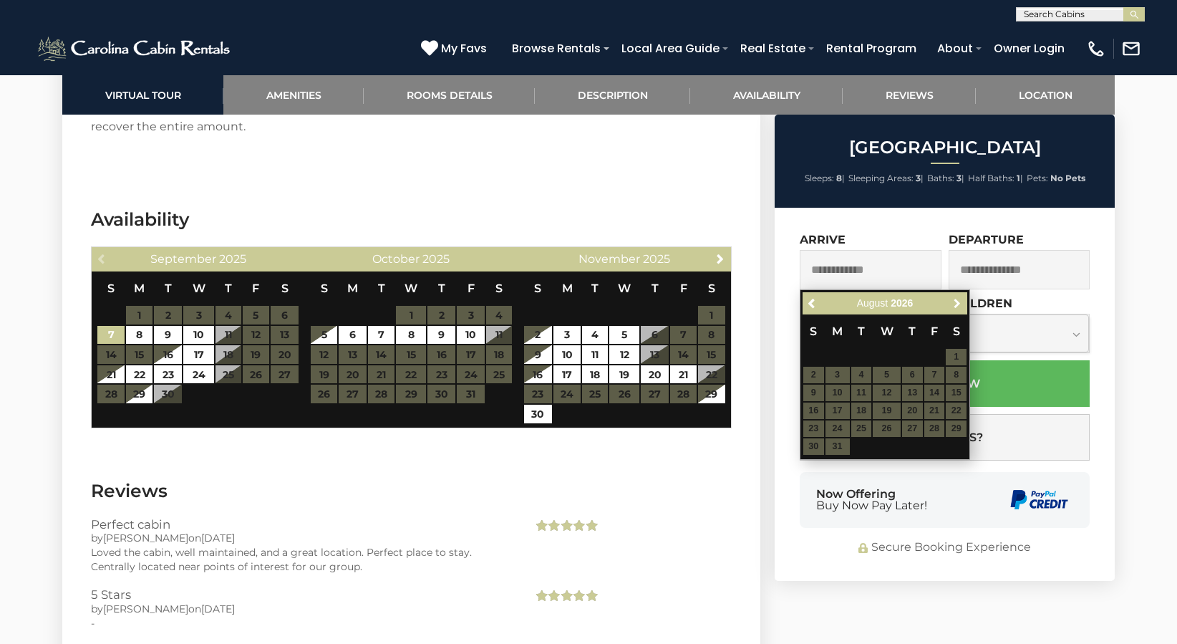
click at [959, 304] on span "Next" at bounding box center [957, 303] width 11 height 11
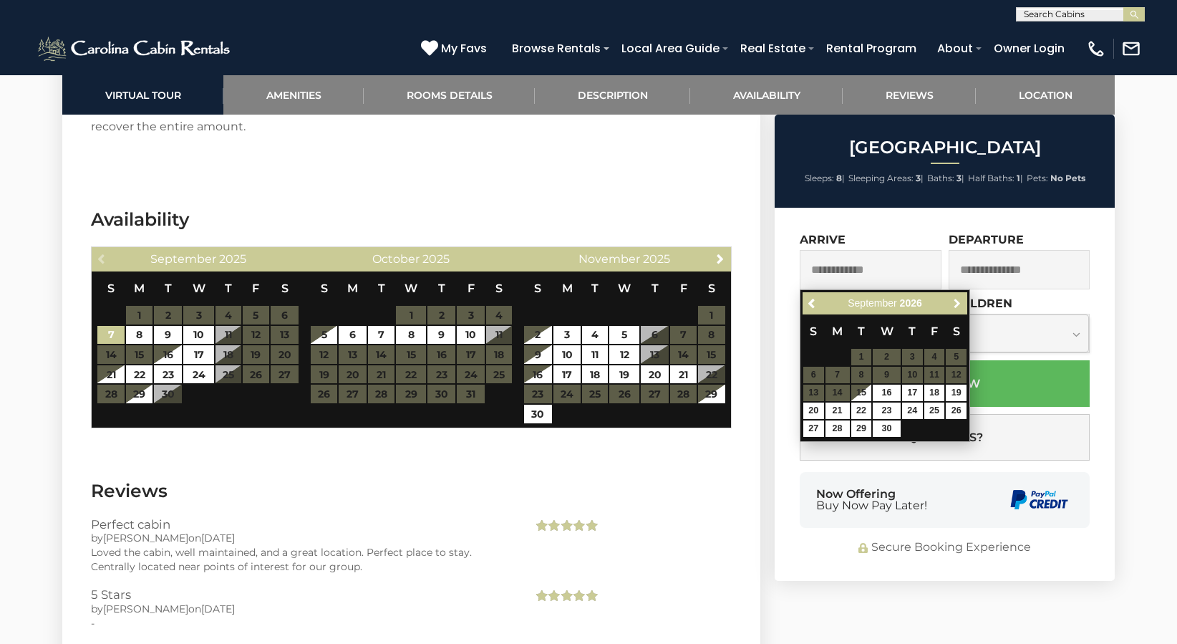
click at [959, 304] on span "Next" at bounding box center [957, 303] width 11 height 11
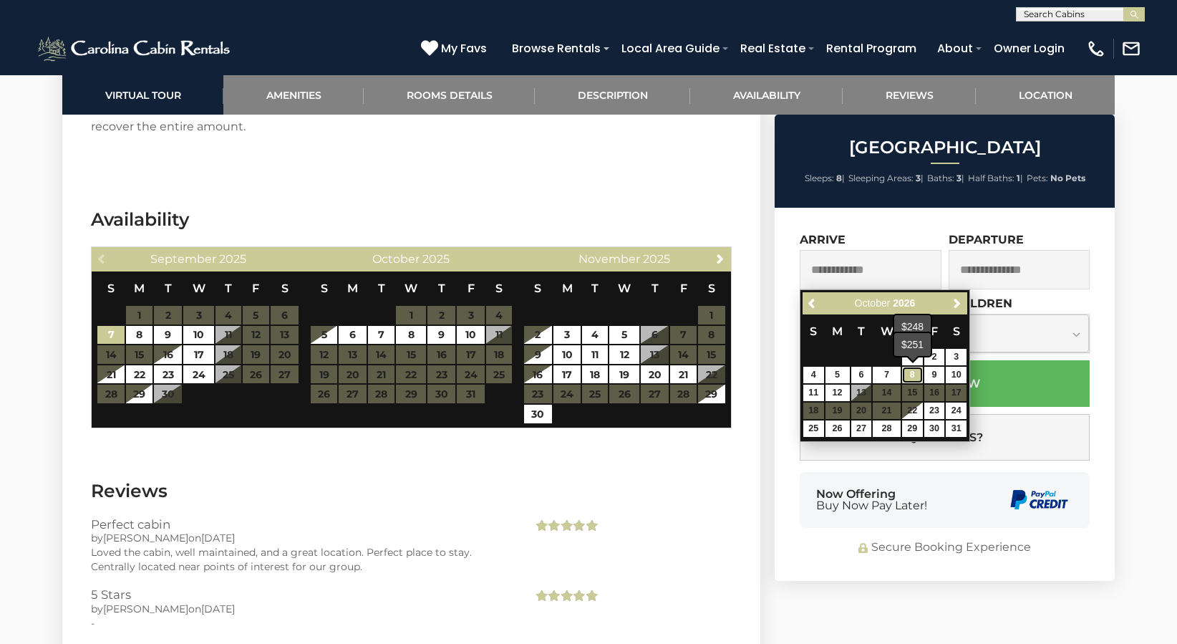
click at [909, 372] on link "8" at bounding box center [912, 375] width 21 height 16
type input "**********"
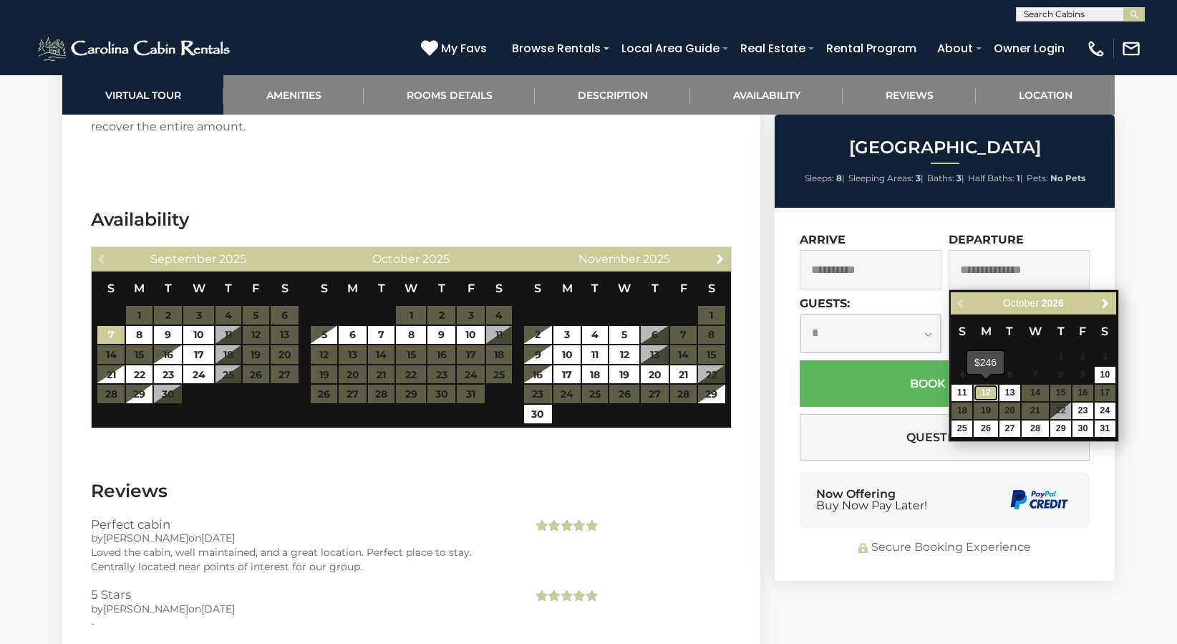
click at [986, 389] on link "12" at bounding box center [986, 393] width 24 height 16
type input "**********"
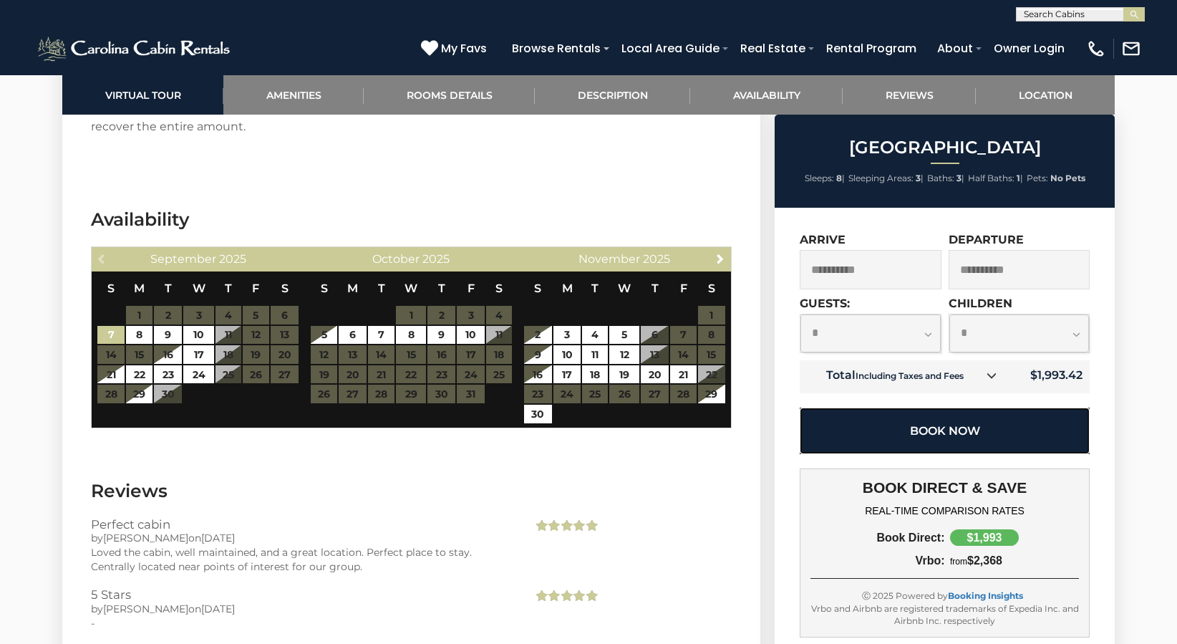
click at [919, 427] on button "Book Now" at bounding box center [945, 430] width 290 height 47
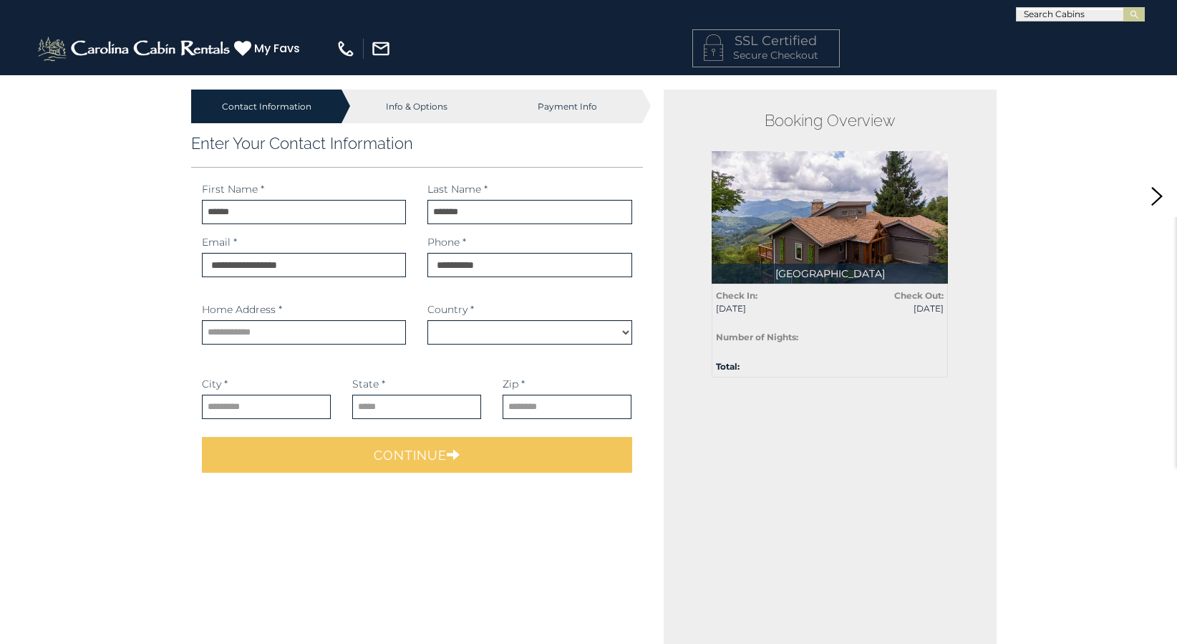
select select "*********"
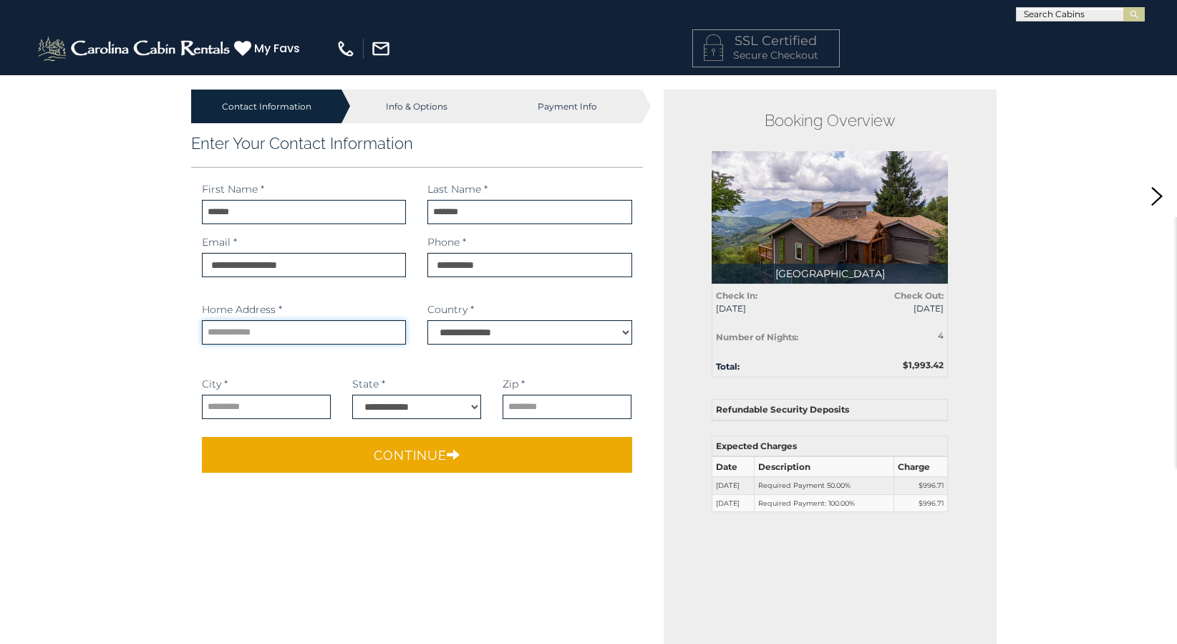
click at [315, 335] on input "text" at bounding box center [304, 332] width 204 height 24
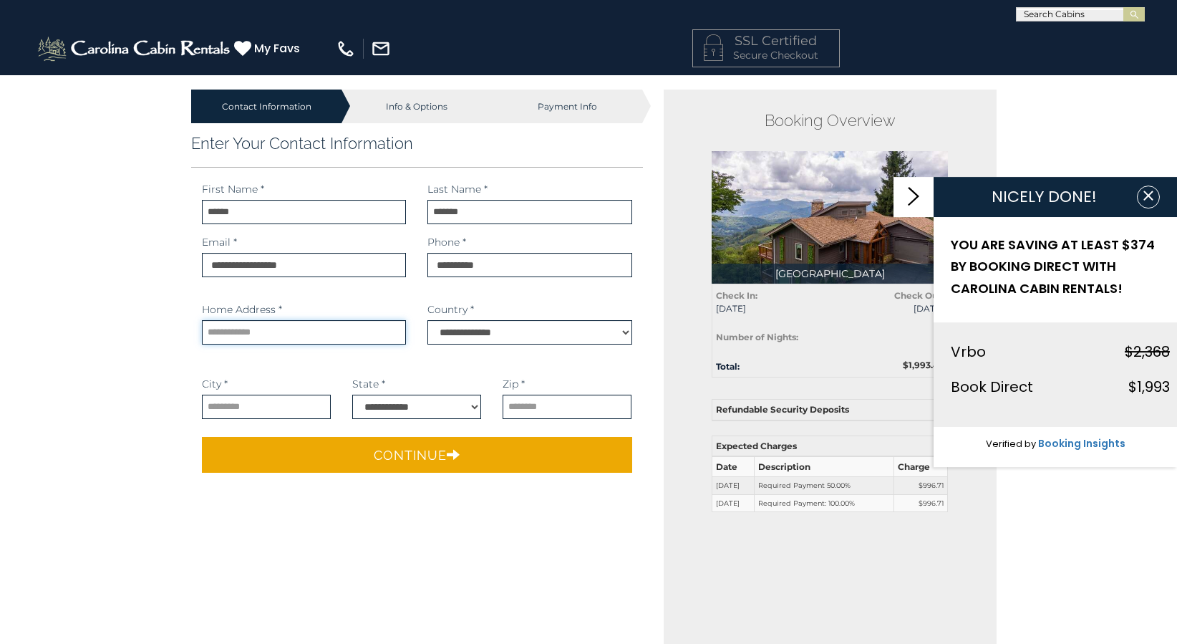
type input "**********"
select select "**"
type input "*****"
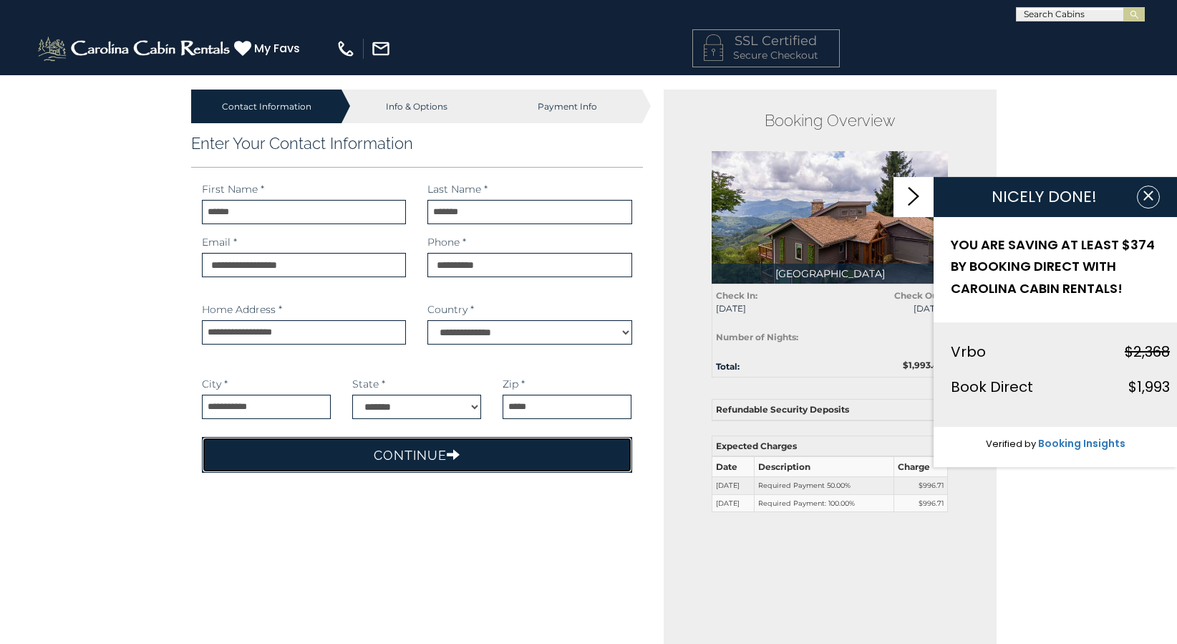
click at [364, 450] on button "Continue" at bounding box center [417, 455] width 430 height 36
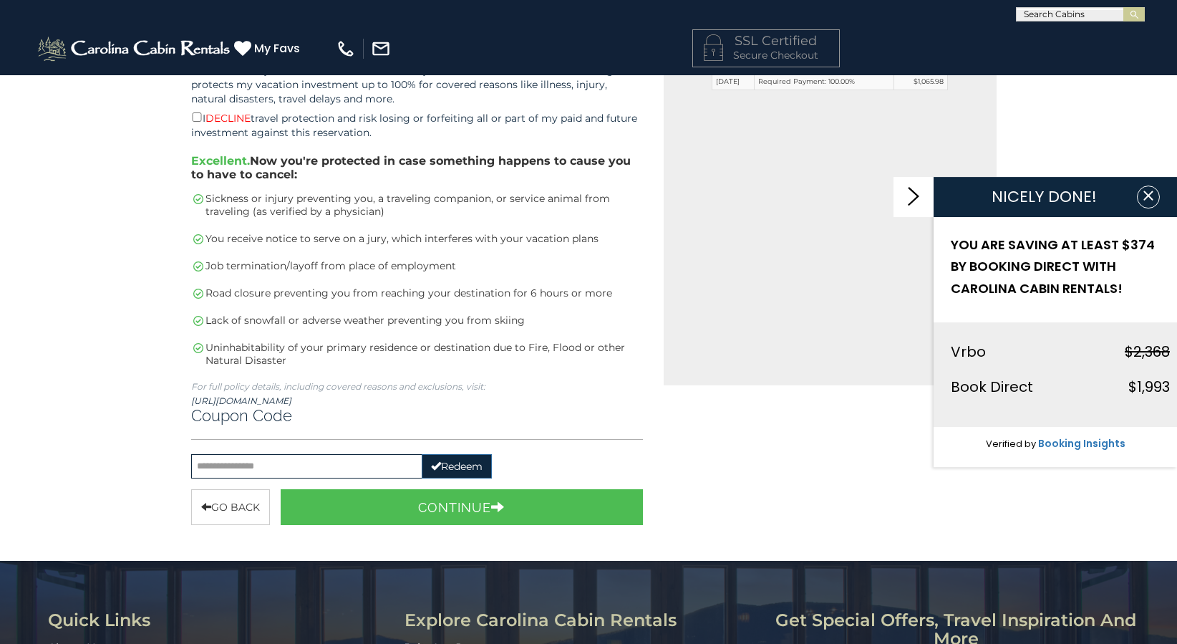
scroll to position [501, 0]
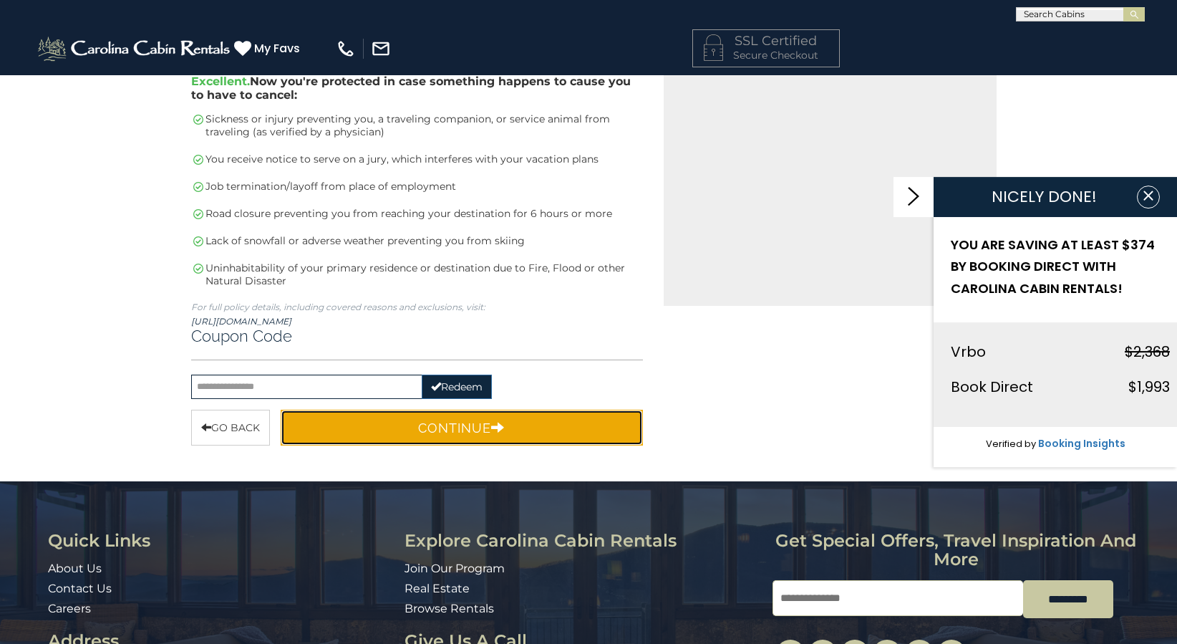
click at [499, 425] on icon "button" at bounding box center [498, 426] width 14 height 13
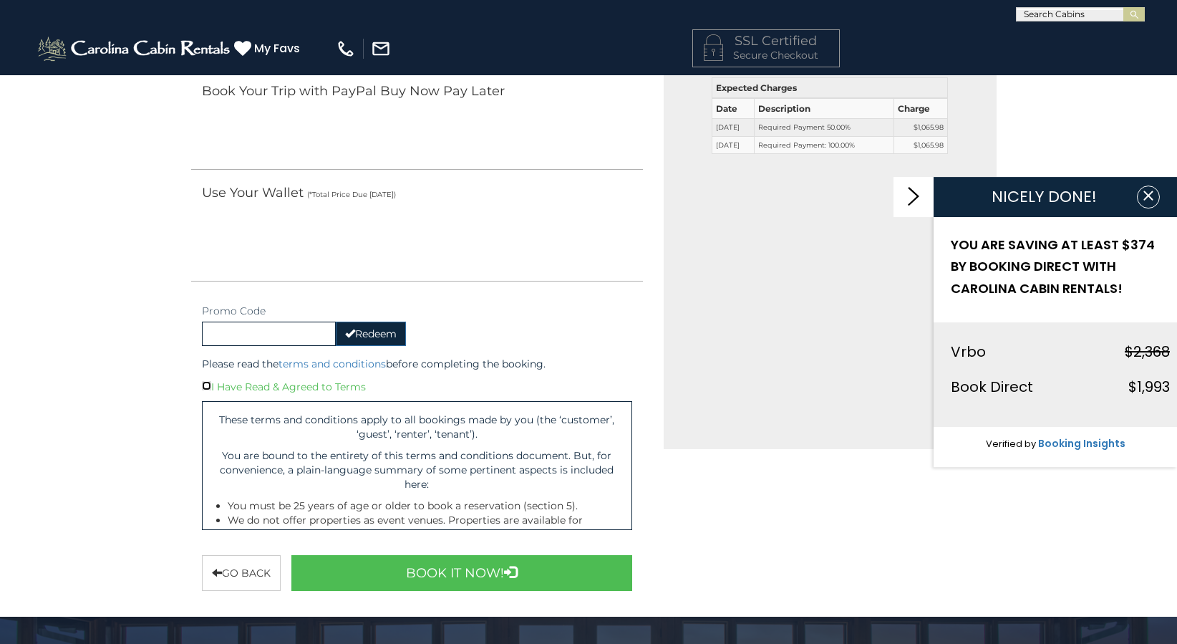
scroll to position [72, 0]
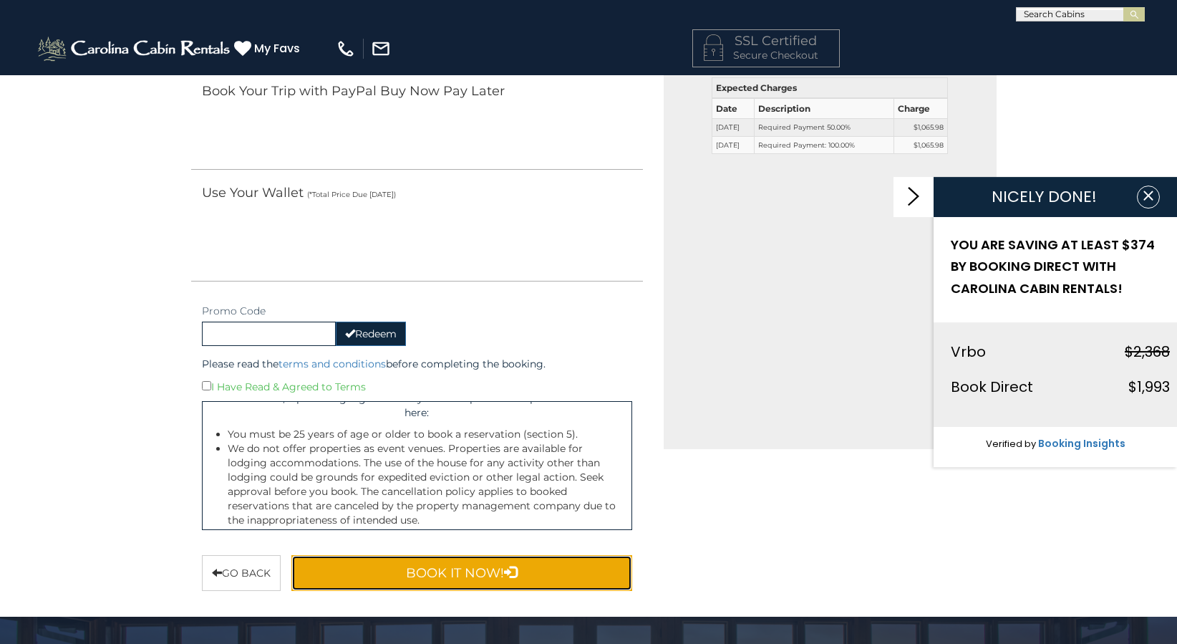
click at [366, 567] on button "Book It Now!" at bounding box center [461, 573] width 341 height 36
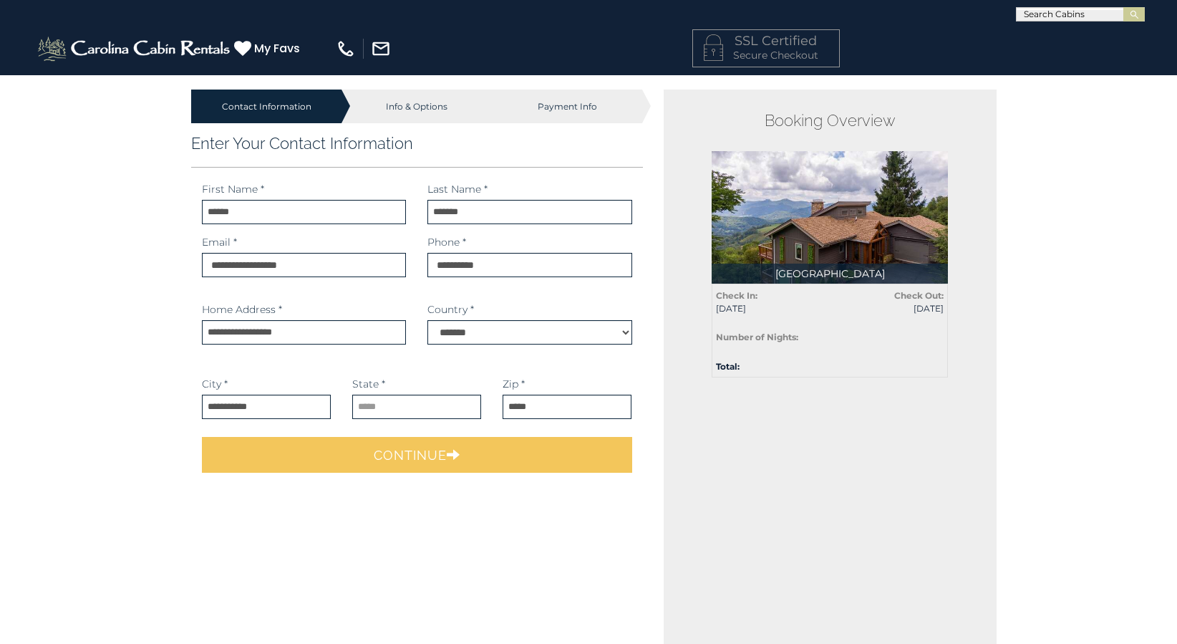
select select
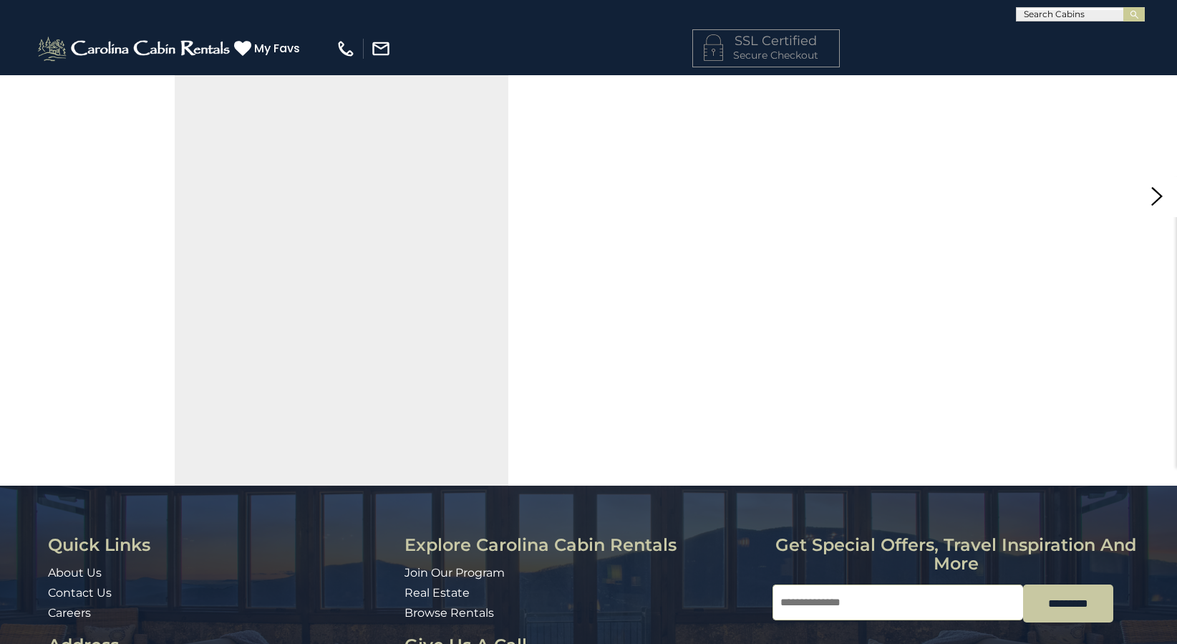
scroll to position [395, 0]
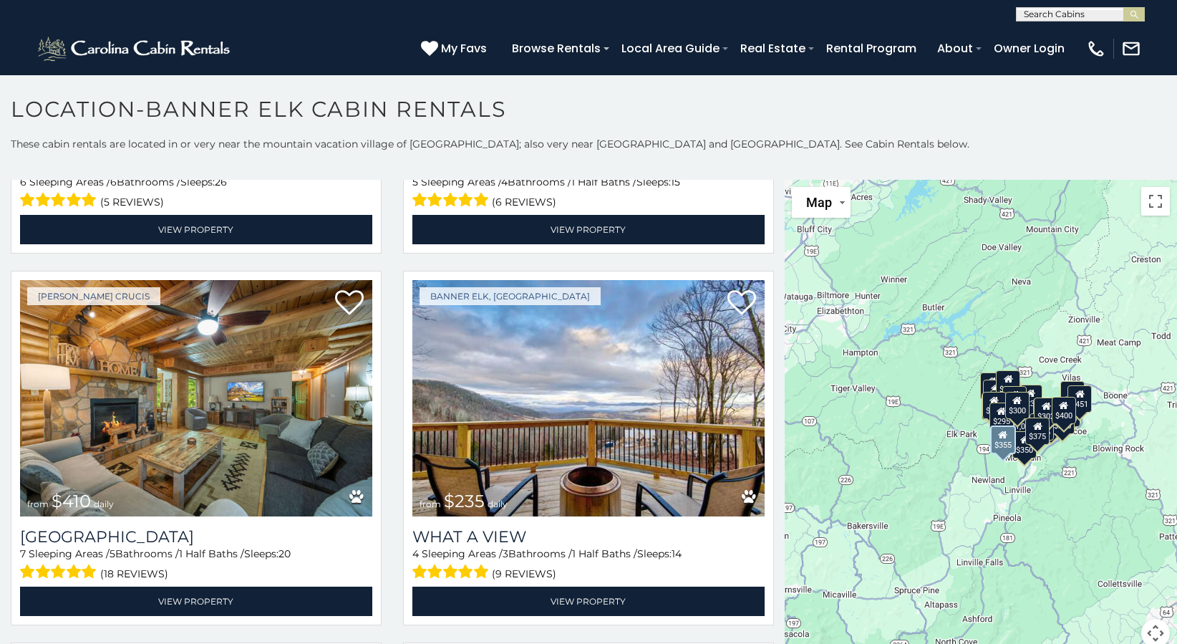
scroll to position [1432, 0]
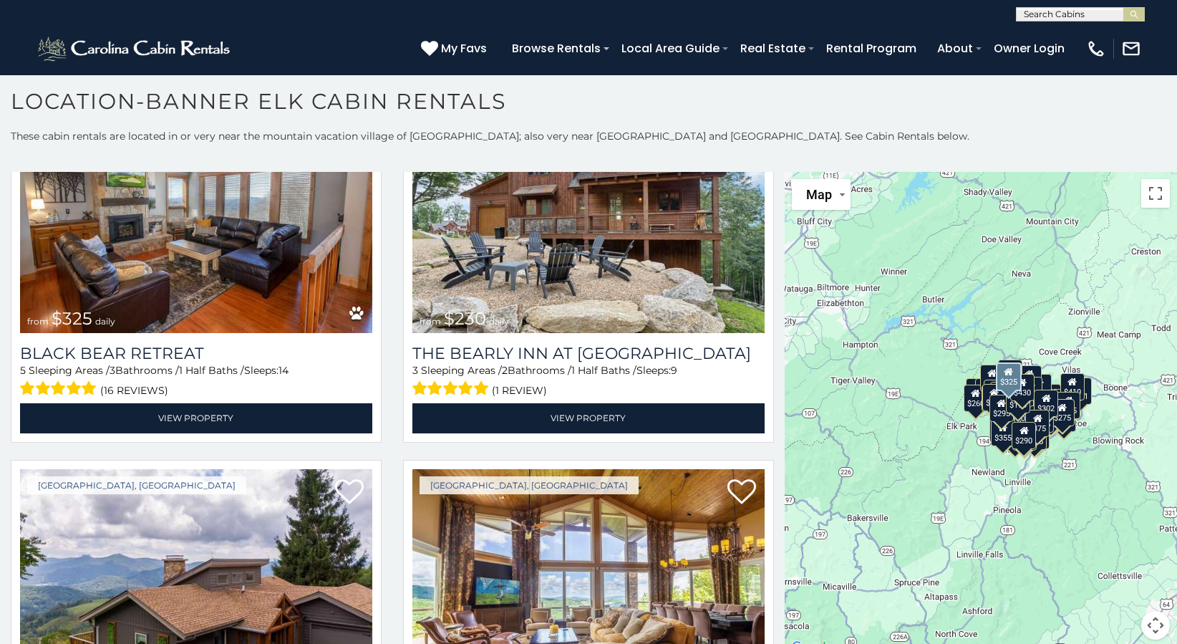
scroll to position [6875, 0]
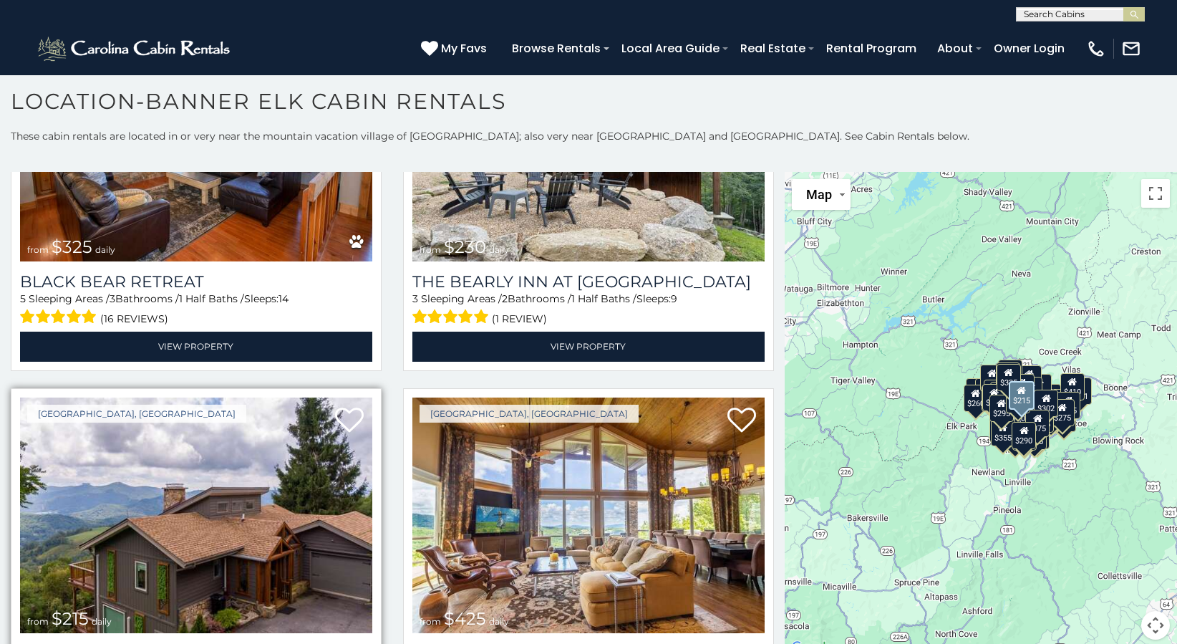
click at [222, 416] on img at bounding box center [196, 515] width 352 height 236
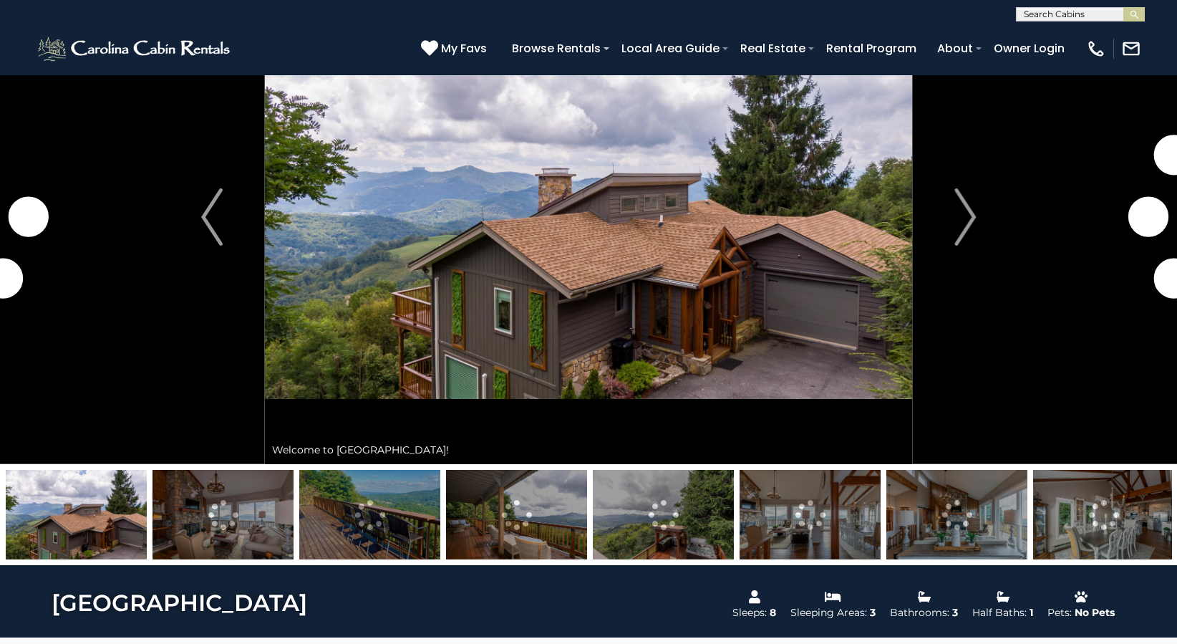
scroll to position [72, 0]
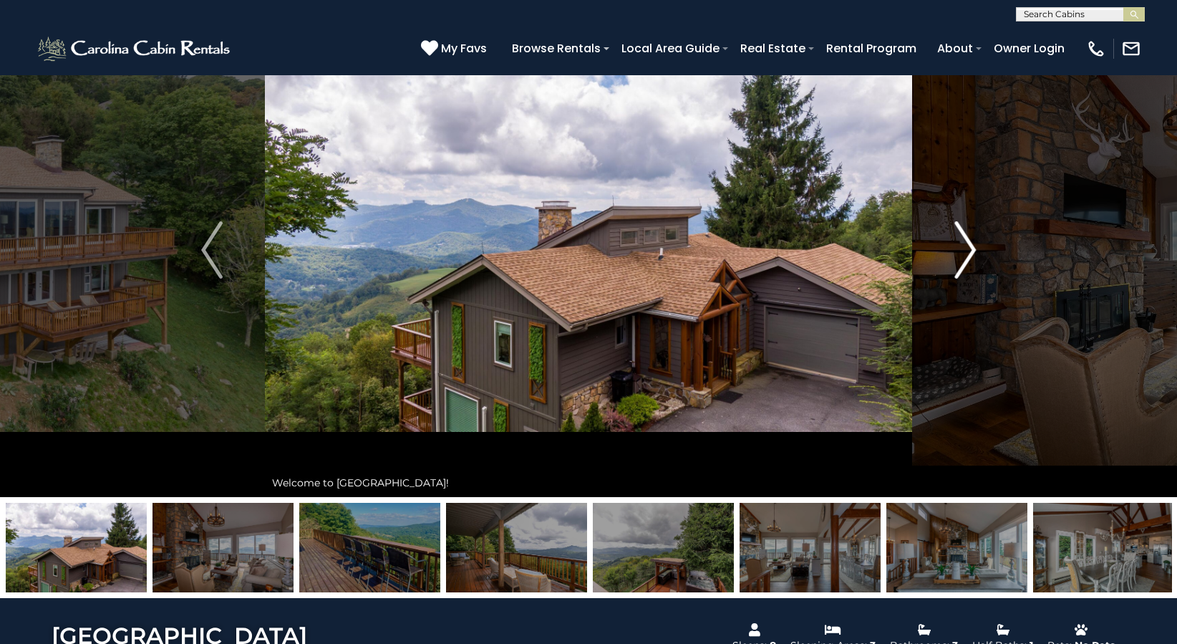
click at [968, 252] on img "Next" at bounding box center [965, 249] width 21 height 57
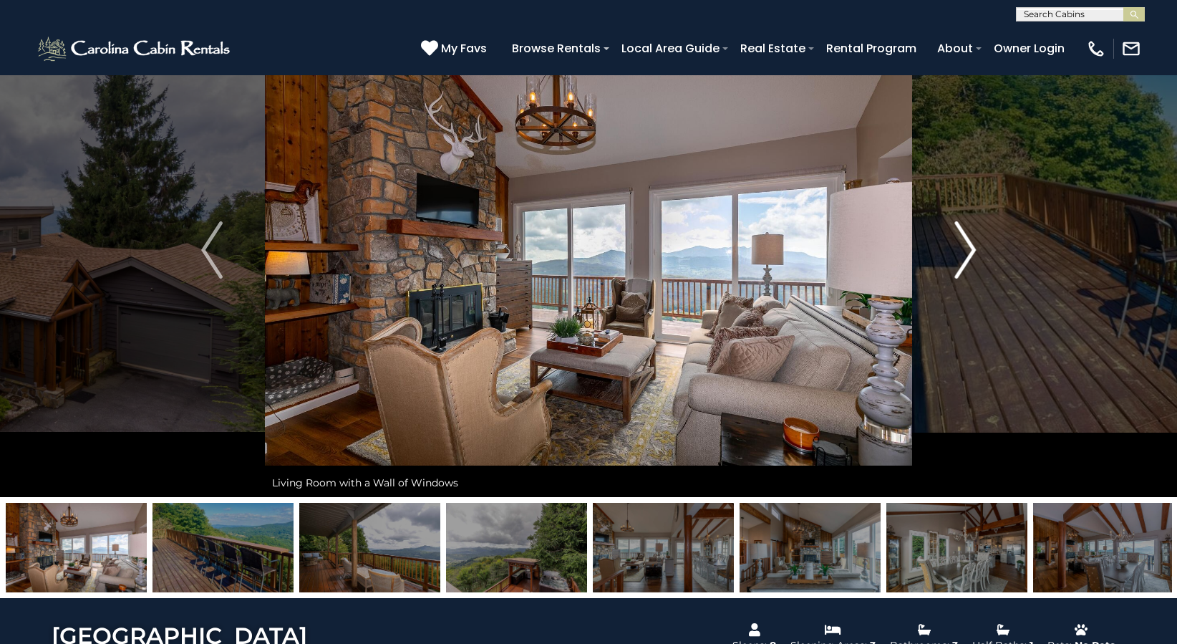
click at [968, 252] on img "Next" at bounding box center [965, 249] width 21 height 57
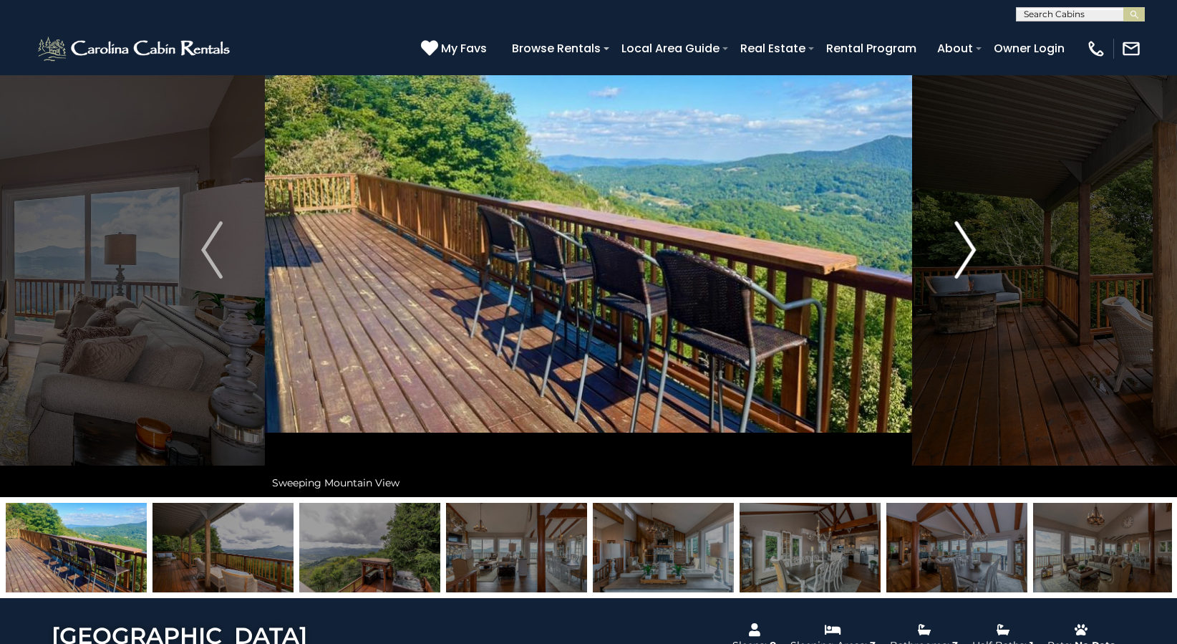
click at [968, 252] on img "Next" at bounding box center [965, 249] width 21 height 57
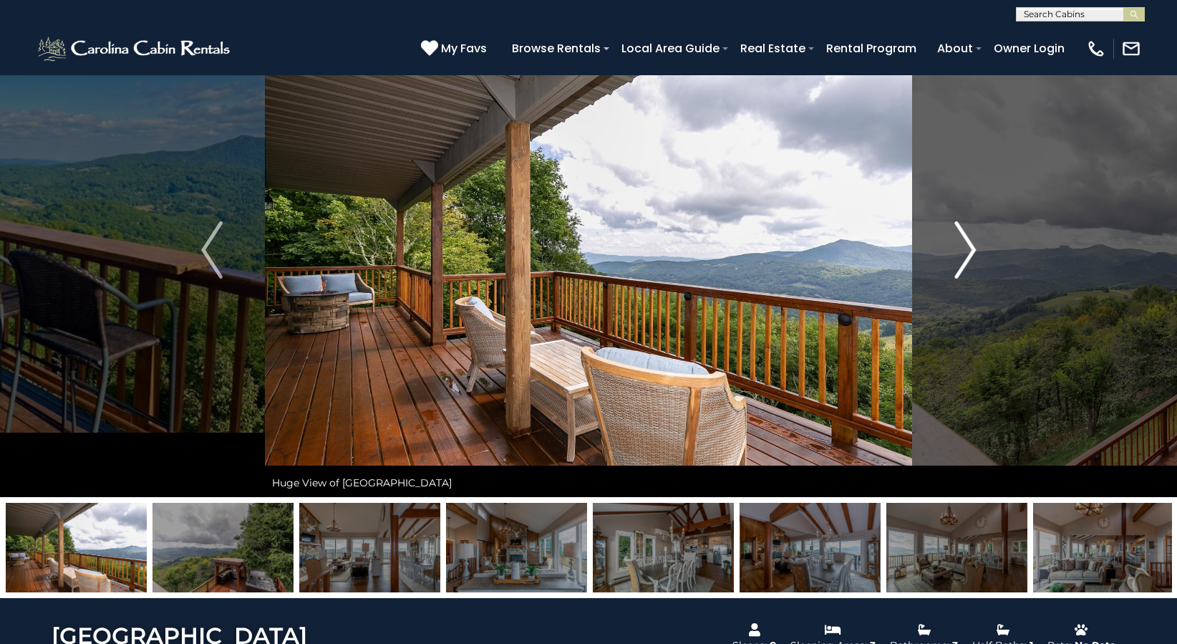
click at [968, 252] on img "Next" at bounding box center [965, 249] width 21 height 57
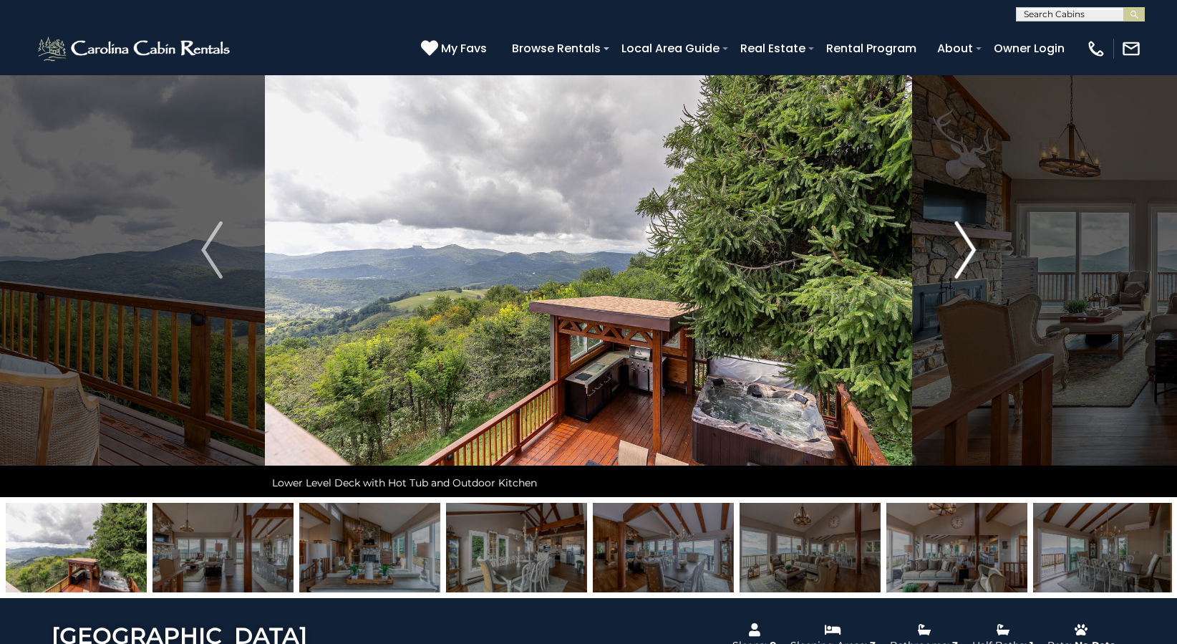
click at [968, 252] on img "Next" at bounding box center [965, 249] width 21 height 57
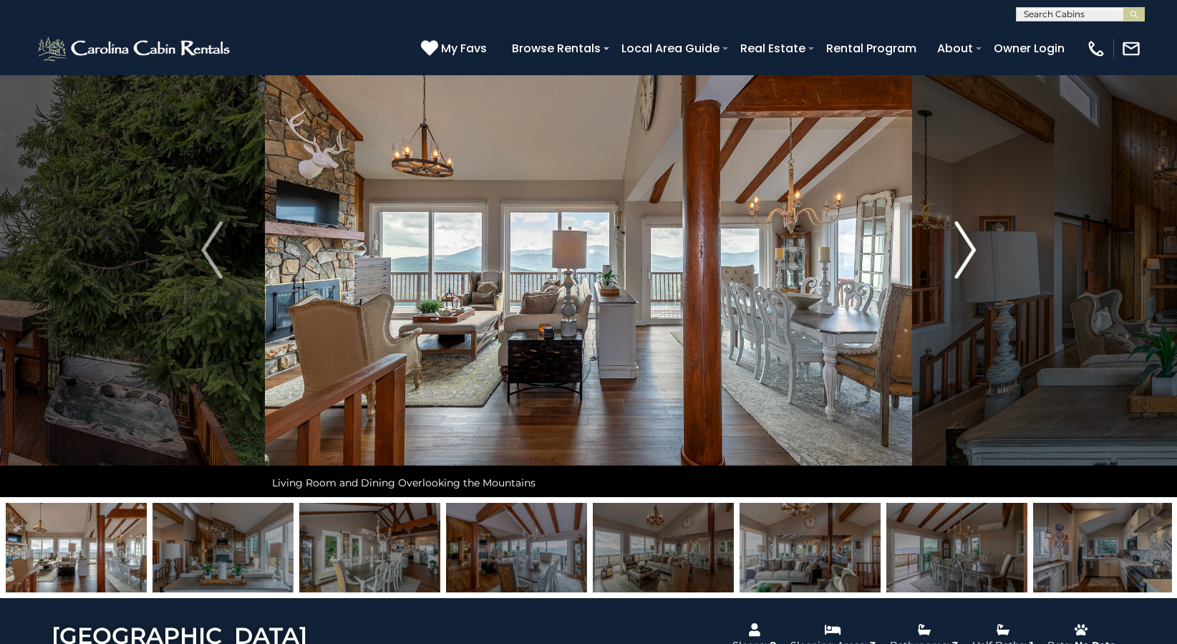
click at [968, 252] on img "Next" at bounding box center [965, 249] width 21 height 57
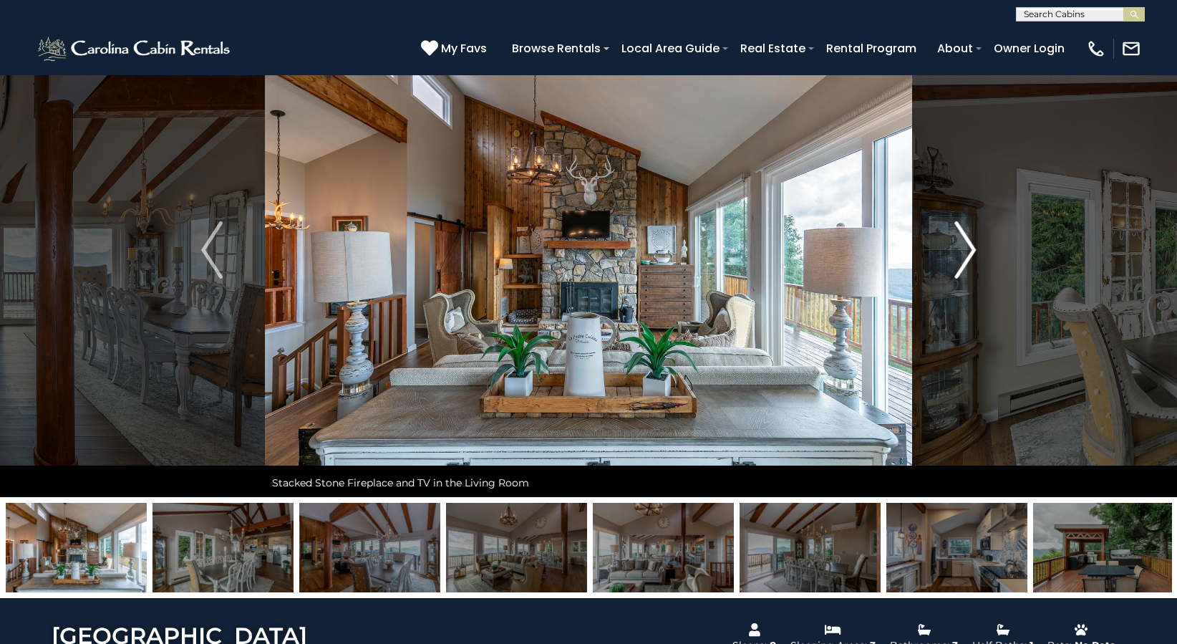
click at [968, 252] on img "Next" at bounding box center [965, 249] width 21 height 57
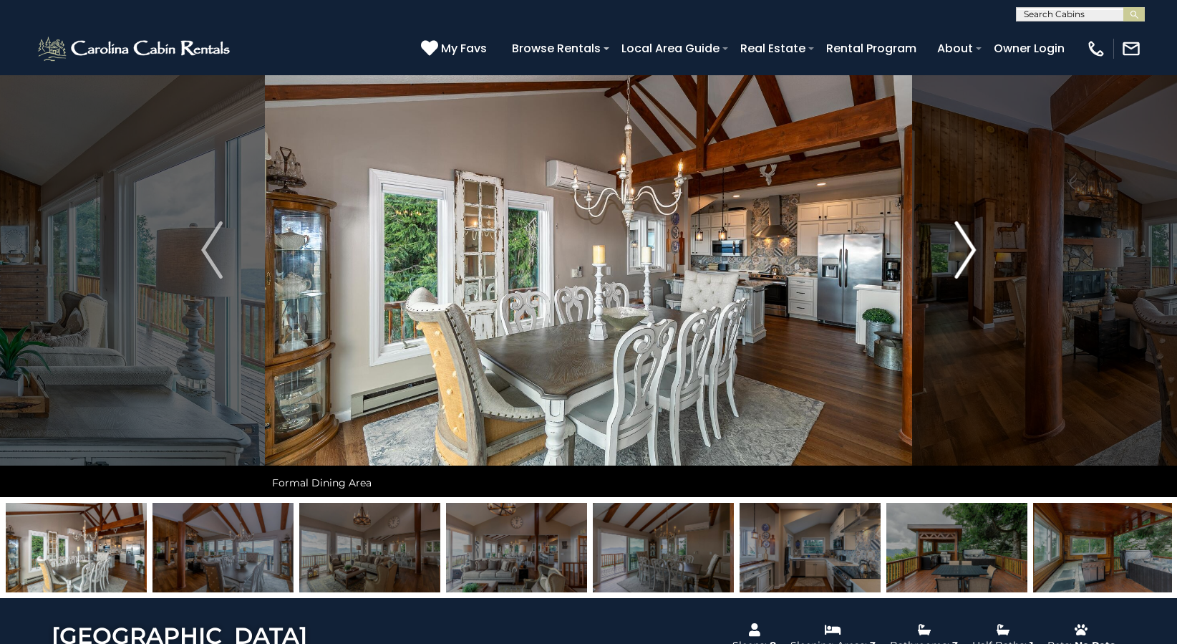
click at [968, 252] on img "Next" at bounding box center [965, 249] width 21 height 57
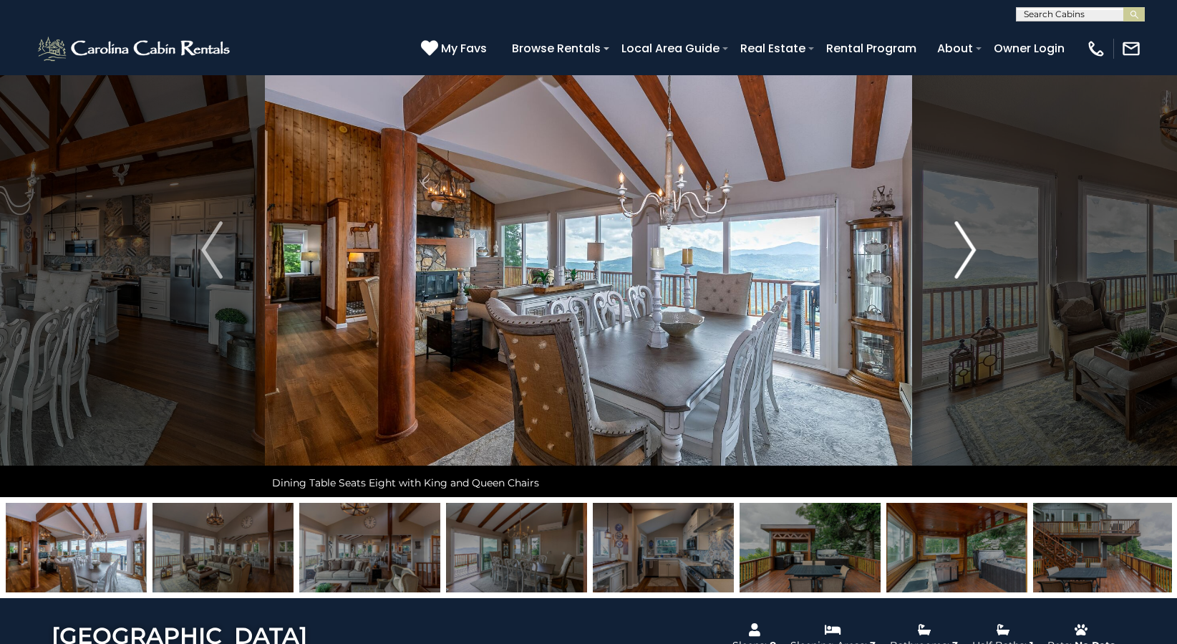
click at [968, 252] on img "Next" at bounding box center [965, 249] width 21 height 57
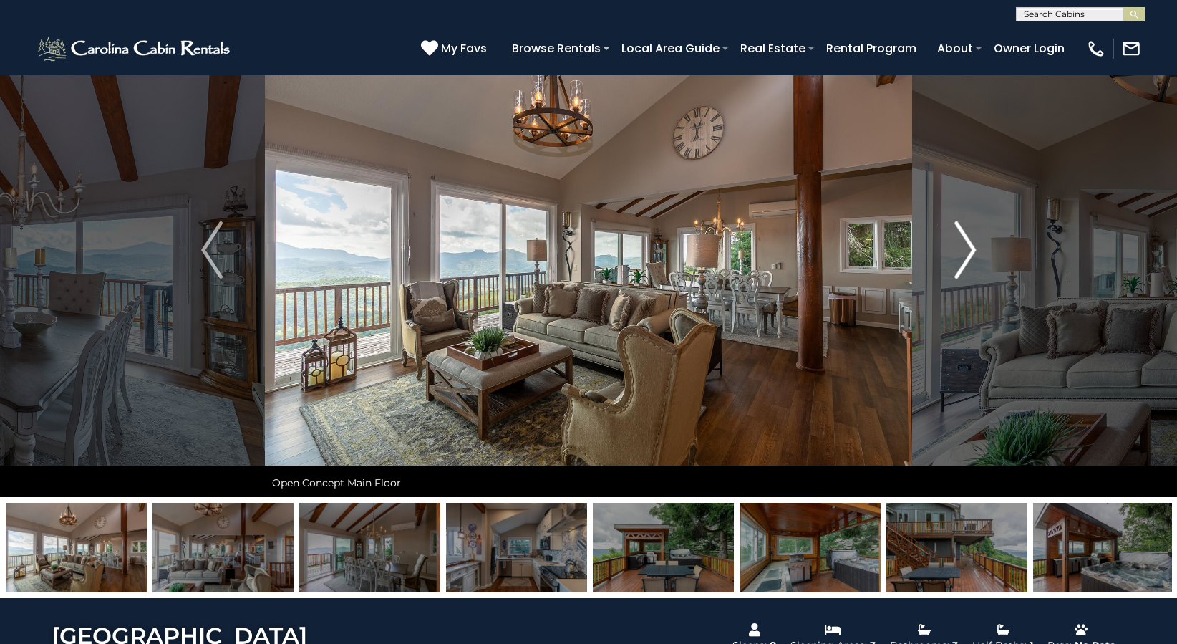
click at [968, 252] on img "Next" at bounding box center [965, 249] width 21 height 57
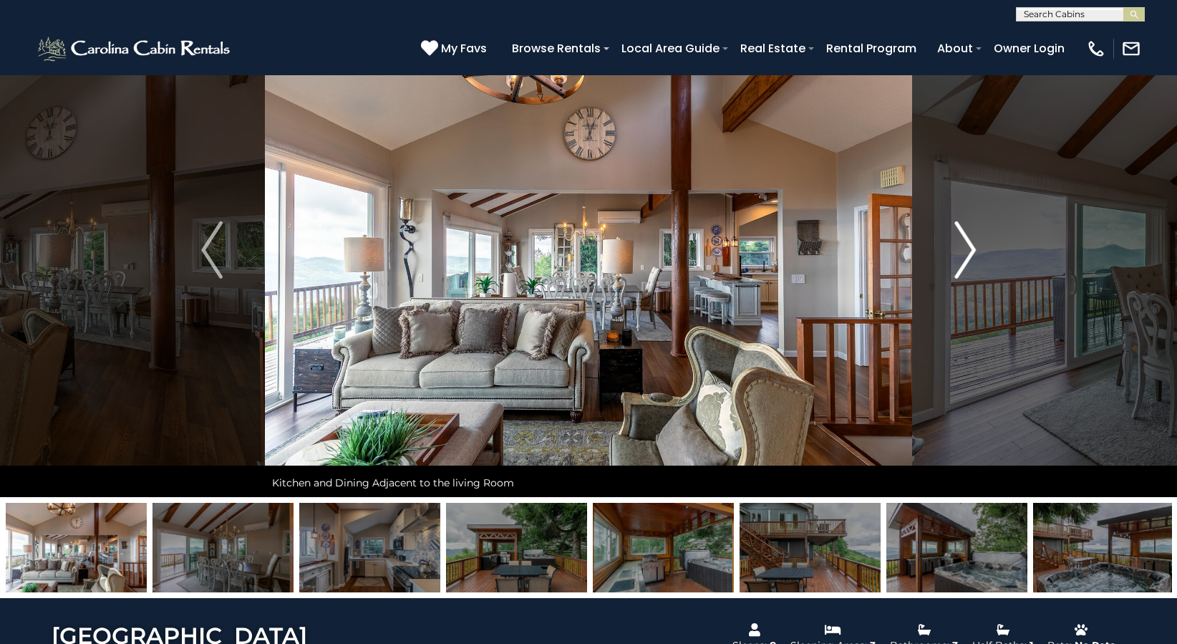
click at [968, 252] on img "Next" at bounding box center [965, 249] width 21 height 57
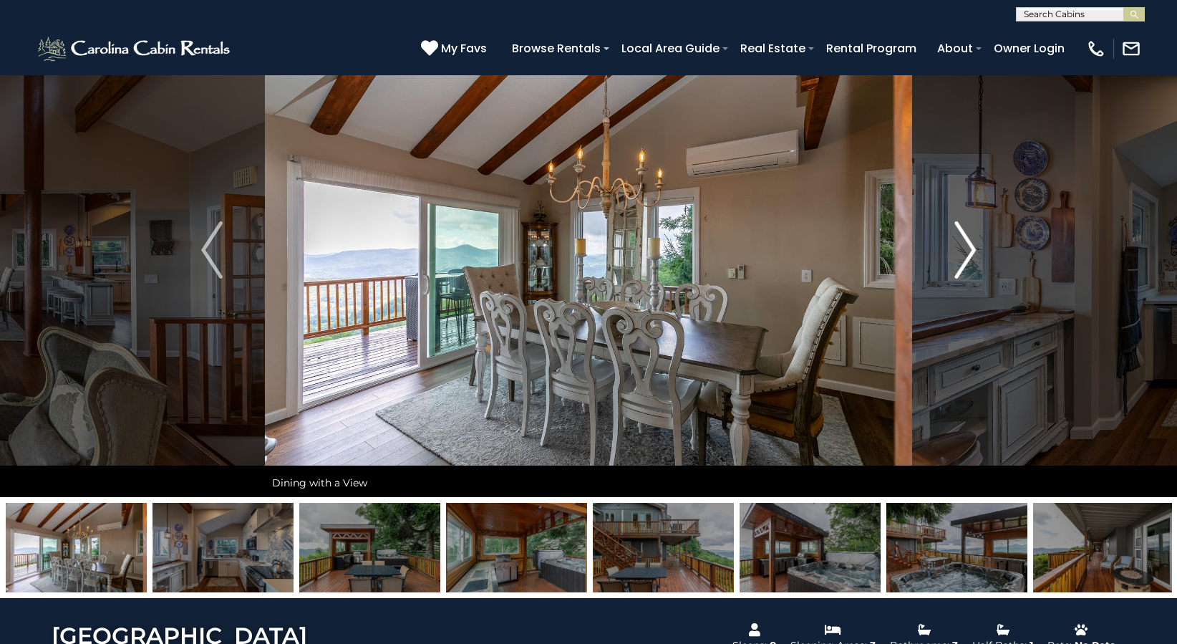
click at [968, 252] on img "Next" at bounding box center [965, 249] width 21 height 57
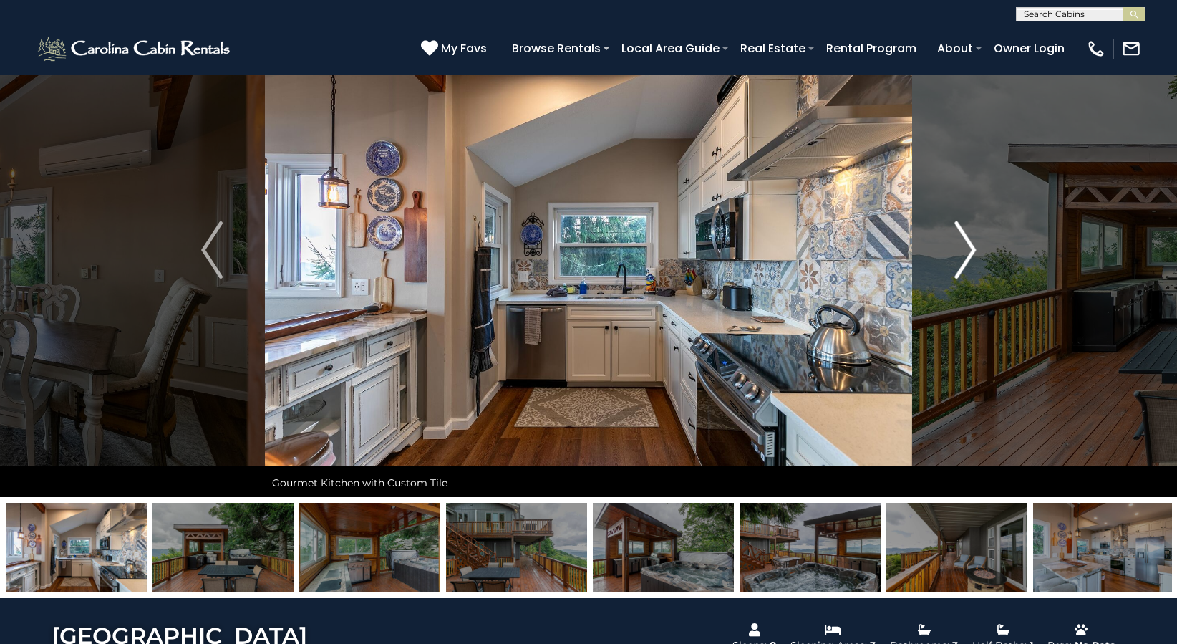
click at [968, 252] on img "Next" at bounding box center [965, 249] width 21 height 57
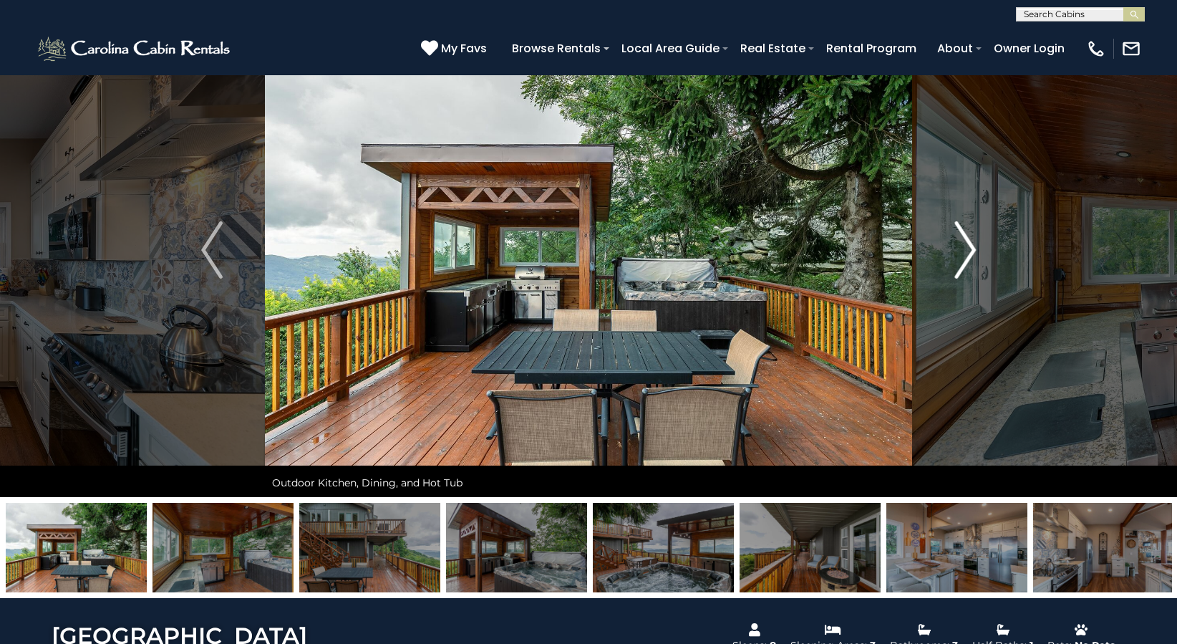
click at [968, 252] on img "Next" at bounding box center [965, 249] width 21 height 57
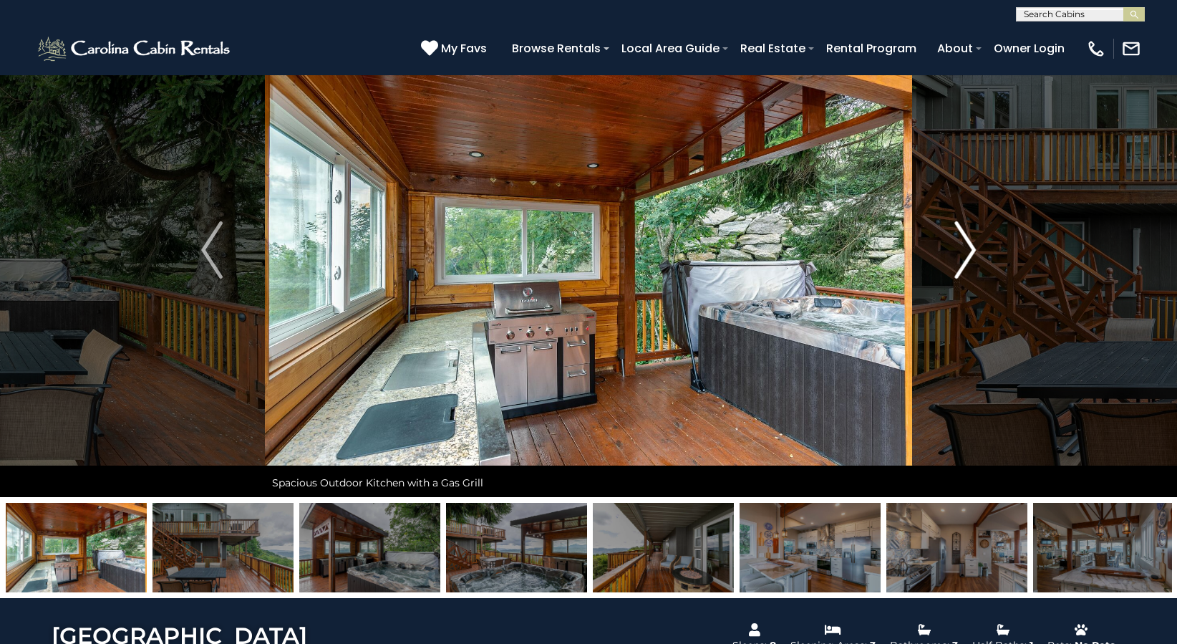
click at [968, 252] on img "Next" at bounding box center [965, 249] width 21 height 57
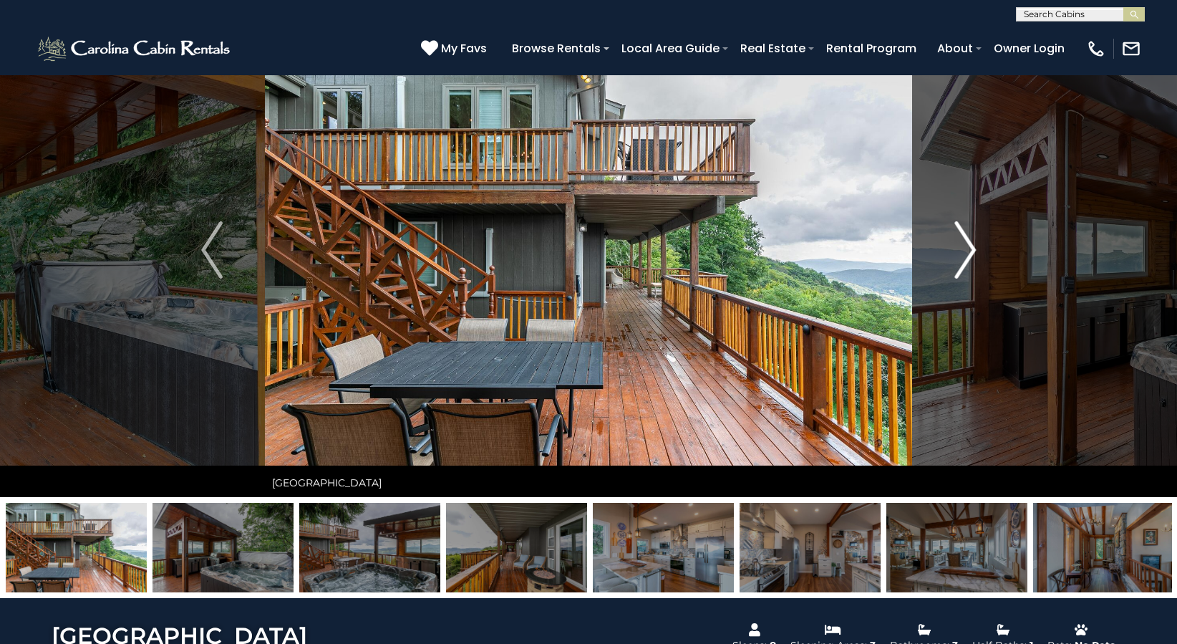
click at [968, 252] on img "Next" at bounding box center [965, 249] width 21 height 57
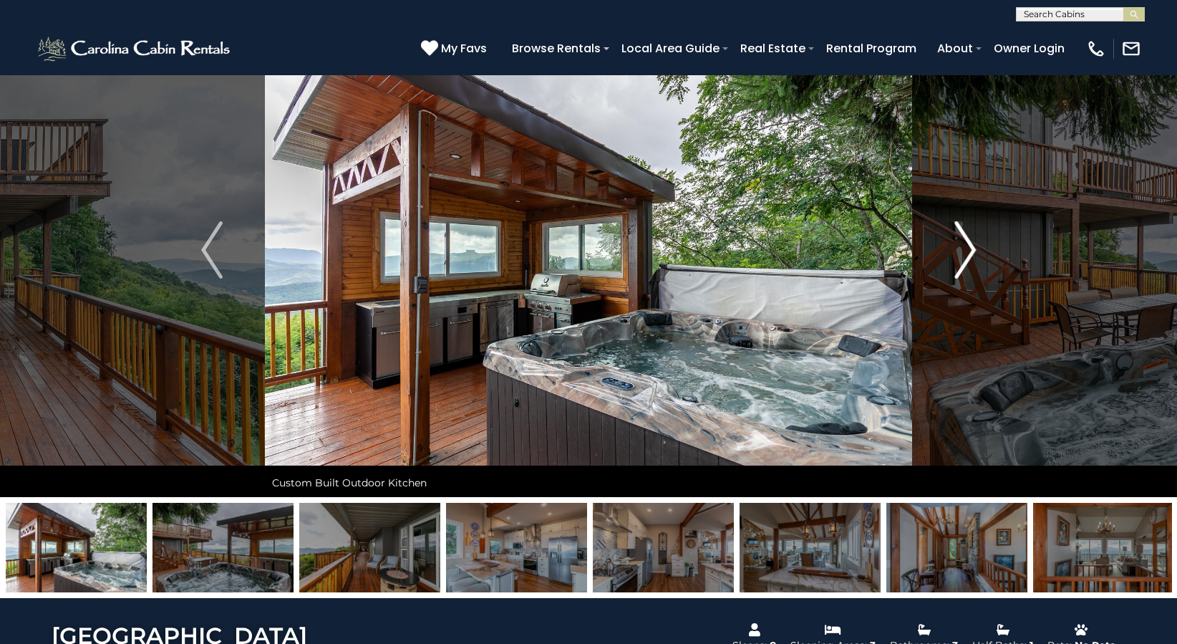
click at [968, 252] on img "Next" at bounding box center [965, 249] width 21 height 57
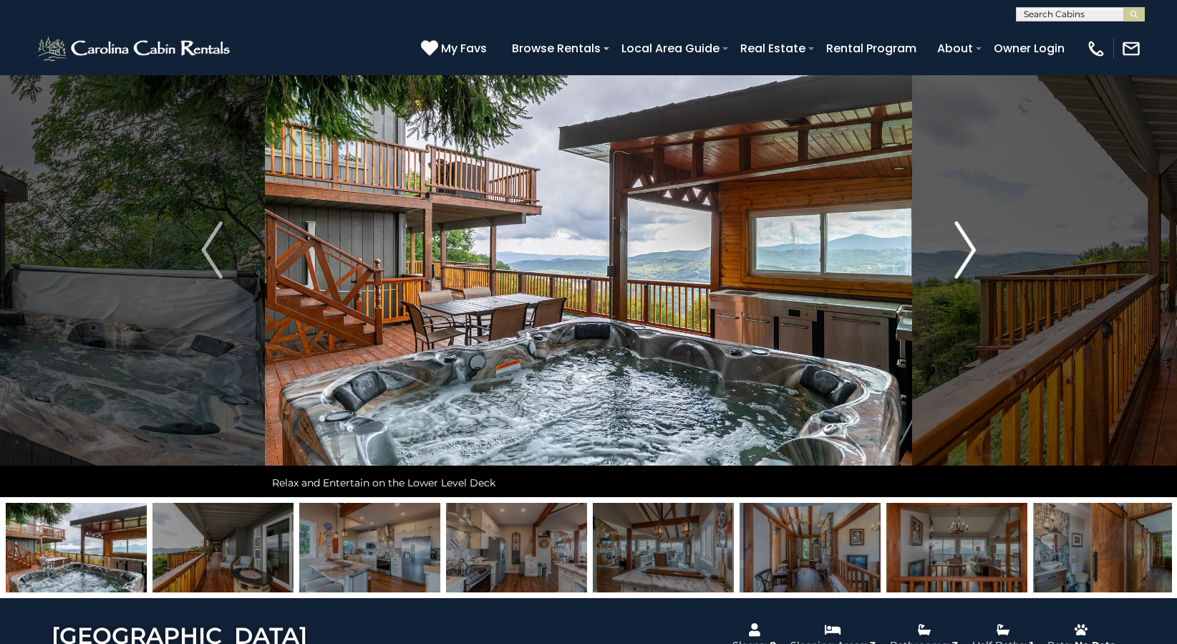
click at [968, 252] on img "Next" at bounding box center [965, 249] width 21 height 57
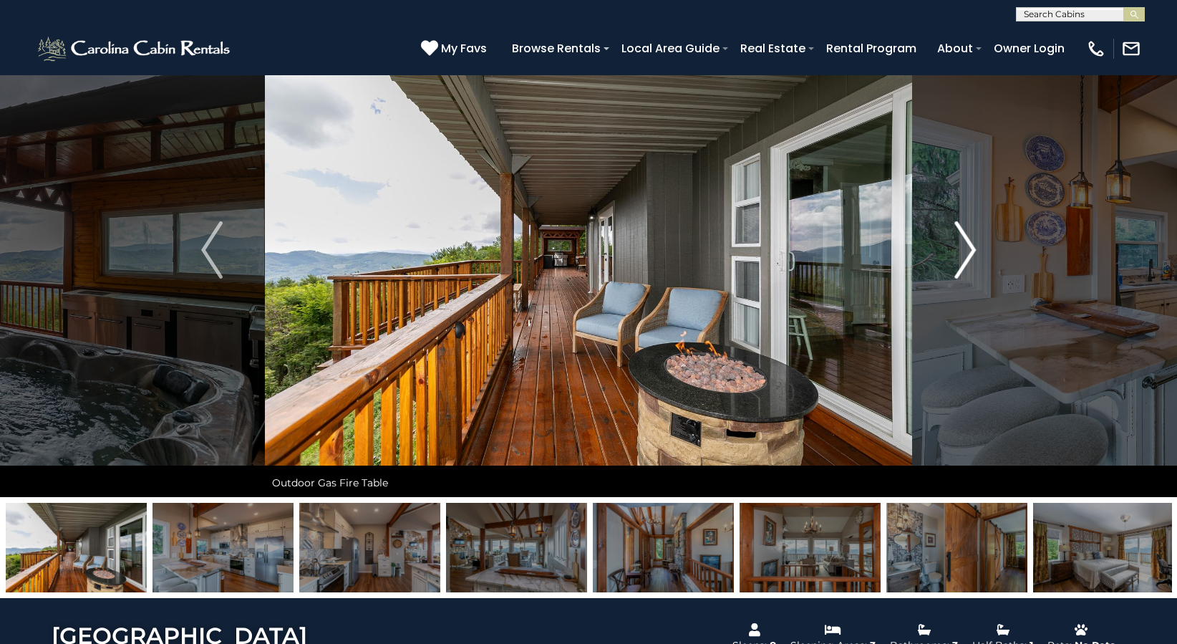
click at [968, 252] on img "Next" at bounding box center [965, 249] width 21 height 57
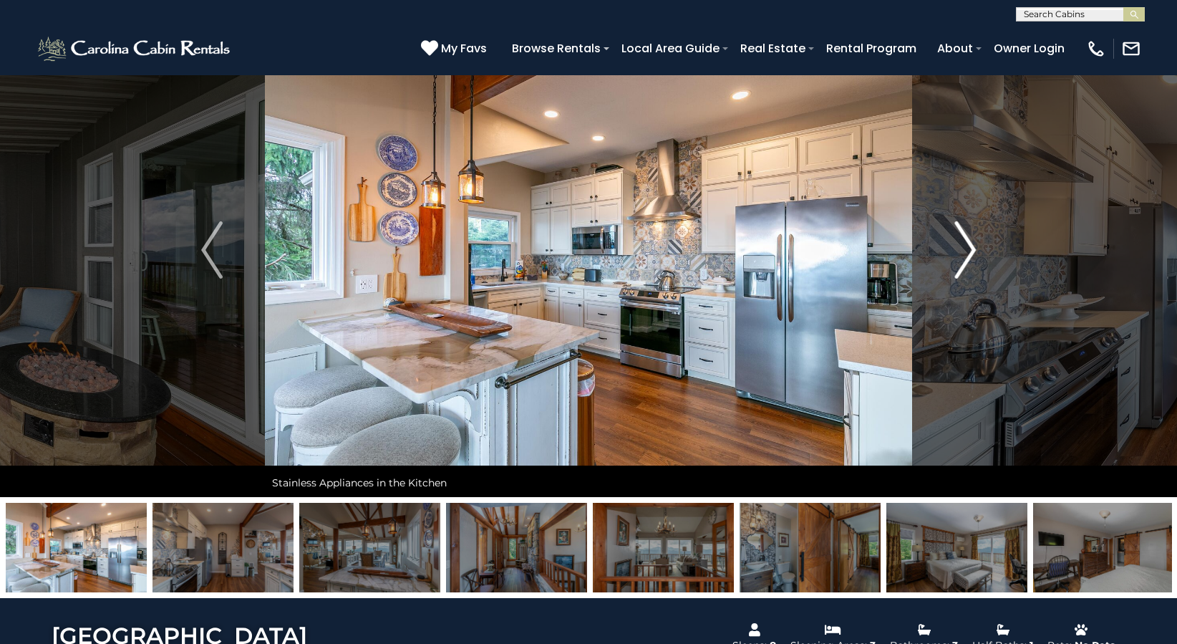
click at [968, 252] on img "Next" at bounding box center [965, 249] width 21 height 57
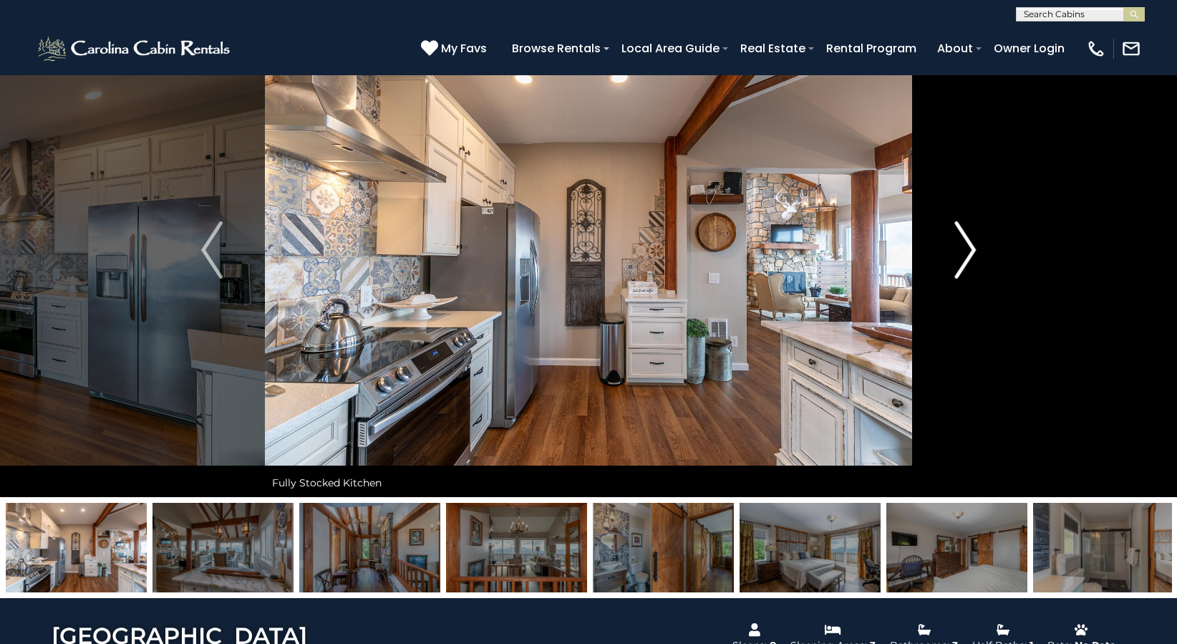
click at [968, 252] on img "Next" at bounding box center [965, 249] width 21 height 57
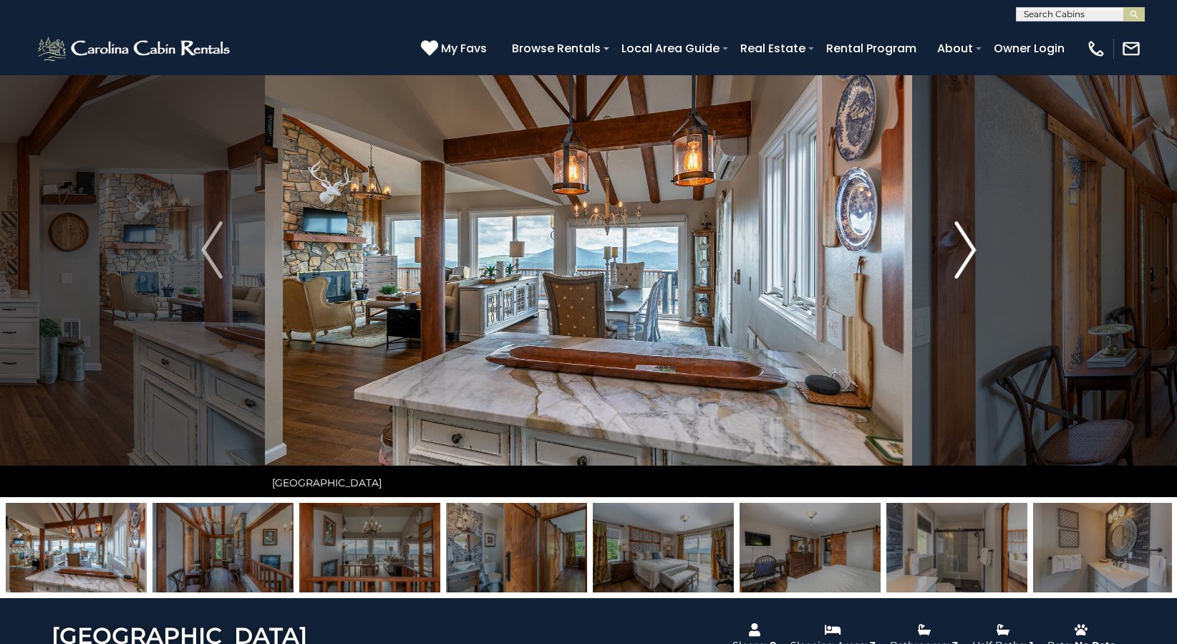
click at [968, 252] on img "Next" at bounding box center [965, 249] width 21 height 57
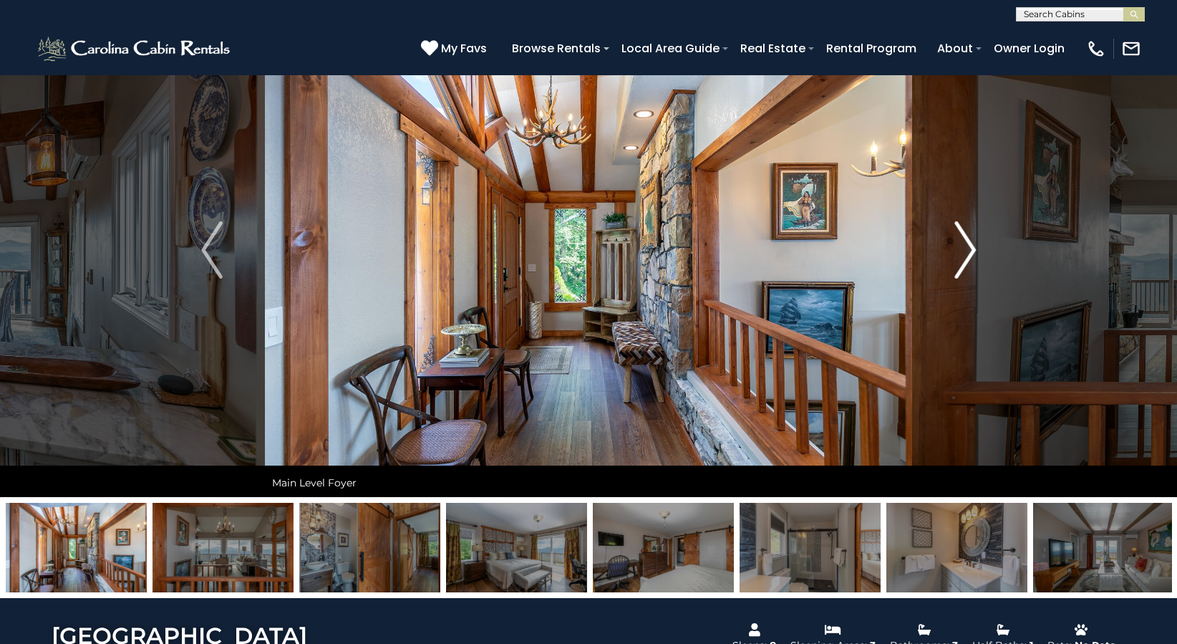
click at [968, 252] on img "Next" at bounding box center [965, 249] width 21 height 57
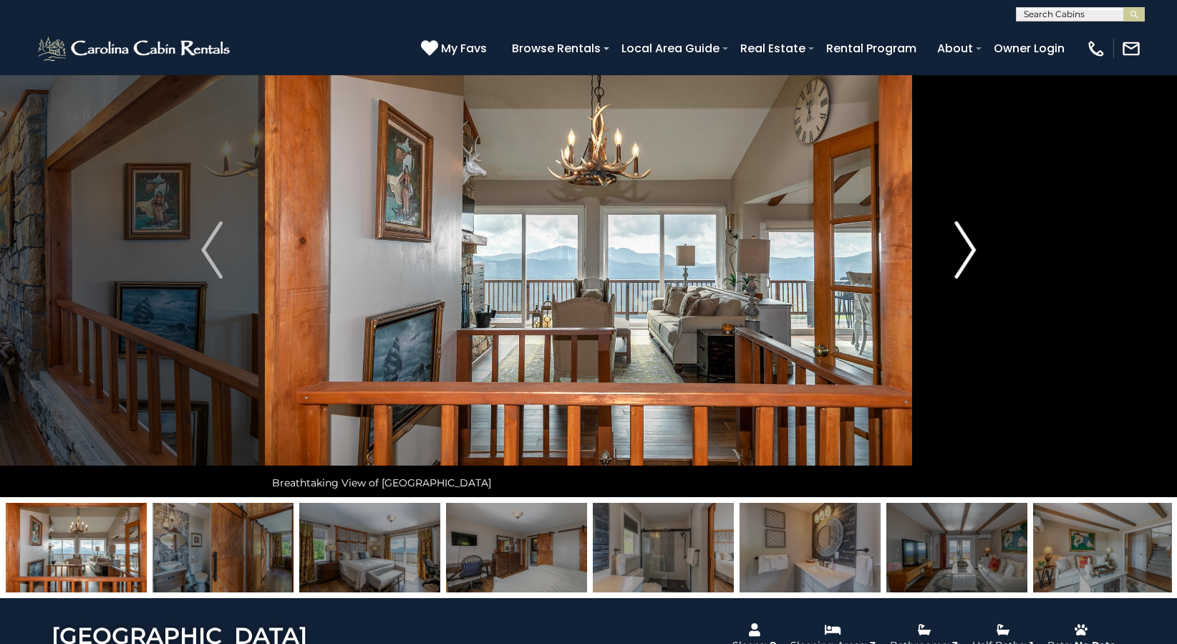
click at [968, 252] on img "Next" at bounding box center [965, 249] width 21 height 57
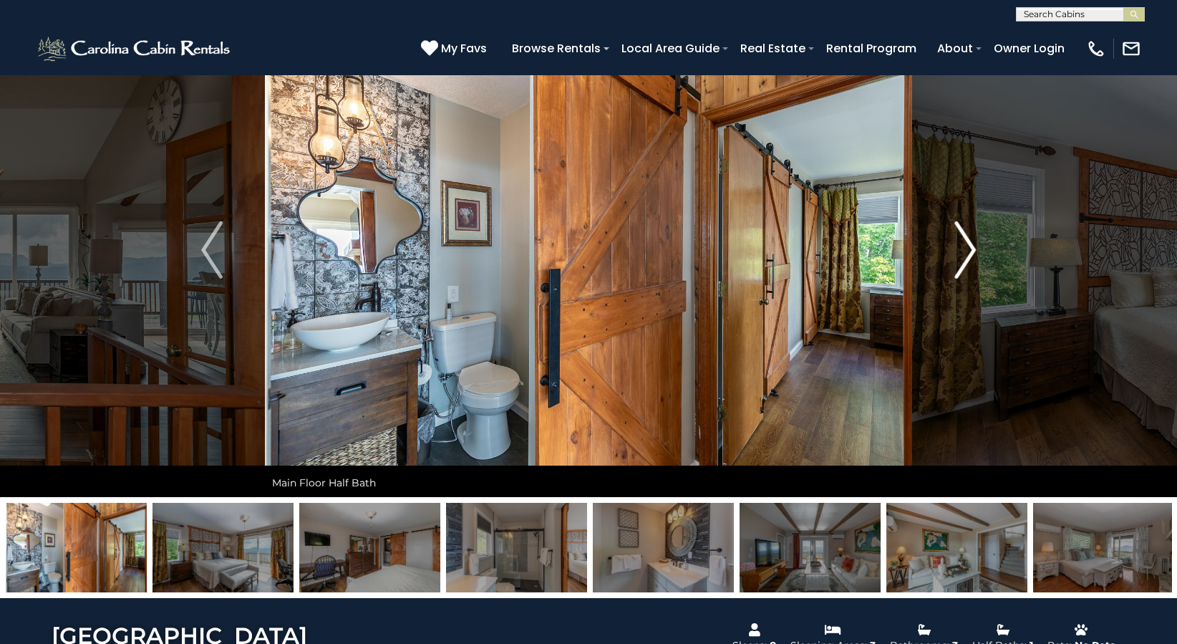
click at [968, 252] on img "Next" at bounding box center [965, 249] width 21 height 57
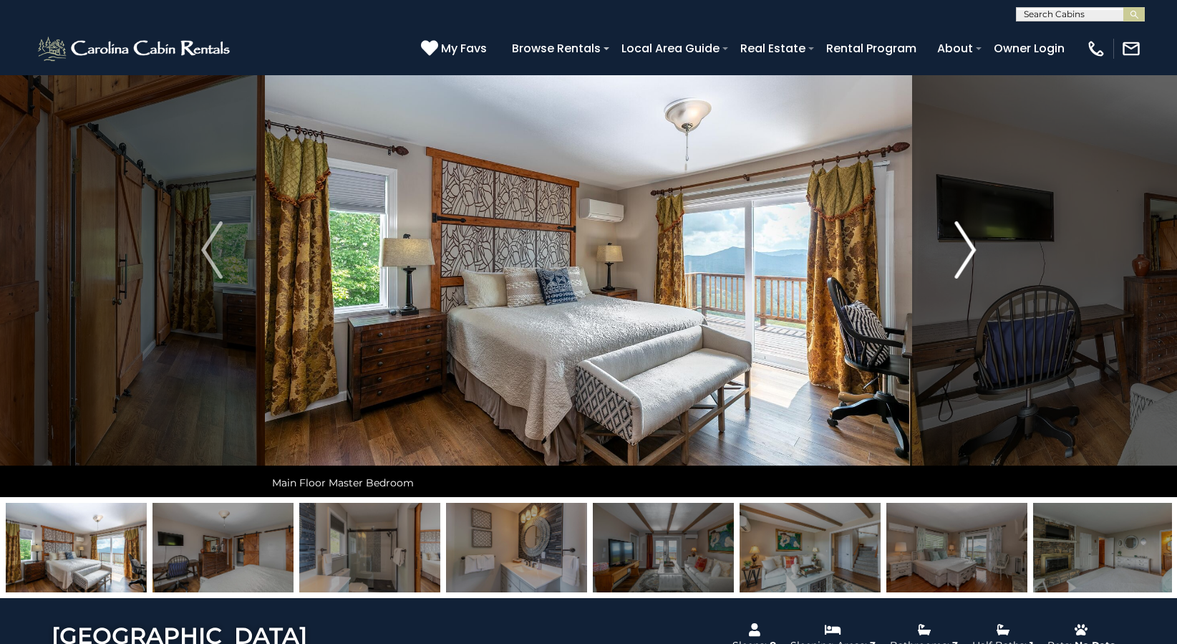
click at [968, 252] on img "Next" at bounding box center [965, 249] width 21 height 57
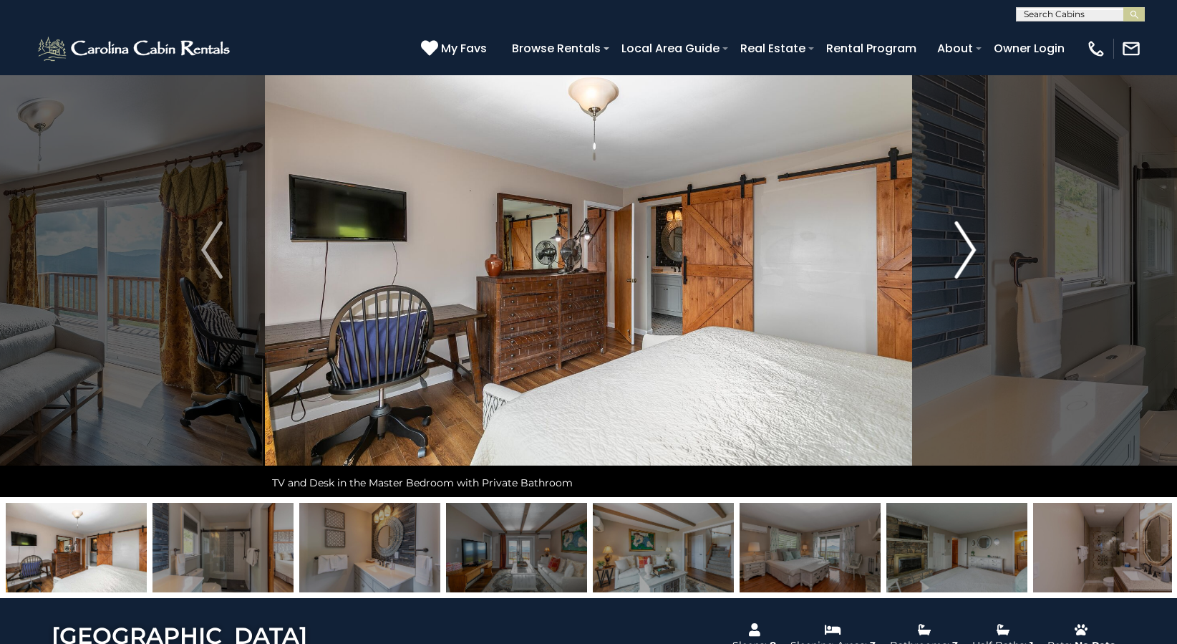
click at [968, 252] on img "Next" at bounding box center [965, 249] width 21 height 57
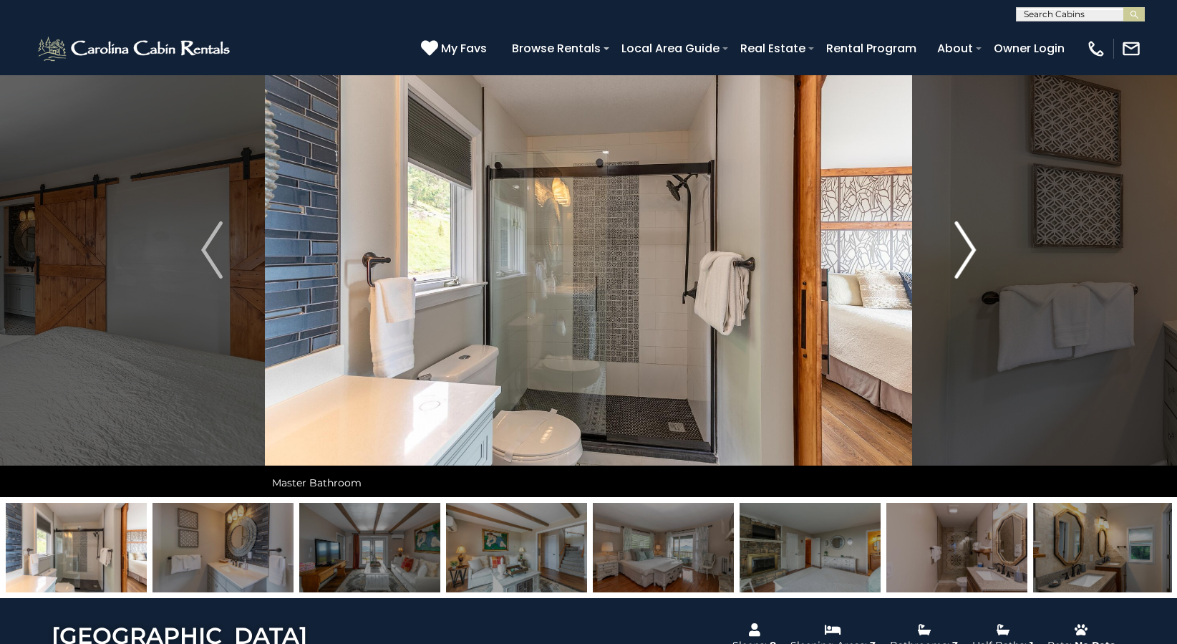
click at [968, 252] on img "Next" at bounding box center [965, 249] width 21 height 57
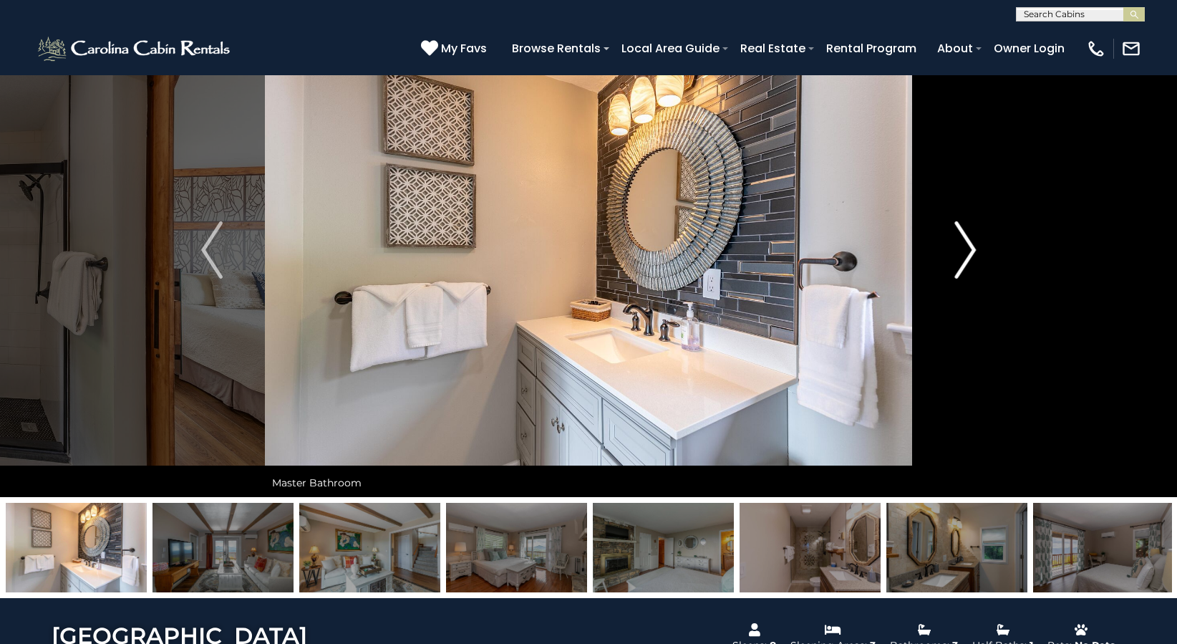
click at [968, 252] on img "Next" at bounding box center [965, 249] width 21 height 57
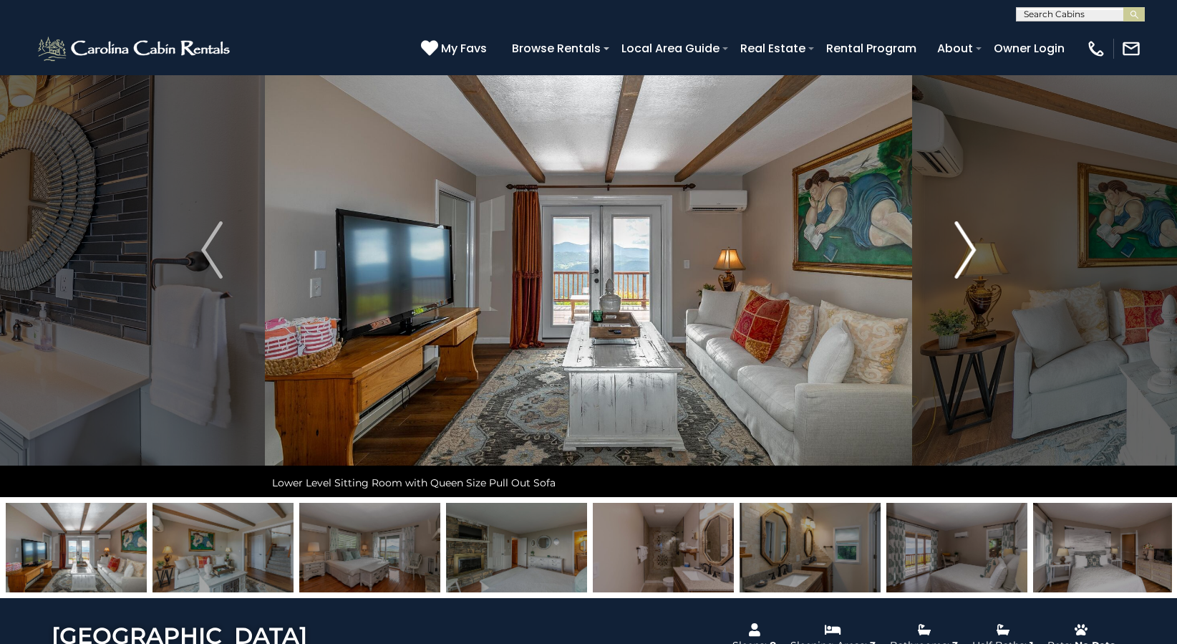
click at [968, 252] on img "Next" at bounding box center [965, 249] width 21 height 57
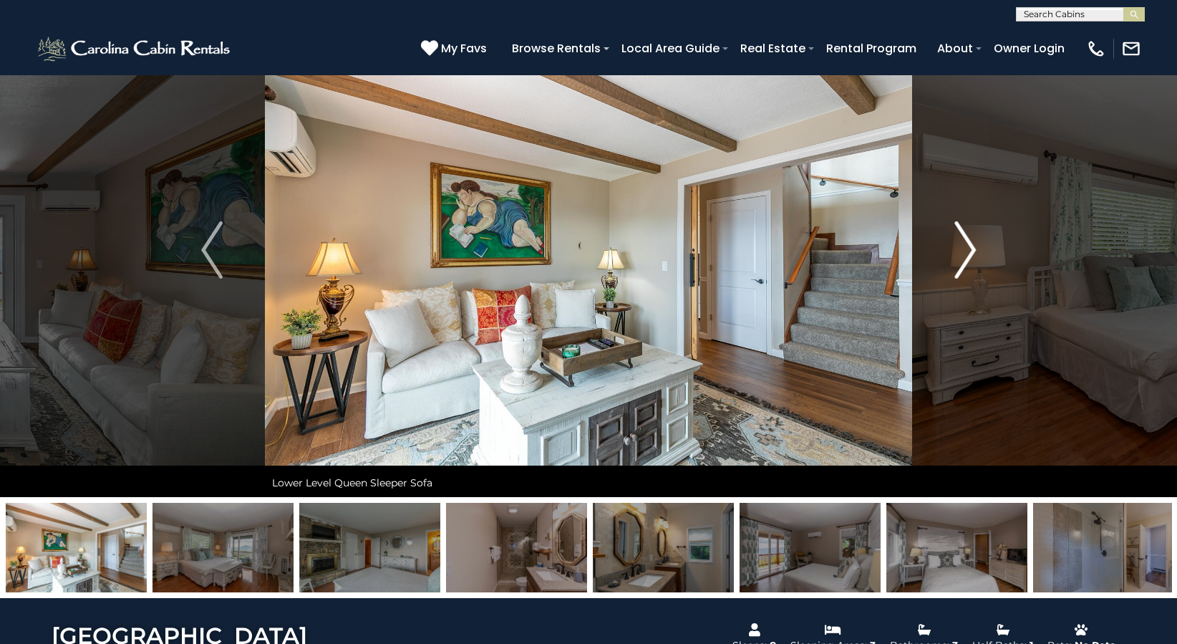
click at [968, 252] on img "Next" at bounding box center [965, 249] width 21 height 57
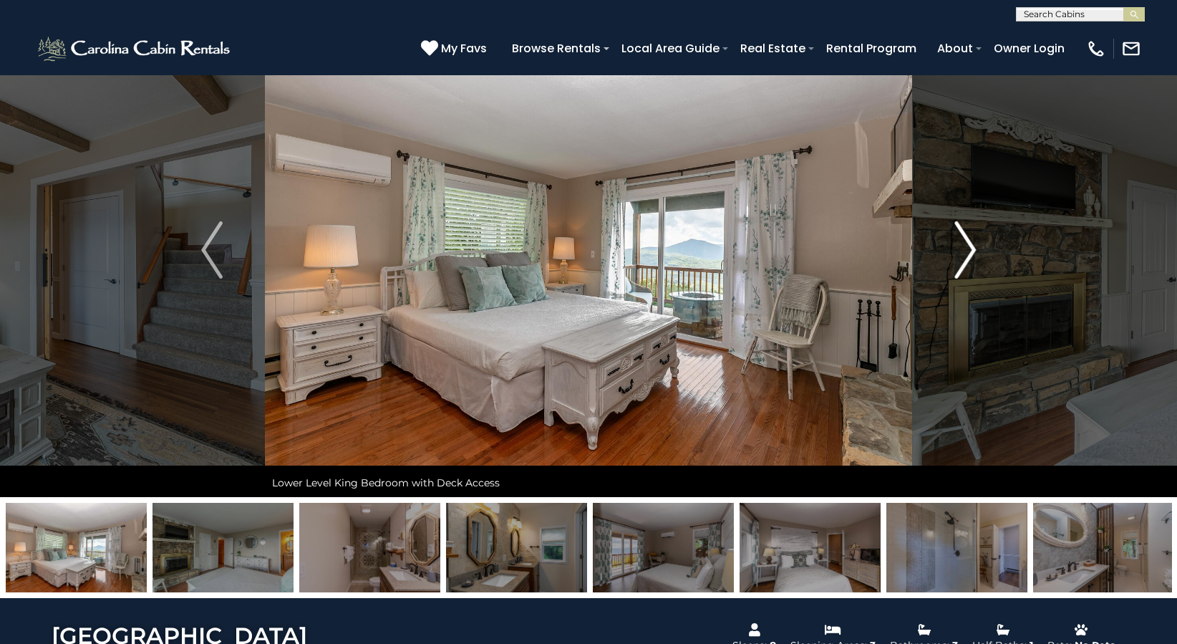
click at [968, 252] on img "Next" at bounding box center [965, 249] width 21 height 57
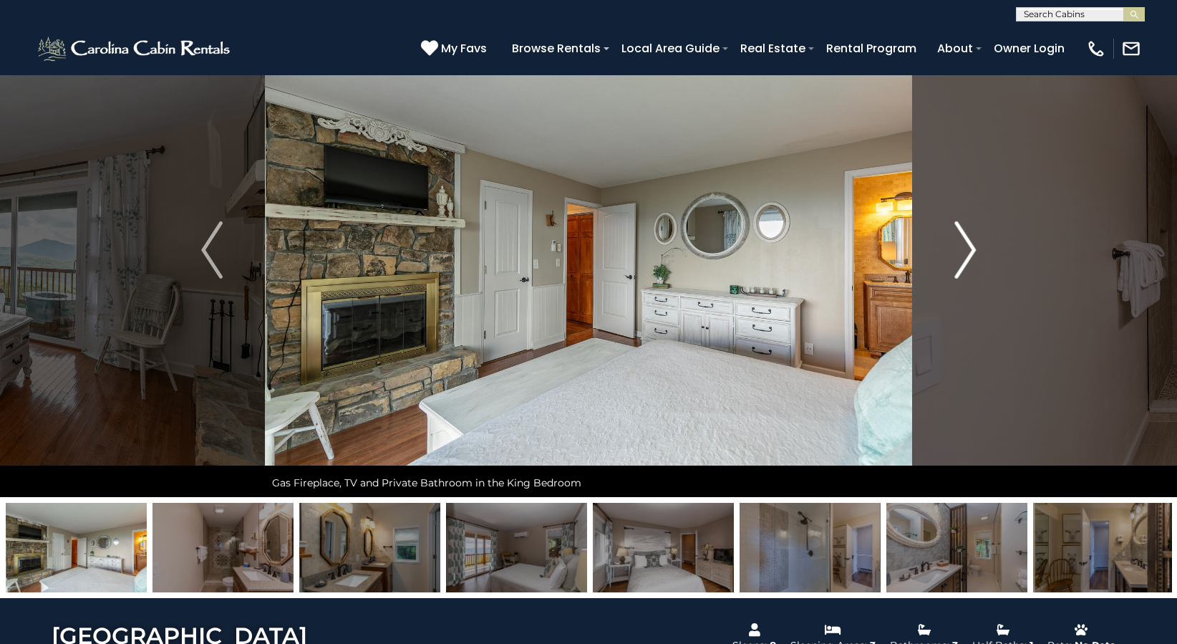
click at [968, 252] on img "Next" at bounding box center [965, 249] width 21 height 57
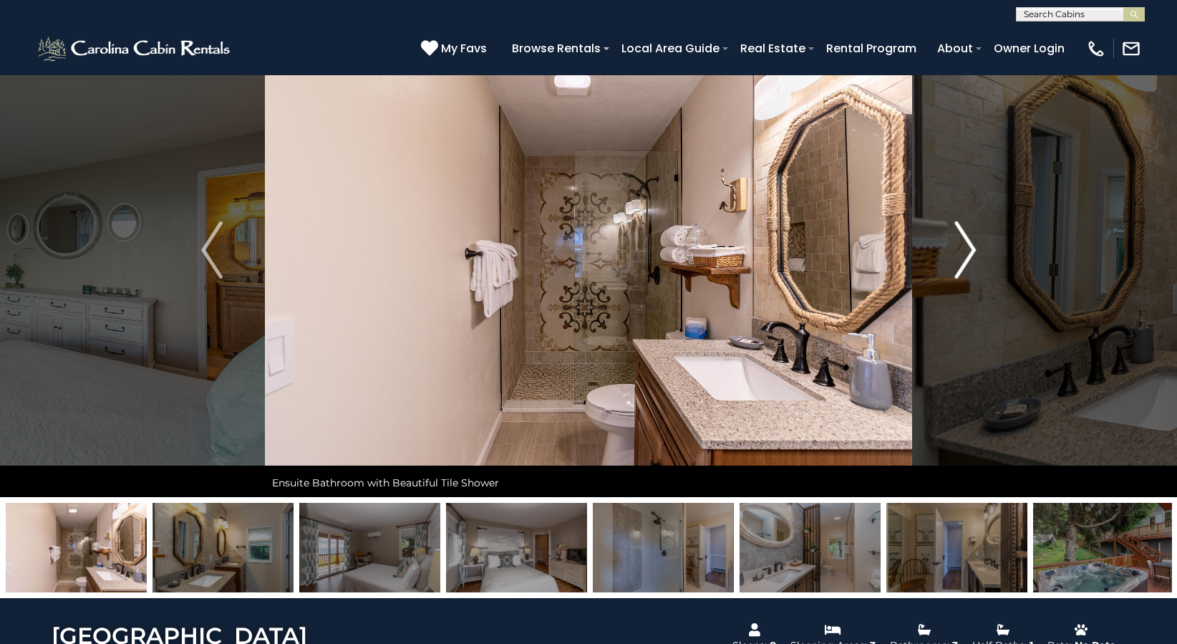
click at [968, 252] on img "Next" at bounding box center [965, 249] width 21 height 57
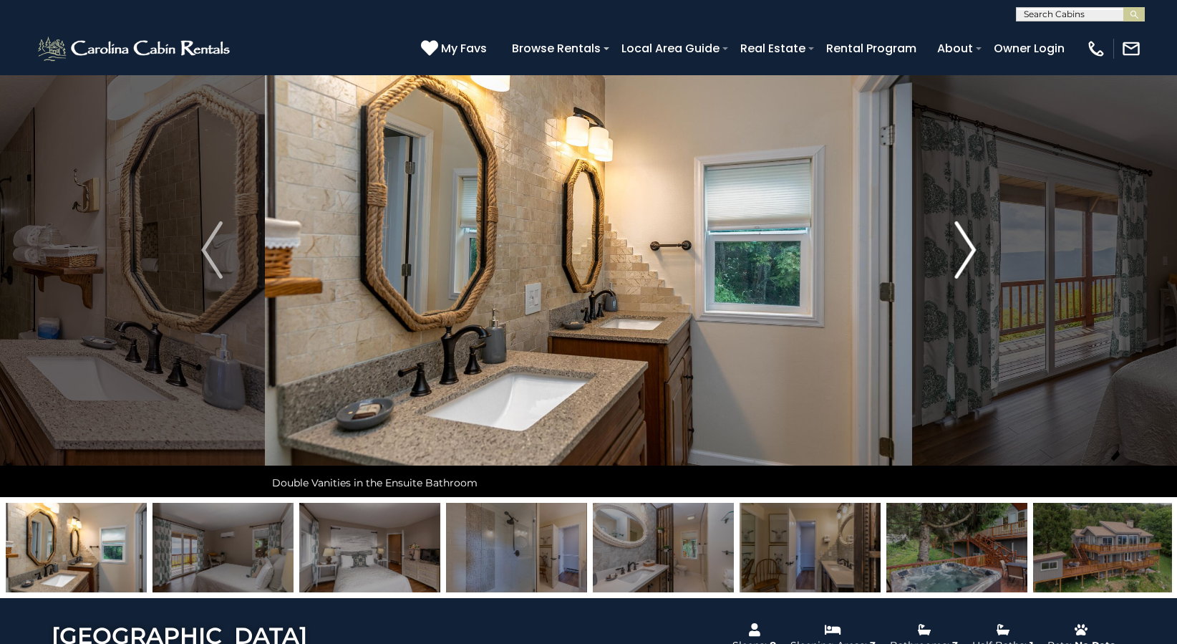
click at [968, 252] on img "Next" at bounding box center [965, 249] width 21 height 57
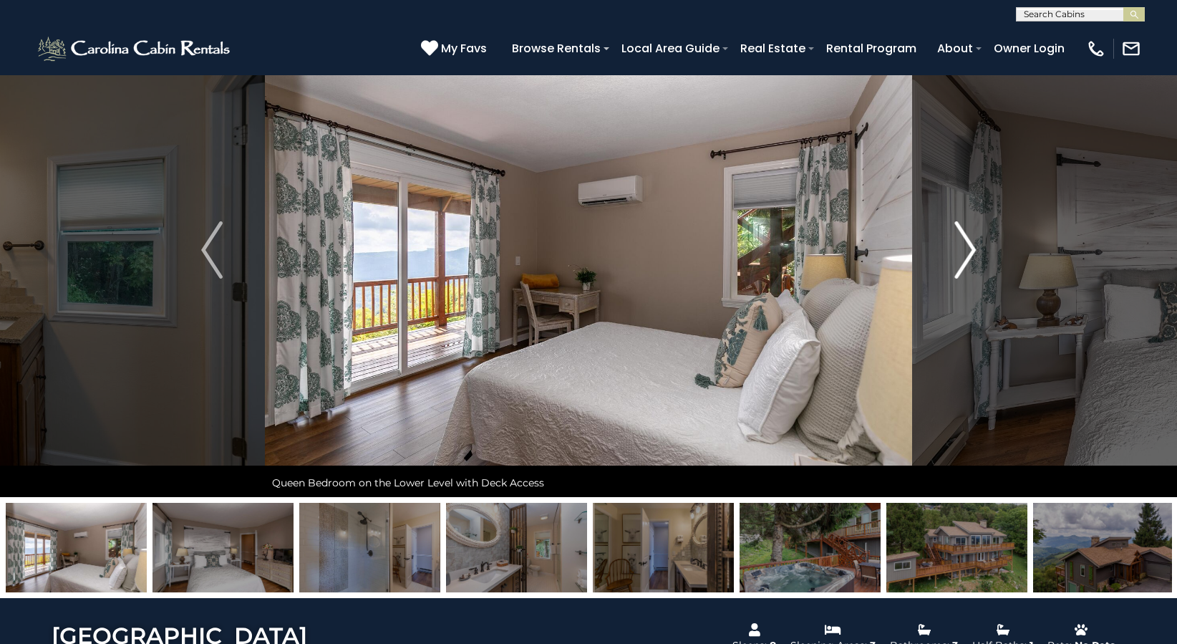
click at [968, 252] on img "Next" at bounding box center [965, 249] width 21 height 57
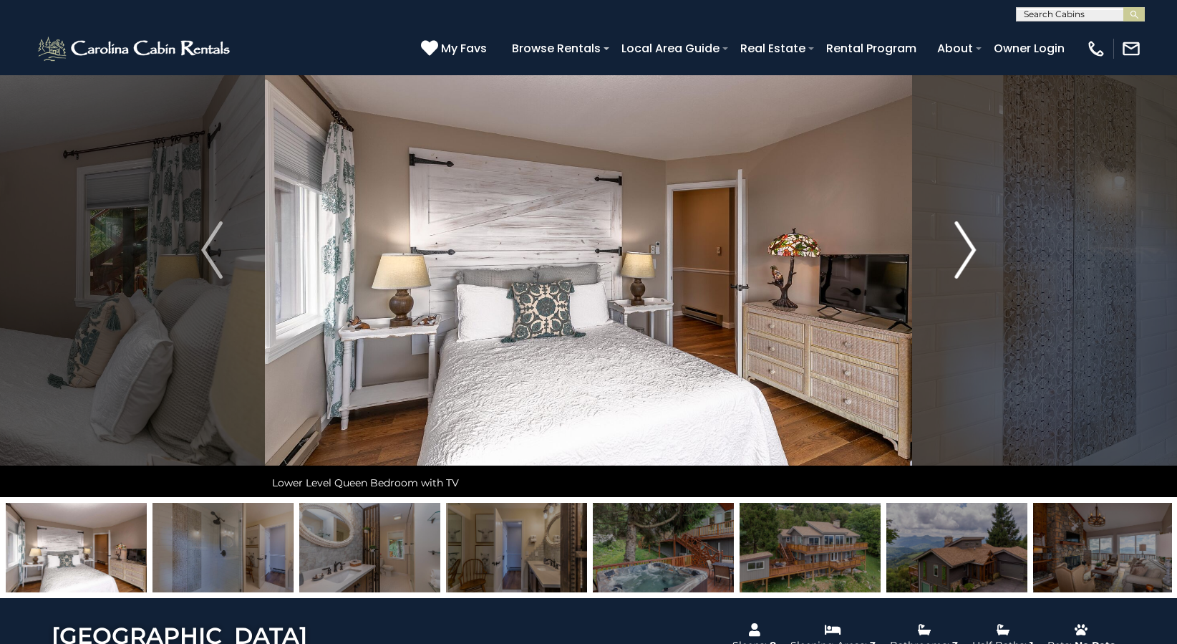
click at [968, 252] on img "Next" at bounding box center [965, 249] width 21 height 57
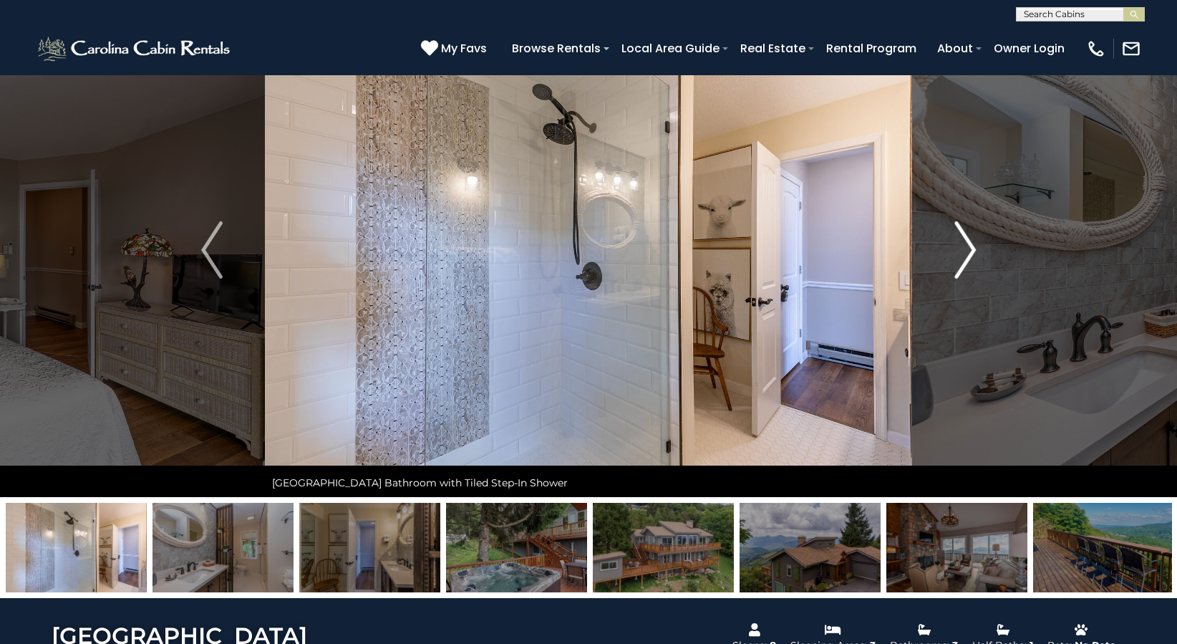
click at [968, 252] on img "Next" at bounding box center [965, 249] width 21 height 57
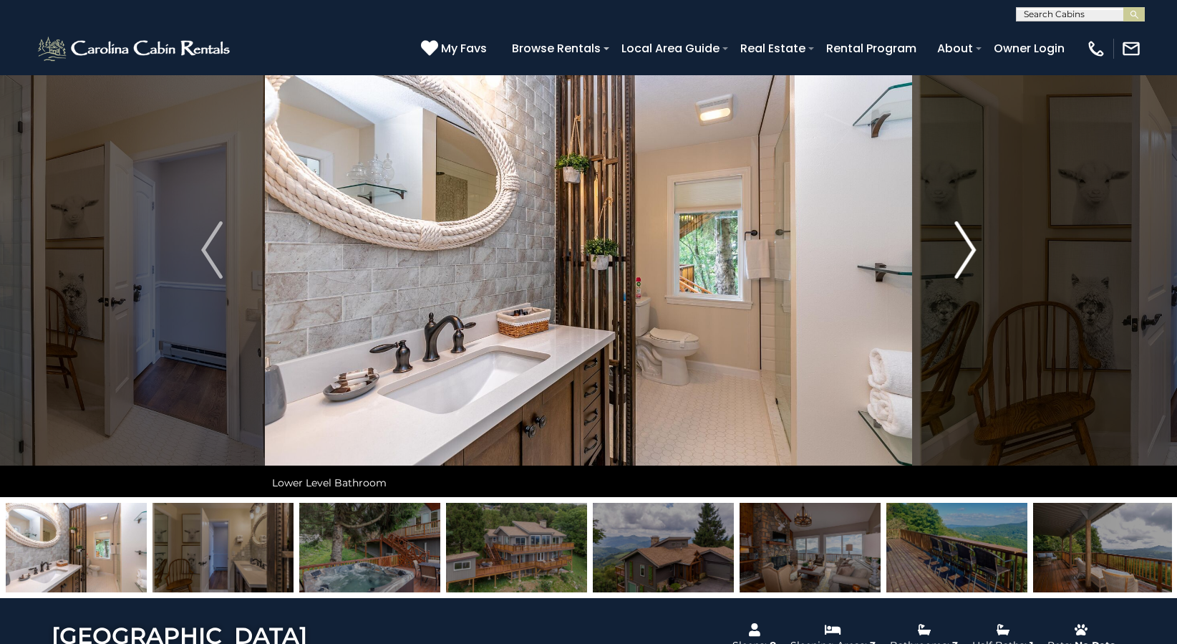
click at [968, 252] on img "Next" at bounding box center [965, 249] width 21 height 57
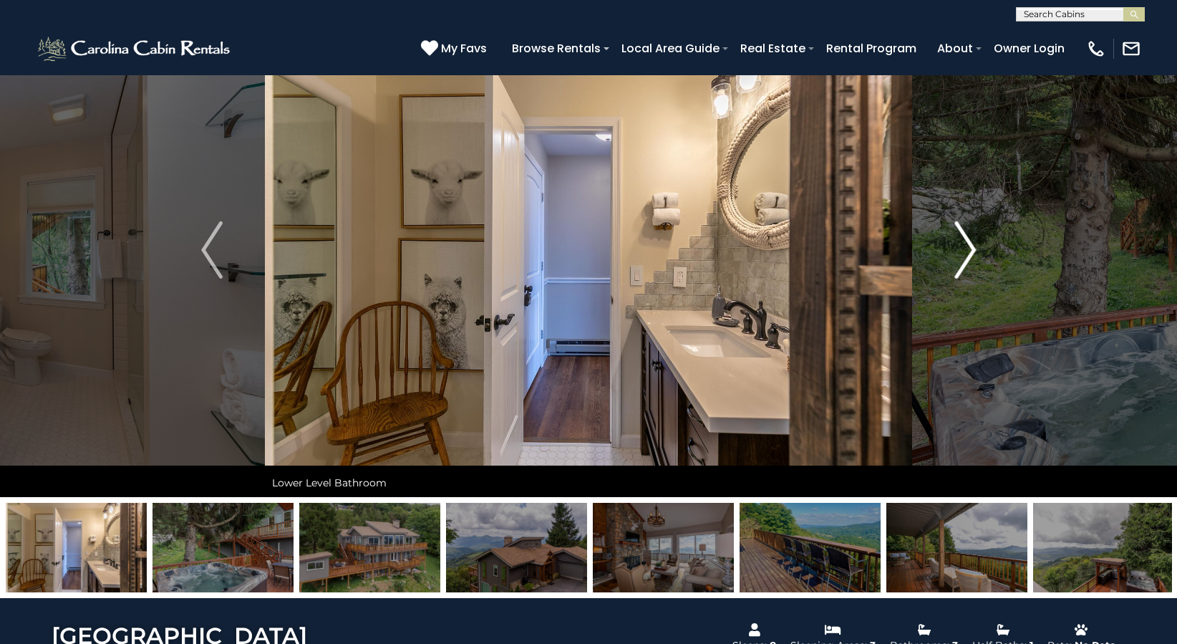
click at [968, 252] on img "Next" at bounding box center [965, 249] width 21 height 57
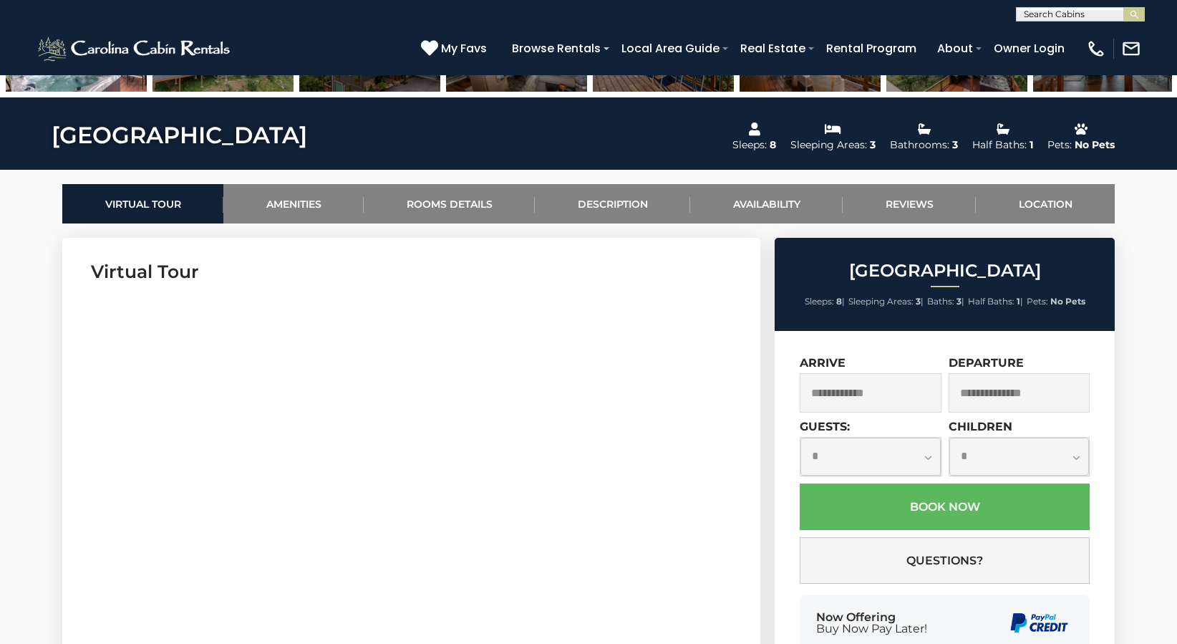
scroll to position [573, 0]
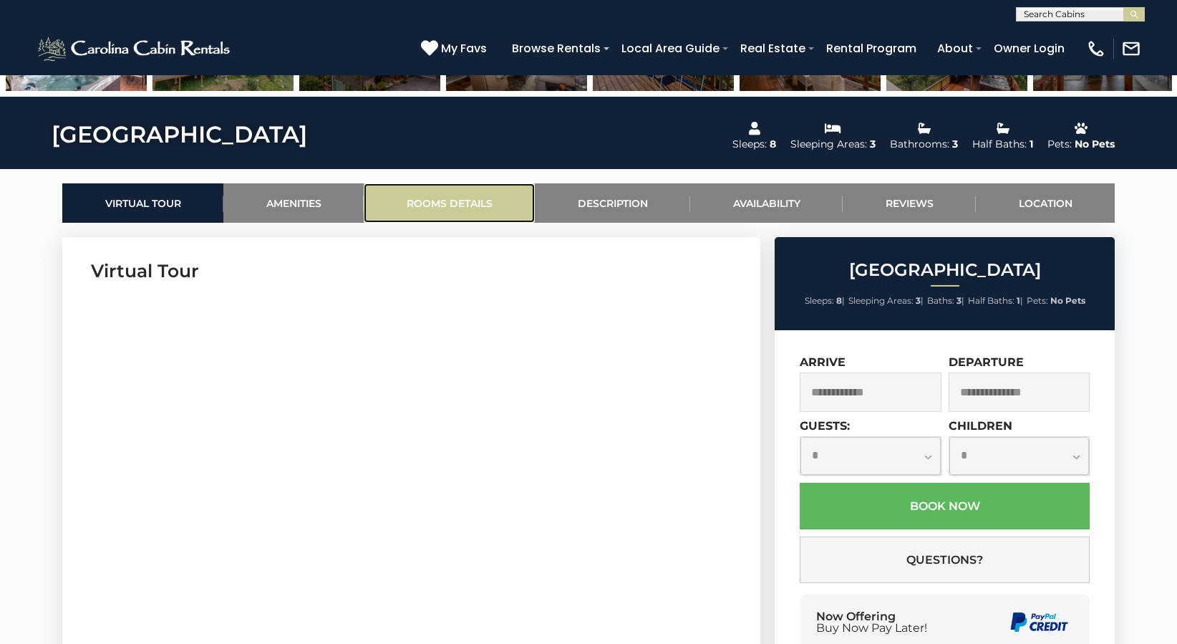
click at [454, 198] on link "Rooms Details" at bounding box center [449, 202] width 171 height 39
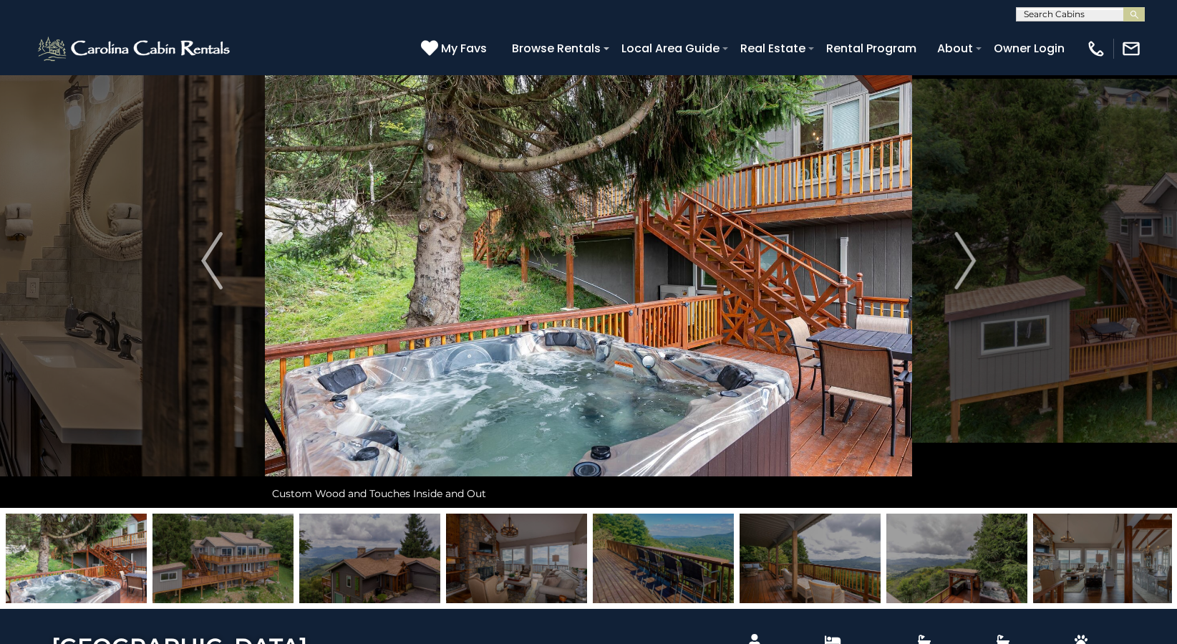
scroll to position [0, 0]
